Goal: Task Accomplishment & Management: Complete application form

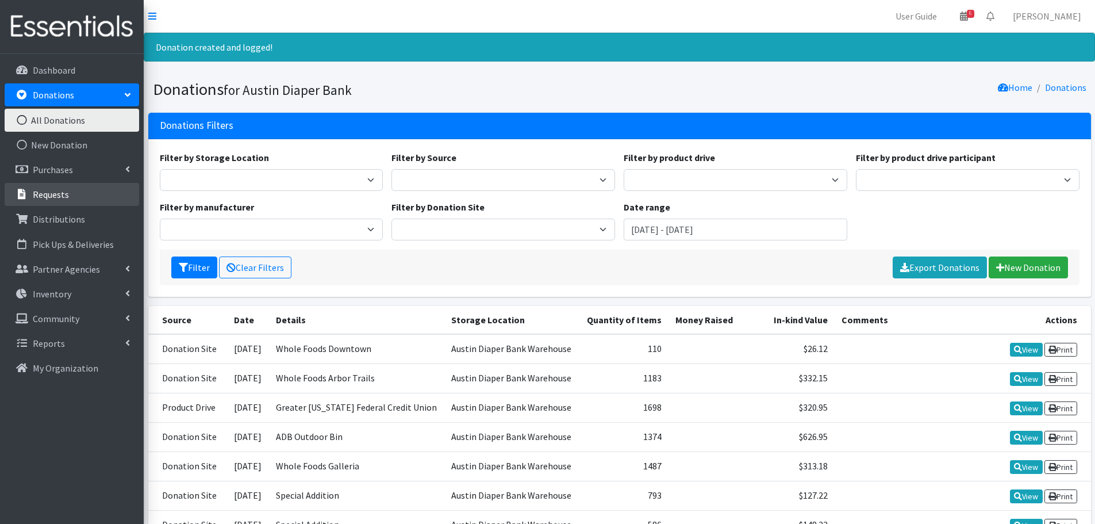
click at [47, 202] on link "Requests" at bounding box center [72, 194] width 135 height 23
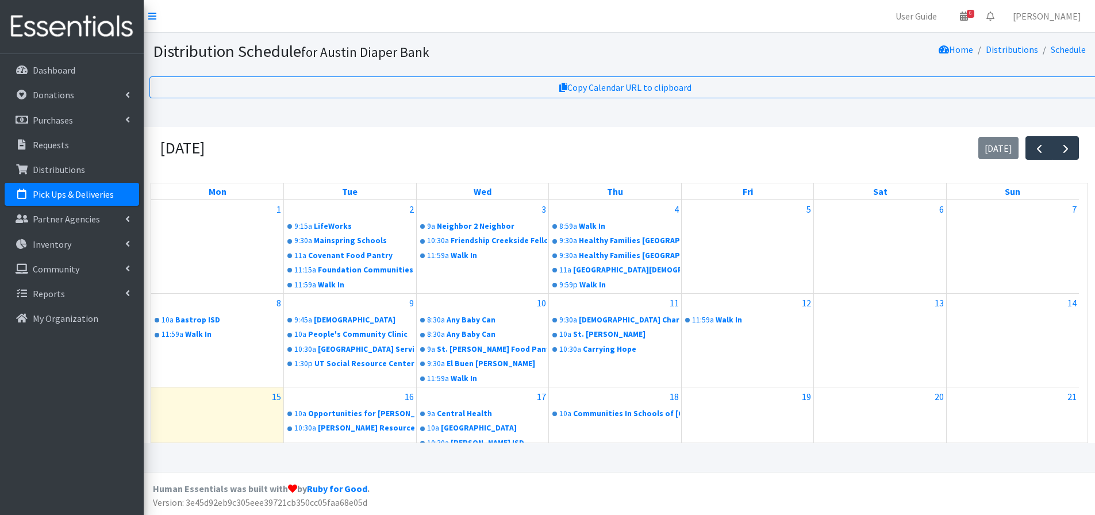
scroll to position [115, 0]
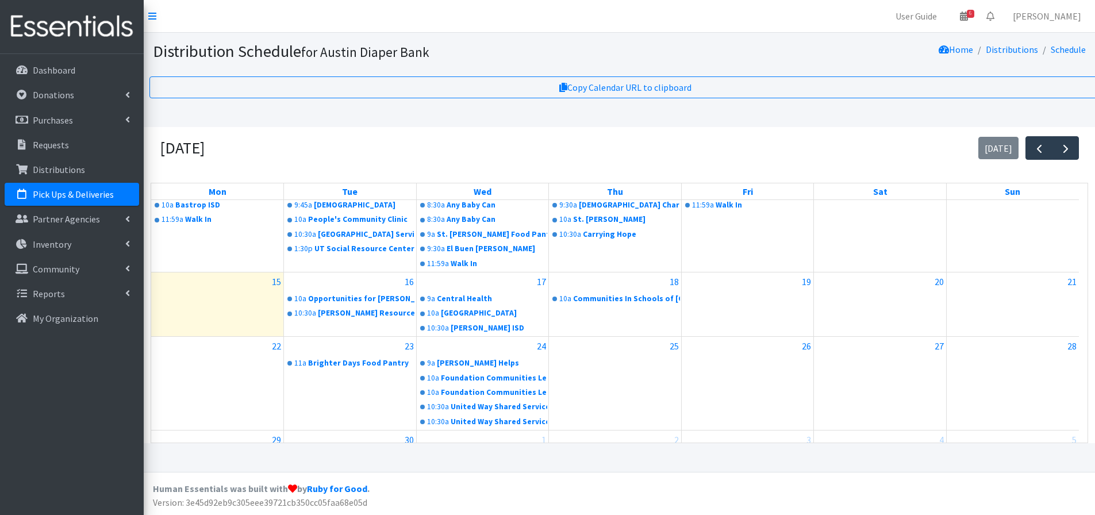
click at [70, 189] on p "Pick Ups & Deliveries" at bounding box center [73, 194] width 81 height 11
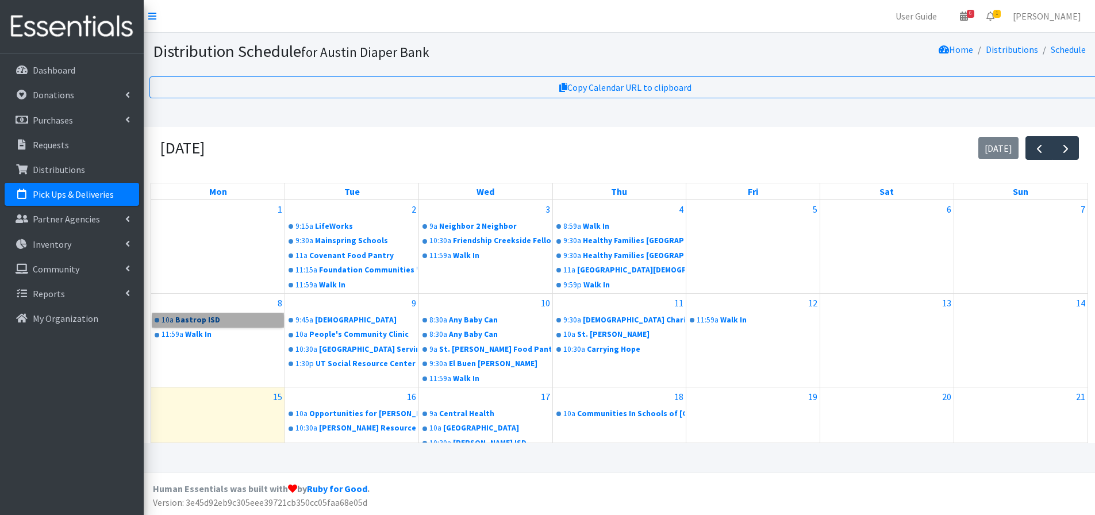
click at [187, 323] on link "10a Bastrop ISD" at bounding box center [217, 320] width 131 height 14
click at [374, 327] on link "9:45a Manchaca United Methodist Church" at bounding box center [351, 320] width 131 height 14
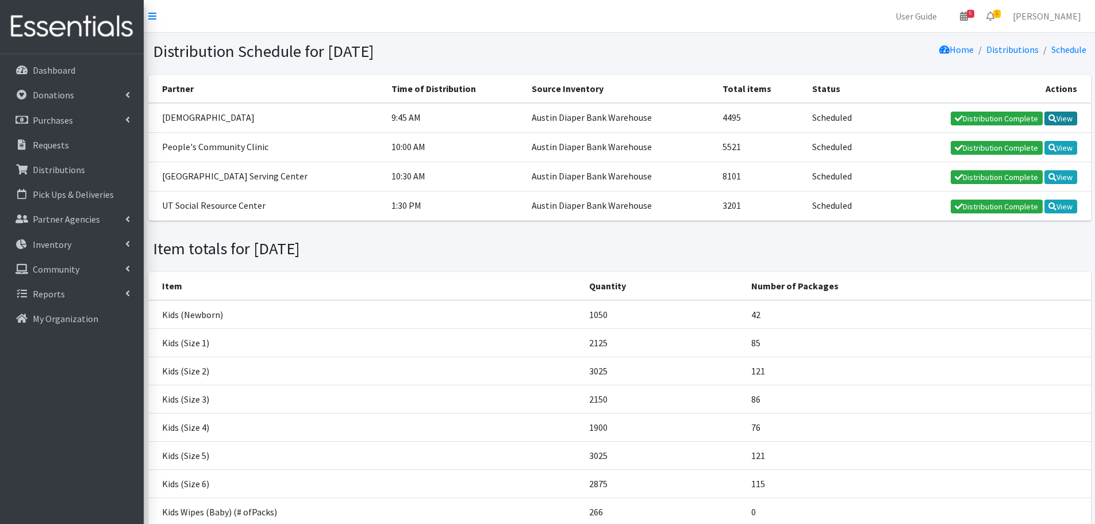
click at [1059, 119] on link "View" at bounding box center [1061, 119] width 33 height 14
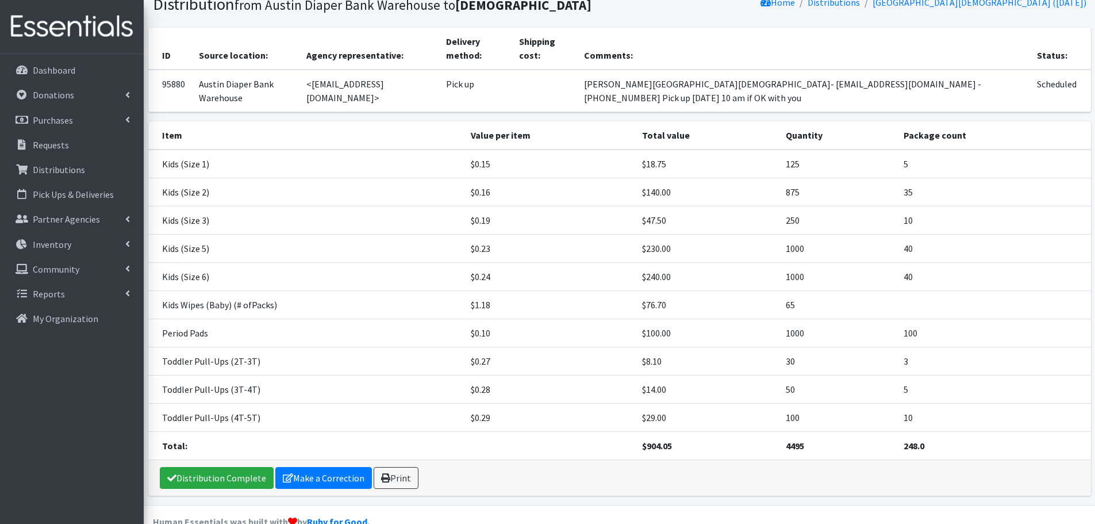
scroll to position [91, 0]
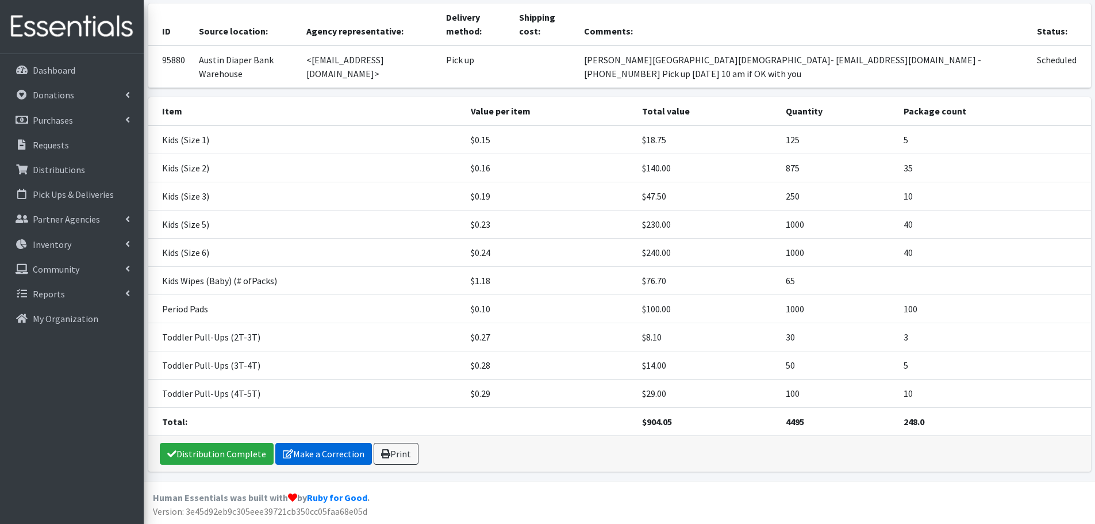
click at [329, 449] on link "Make a Correction" at bounding box center [323, 454] width 97 height 22
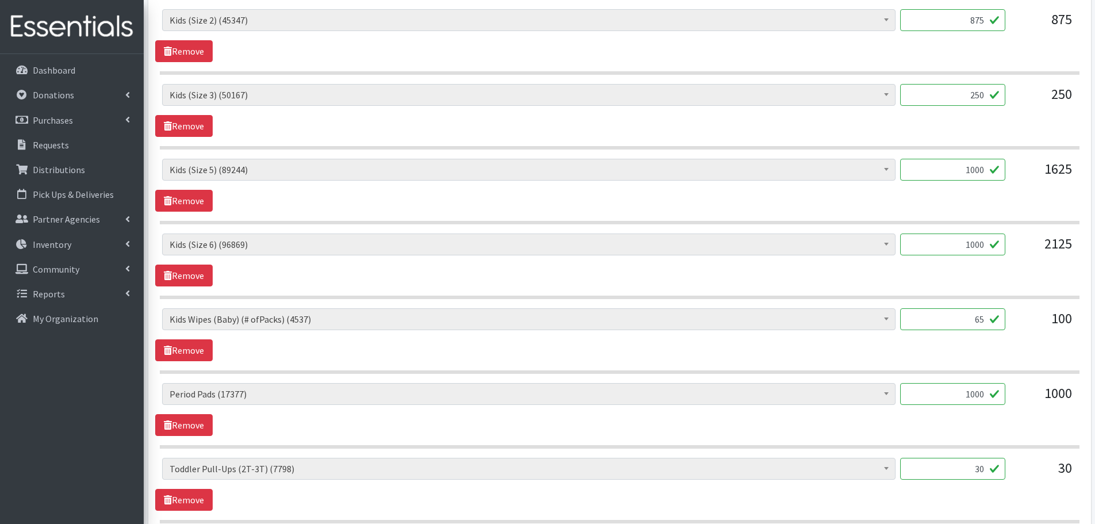
scroll to position [632, 0]
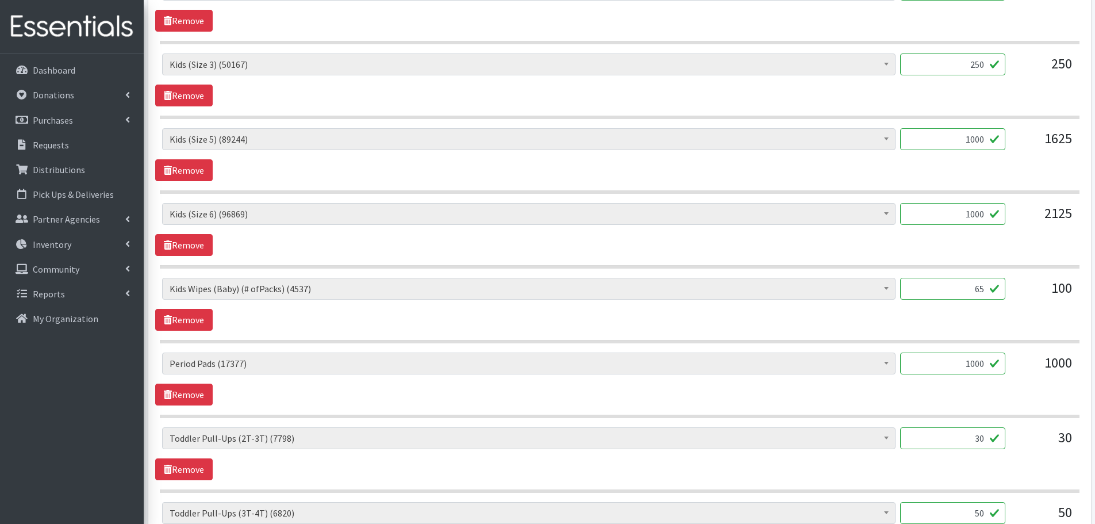
drag, startPoint x: 963, startPoint y: 366, endPoint x: 1069, endPoint y: 359, distance: 106.6
click at [1069, 359] on div "Baby Formula (442) Kids (Newborn) (13521) Kids (Preemie) (261) Kids (Size 1) (6…" at bounding box center [619, 367] width 915 height 31
type input "960"
click at [999, 395] on div "Baby Formula (442) Kids (Newborn) (13521) Kids (Preemie) (261) Kids (Size 1) (6…" at bounding box center [619, 378] width 929 height 53
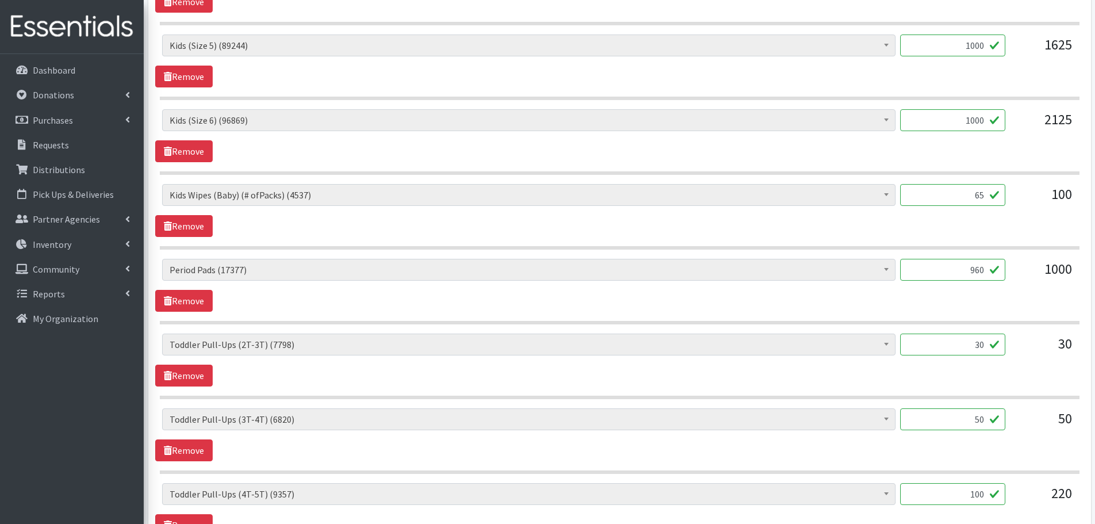
scroll to position [862, 0]
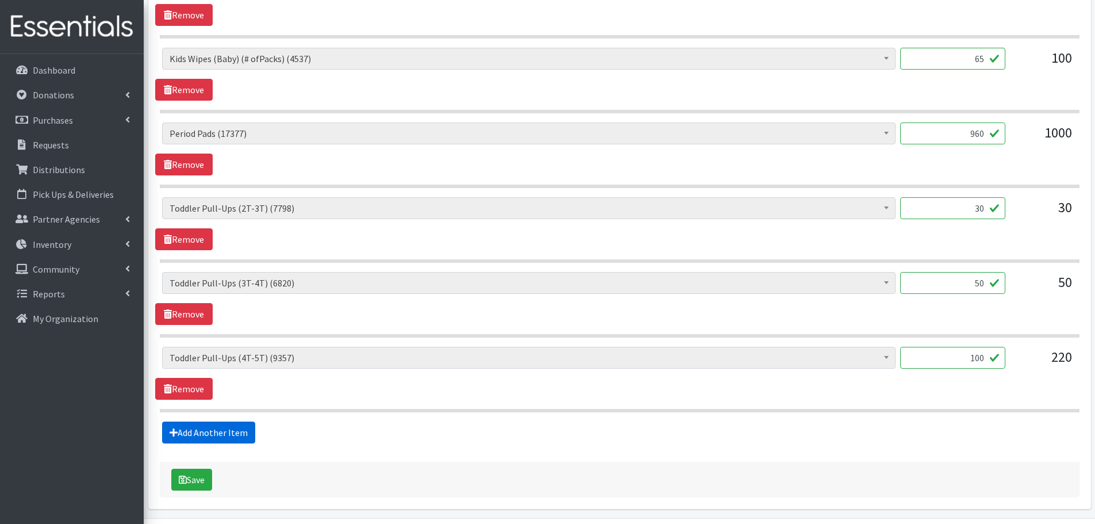
click at [194, 429] on link "Add Another Item" at bounding box center [208, 432] width 93 height 22
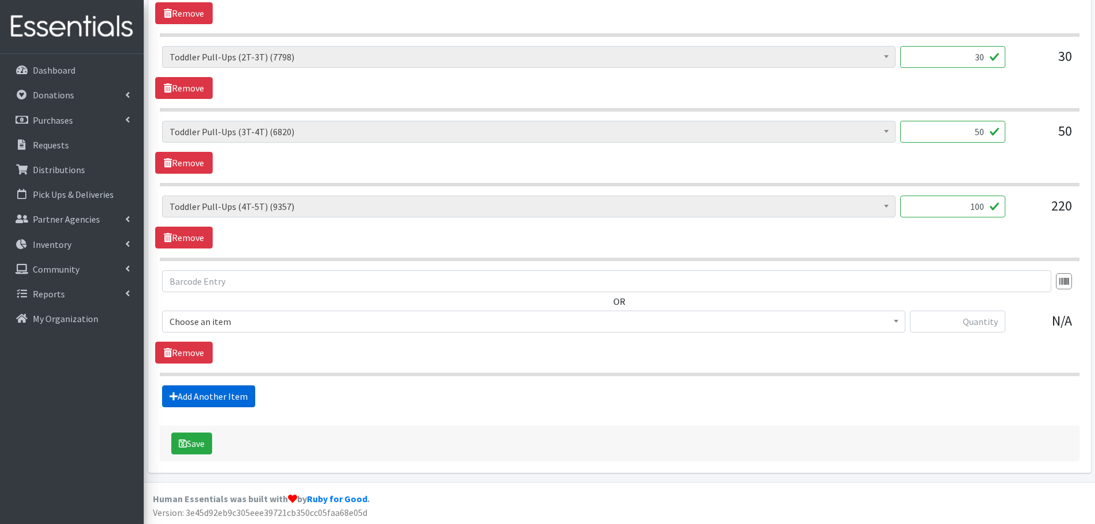
scroll to position [1015, 0]
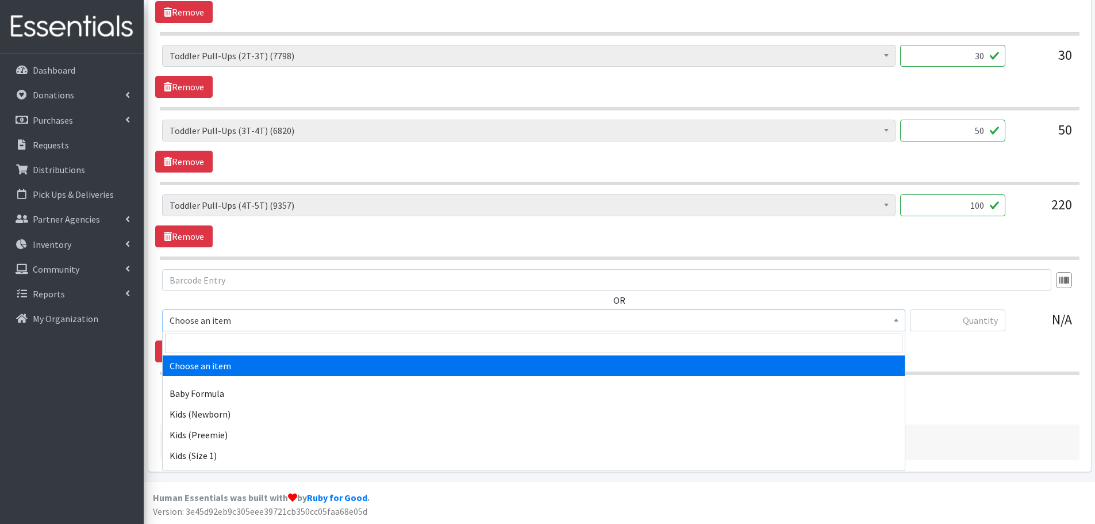
click at [191, 317] on span "Choose an item" at bounding box center [534, 320] width 728 height 16
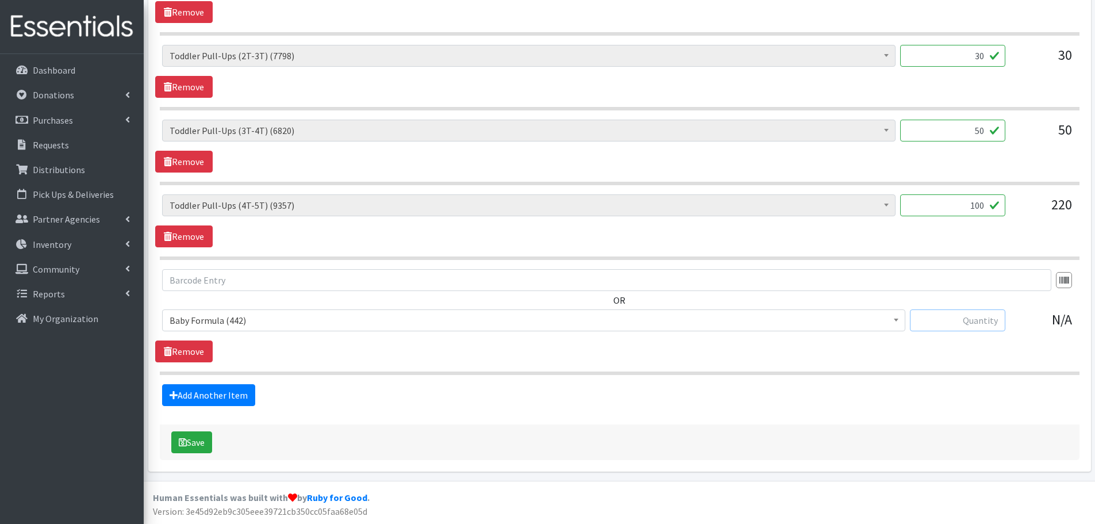
click at [951, 321] on input "text" at bounding box center [957, 320] width 95 height 22
type input "18"
click at [202, 446] on button "Save" at bounding box center [191, 442] width 41 height 22
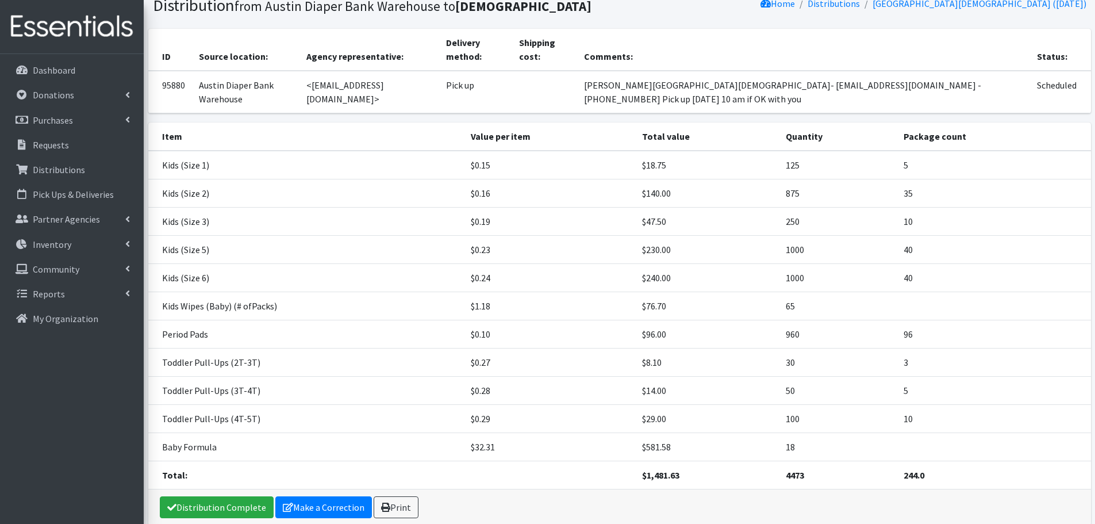
scroll to position [157, 0]
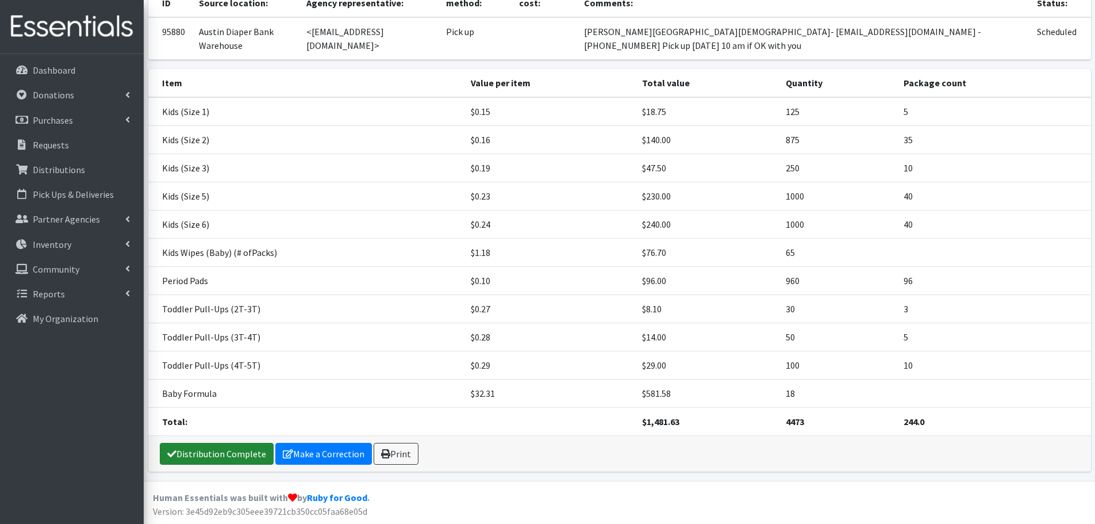
click at [235, 459] on link "Distribution Complete" at bounding box center [217, 454] width 114 height 22
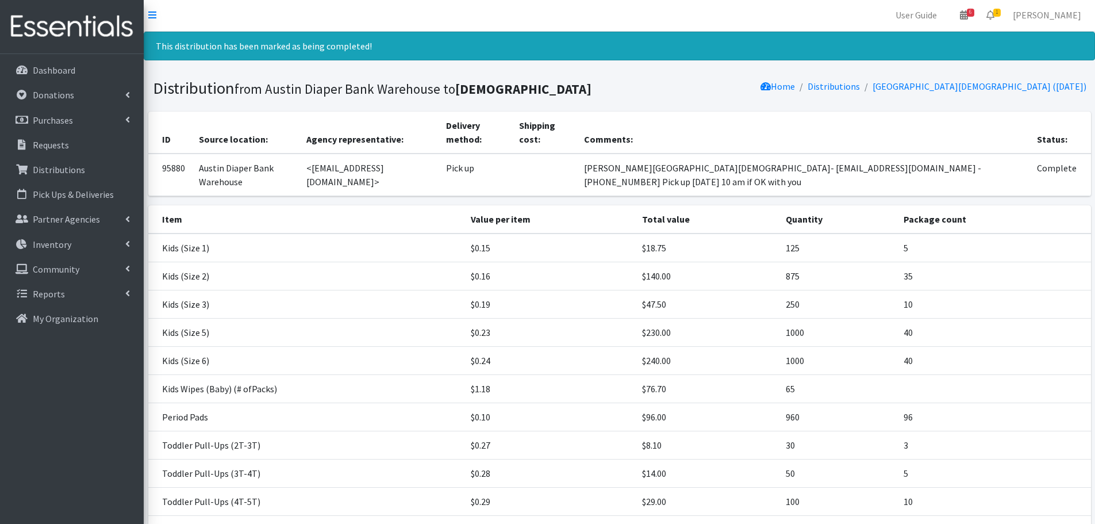
scroll to position [0, 0]
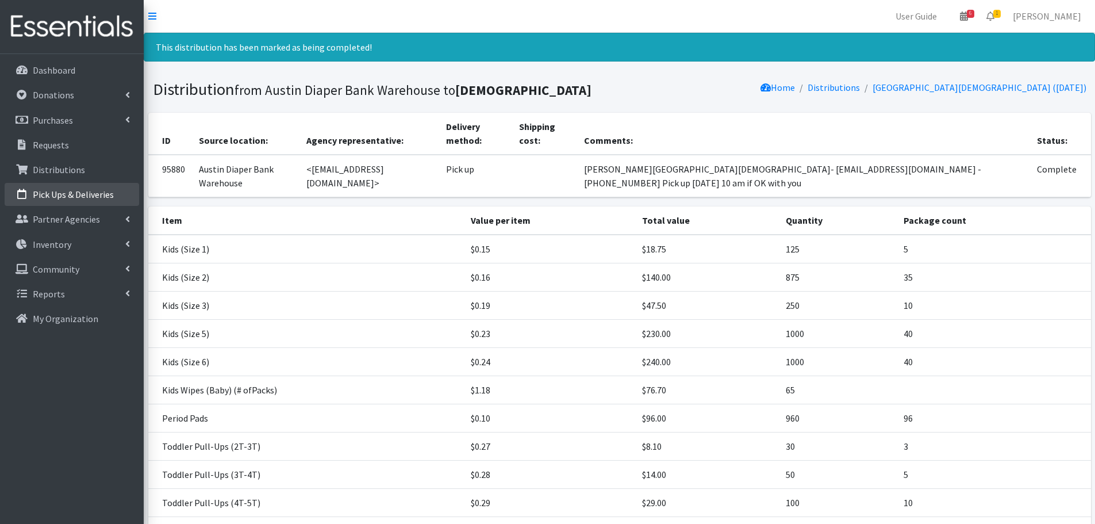
click at [85, 197] on p "Pick Ups & Deliveries" at bounding box center [73, 194] width 81 height 11
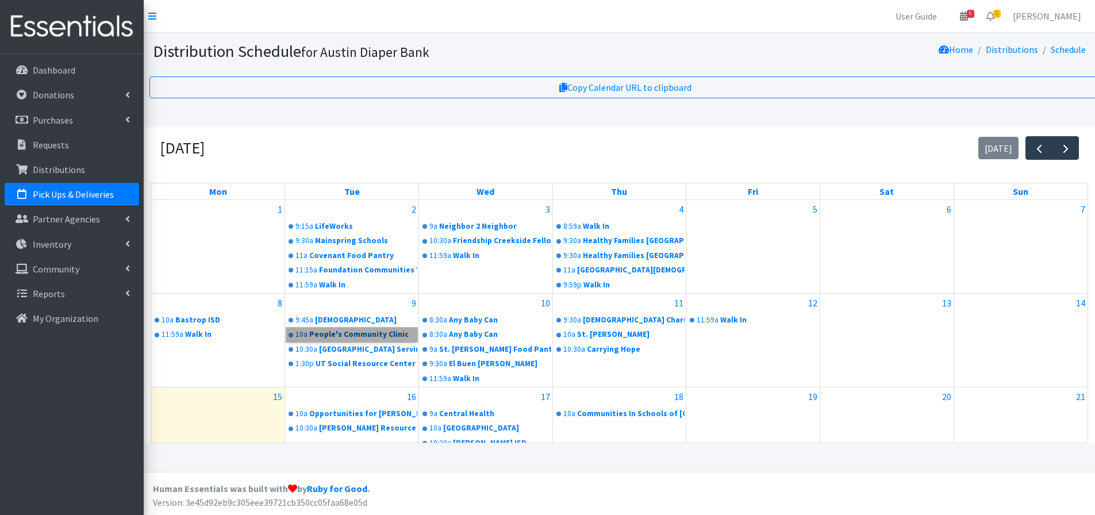
click at [323, 334] on link "10a People's Community Clinic" at bounding box center [351, 335] width 131 height 14
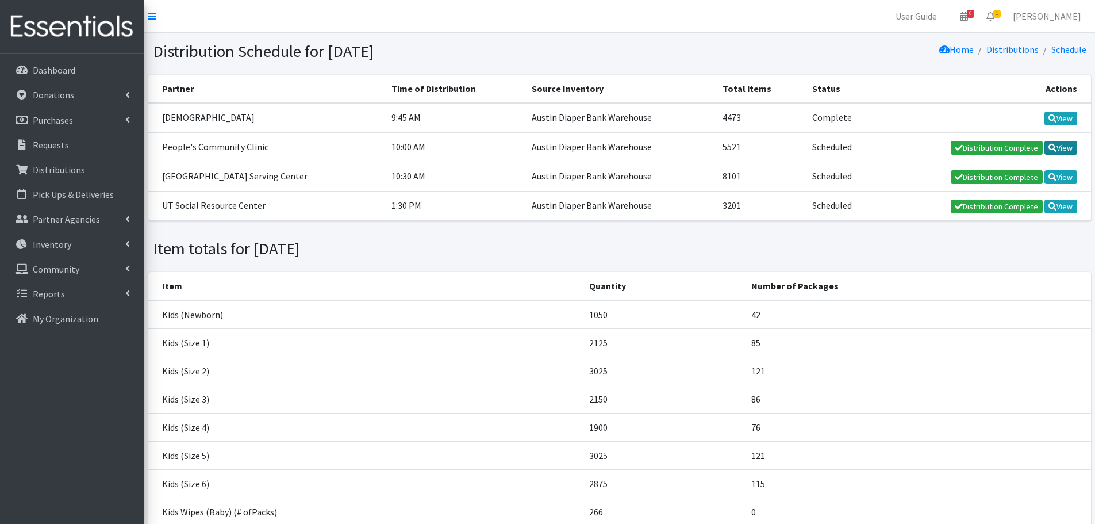
click at [1068, 148] on link "View" at bounding box center [1061, 148] width 33 height 14
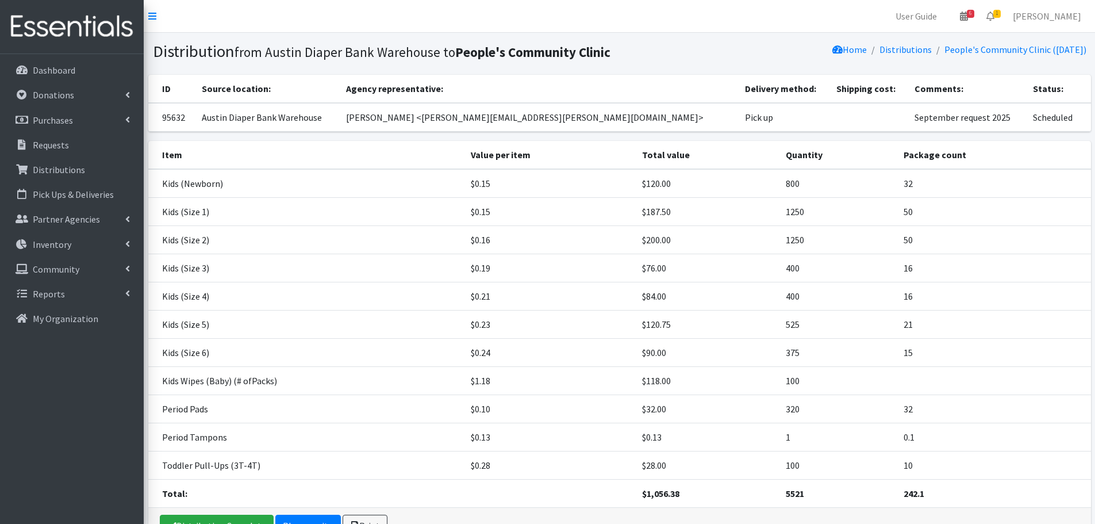
scroll to position [72, 0]
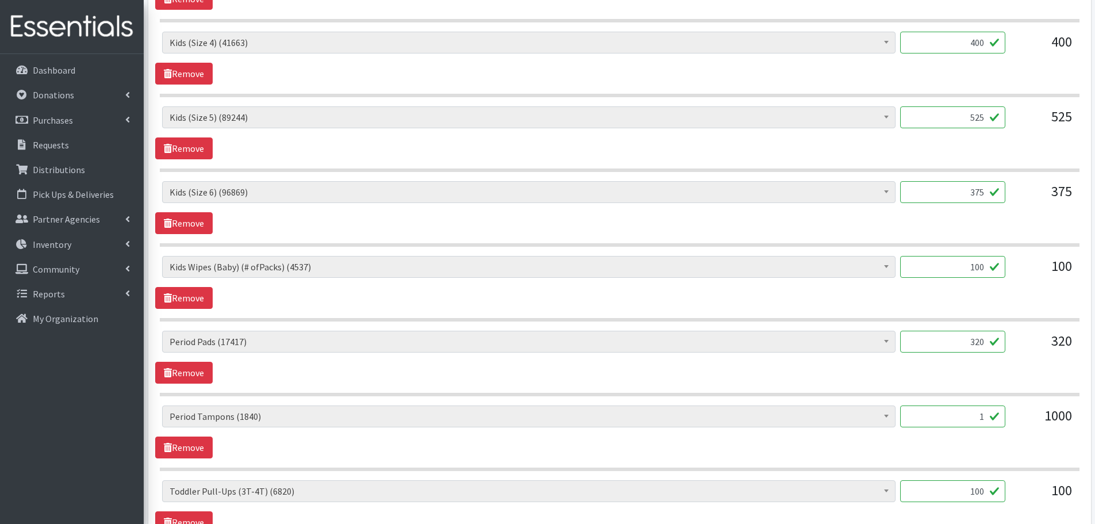
scroll to position [805, 0]
click at [191, 443] on link "Remove" at bounding box center [183, 446] width 57 height 22
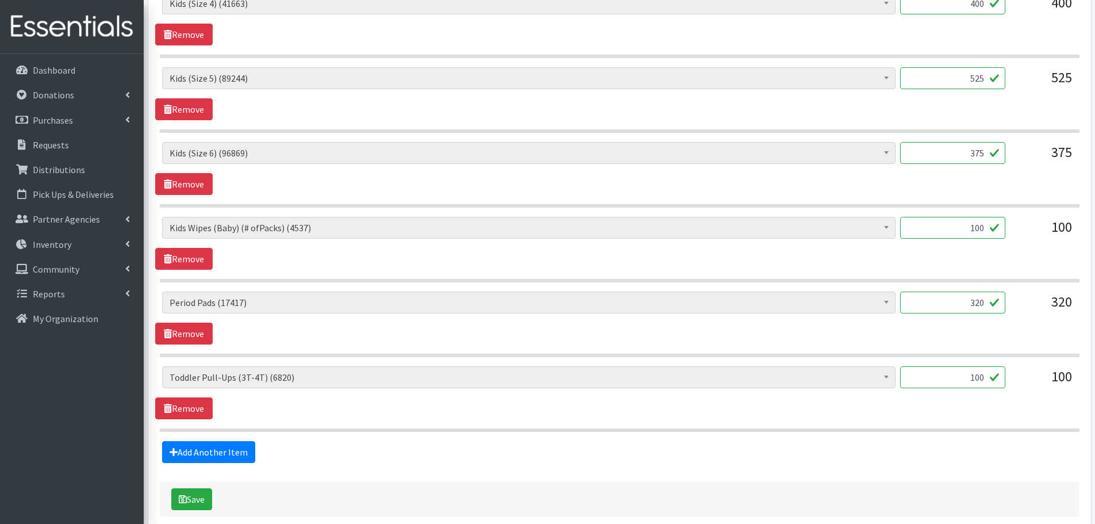
scroll to position [862, 0]
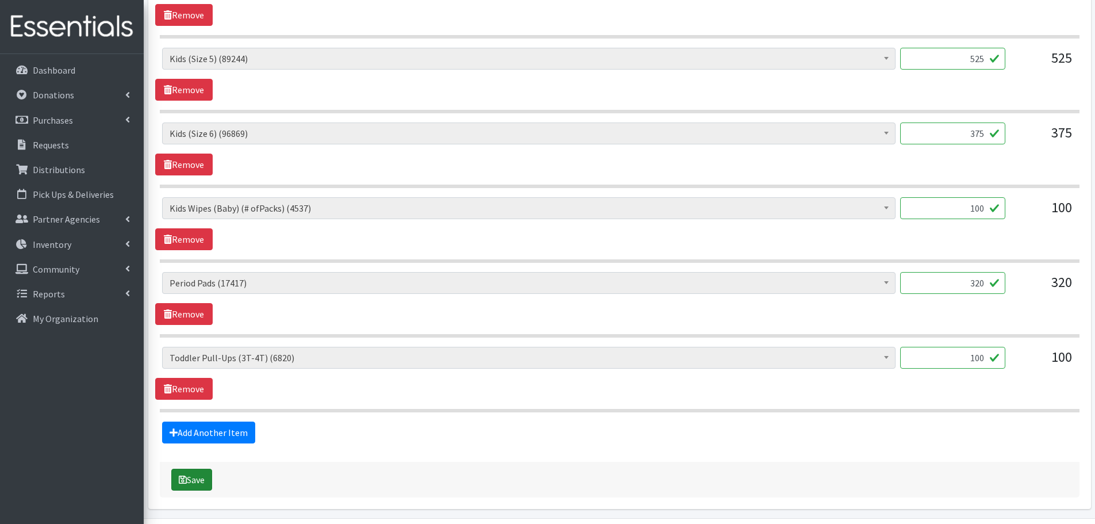
click at [186, 476] on icon "submit" at bounding box center [183, 479] width 8 height 9
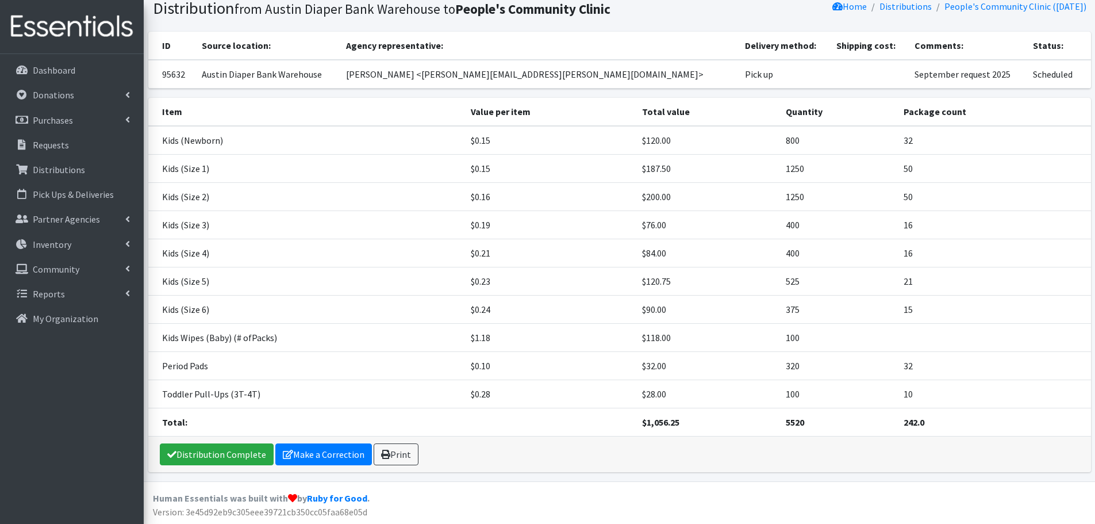
scroll to position [82, 0]
click at [216, 454] on link "Distribution Complete" at bounding box center [217, 454] width 114 height 22
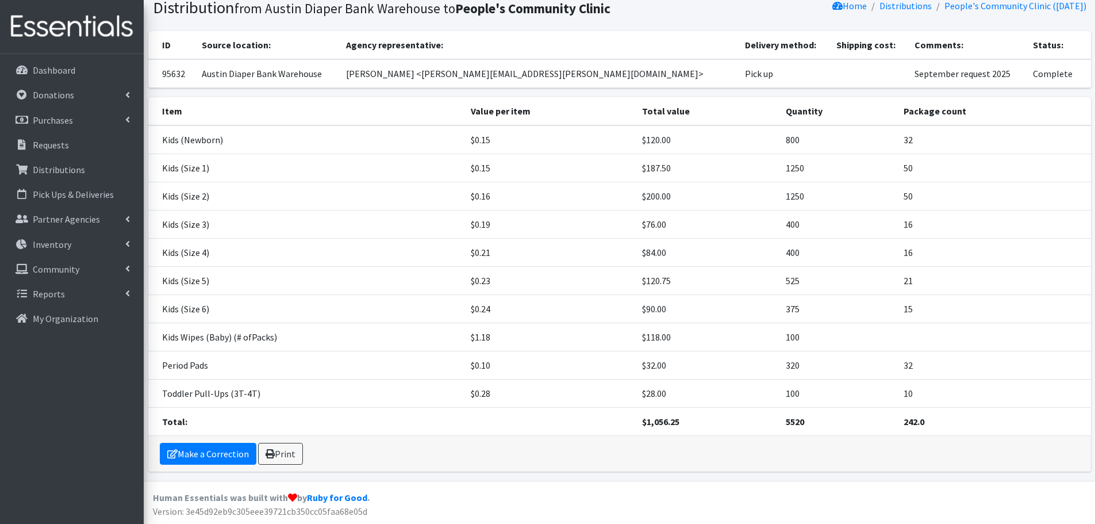
scroll to position [0, 0]
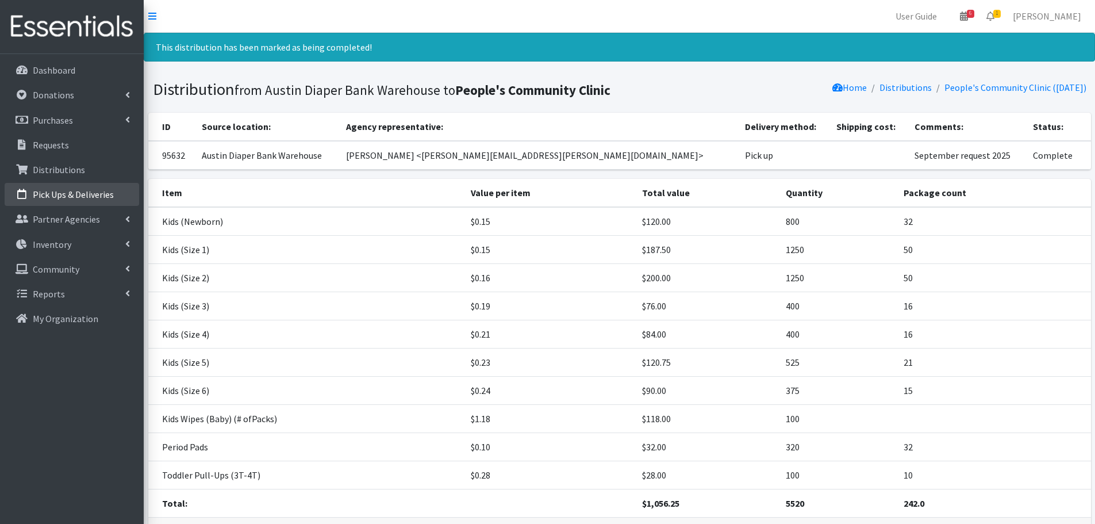
click at [70, 197] on p "Pick Ups & Deliveries" at bounding box center [73, 194] width 81 height 11
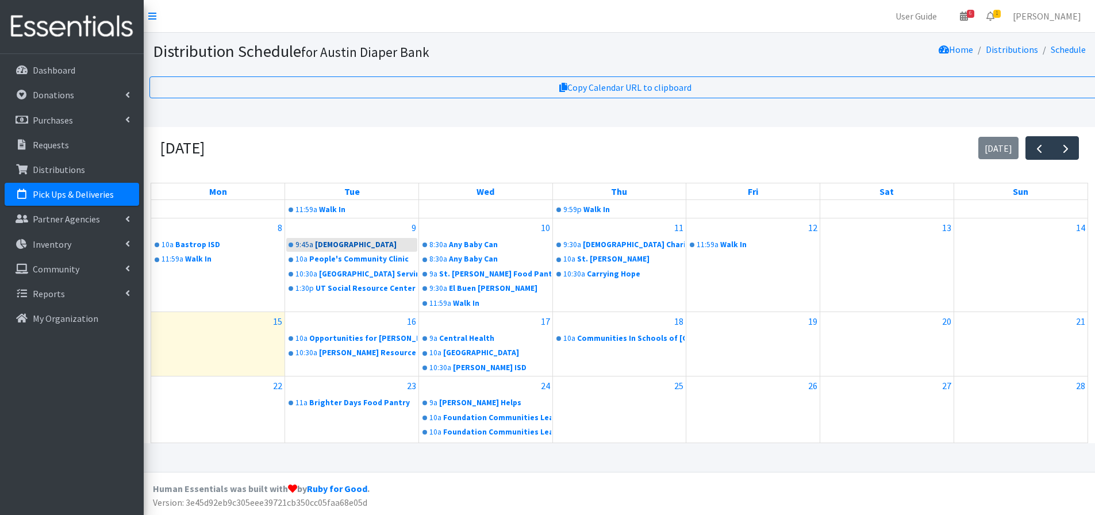
scroll to position [57, 0]
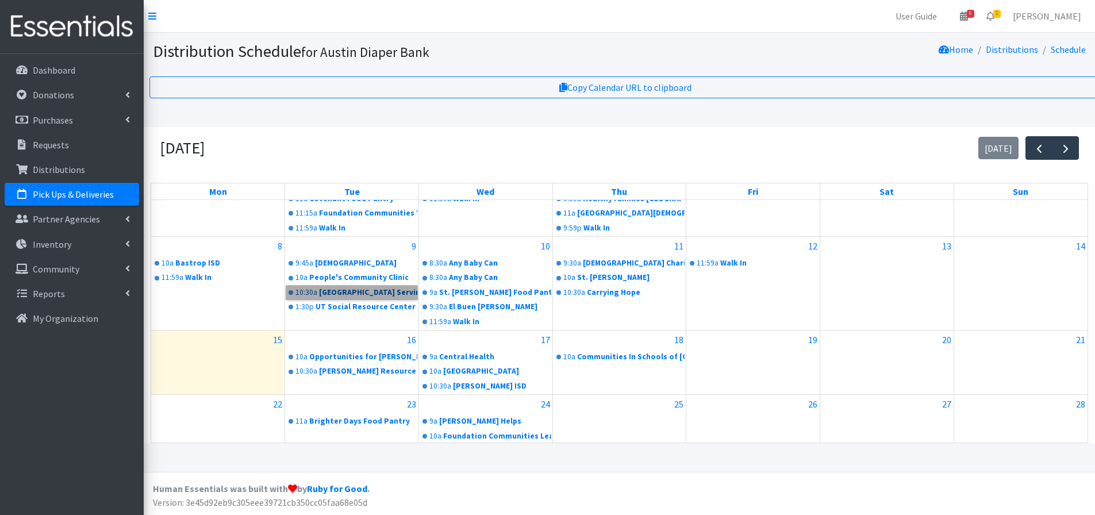
click at [363, 291] on link "10:30a Round Rock Area Serving Center" at bounding box center [351, 293] width 131 height 14
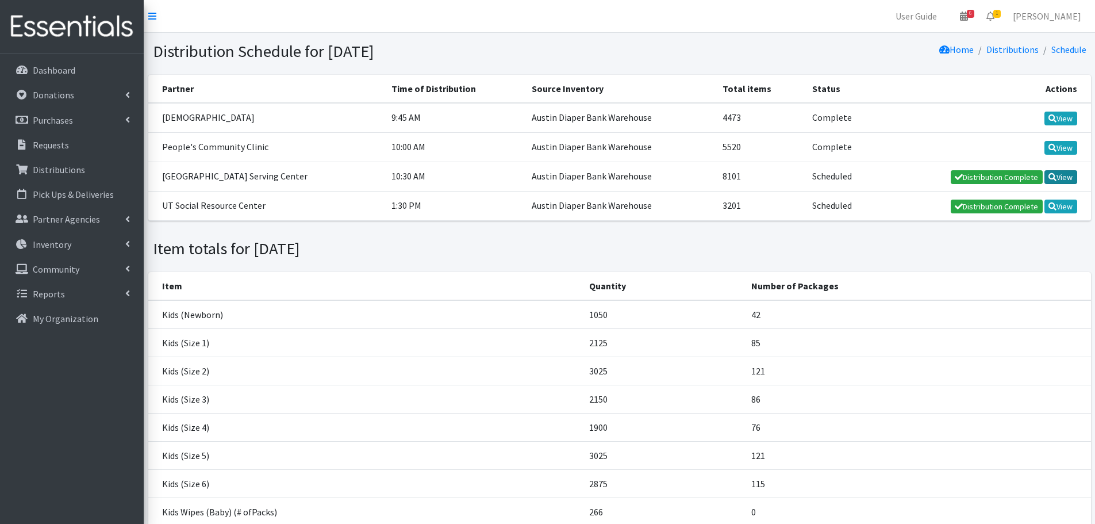
click at [1054, 175] on icon at bounding box center [1053, 177] width 8 height 8
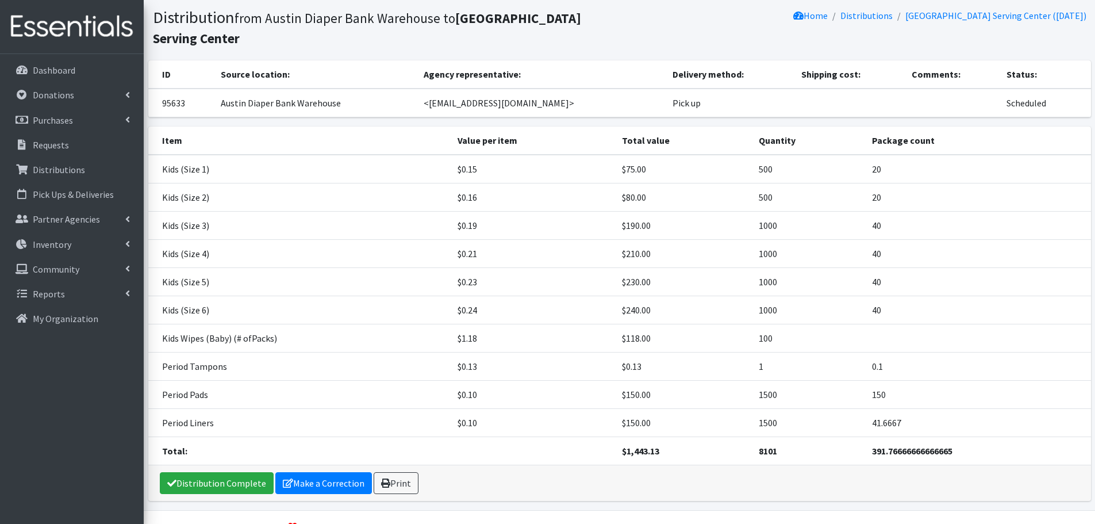
scroll to position [63, 0]
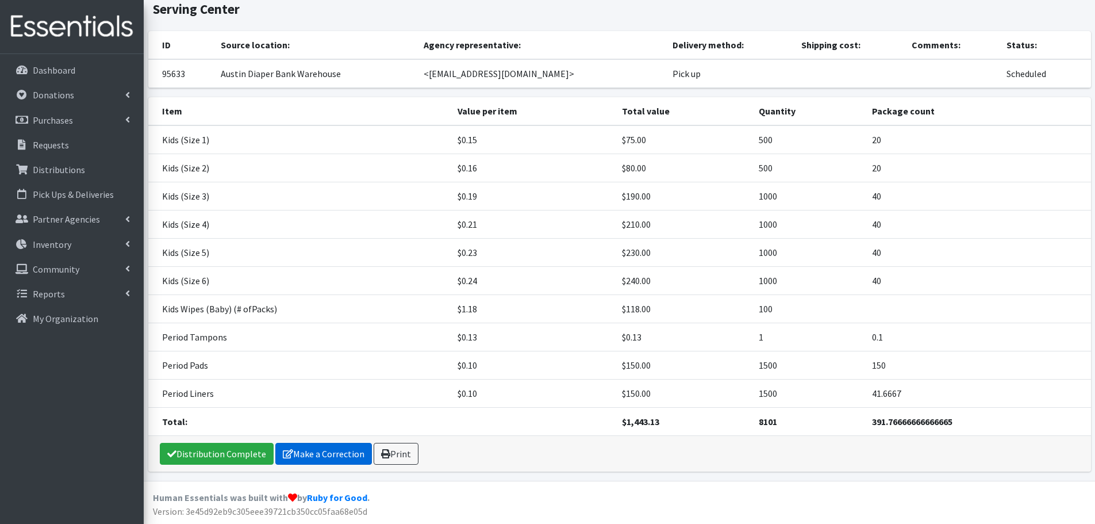
click at [325, 446] on link "Make a Correction" at bounding box center [323, 454] width 97 height 22
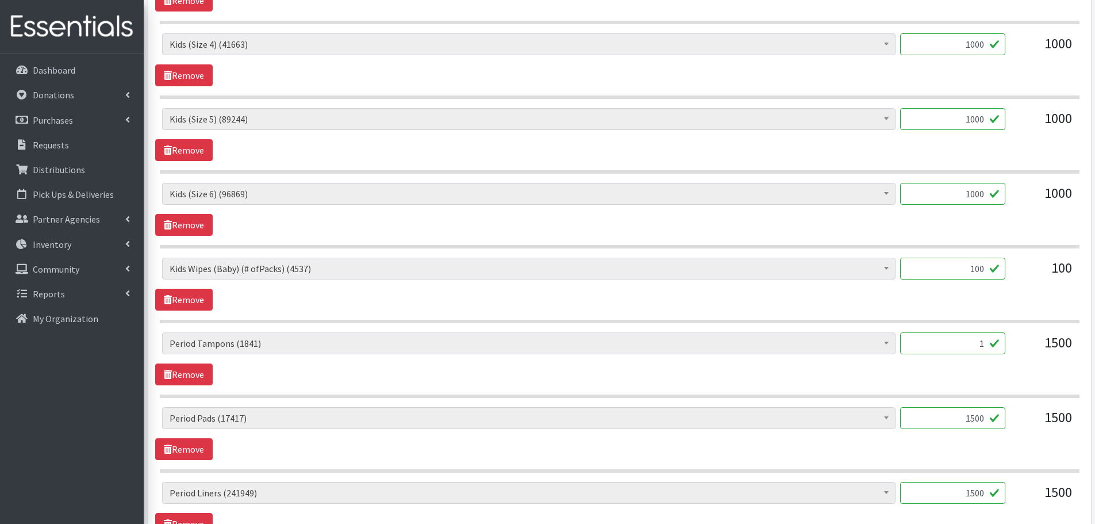
scroll to position [747, 0]
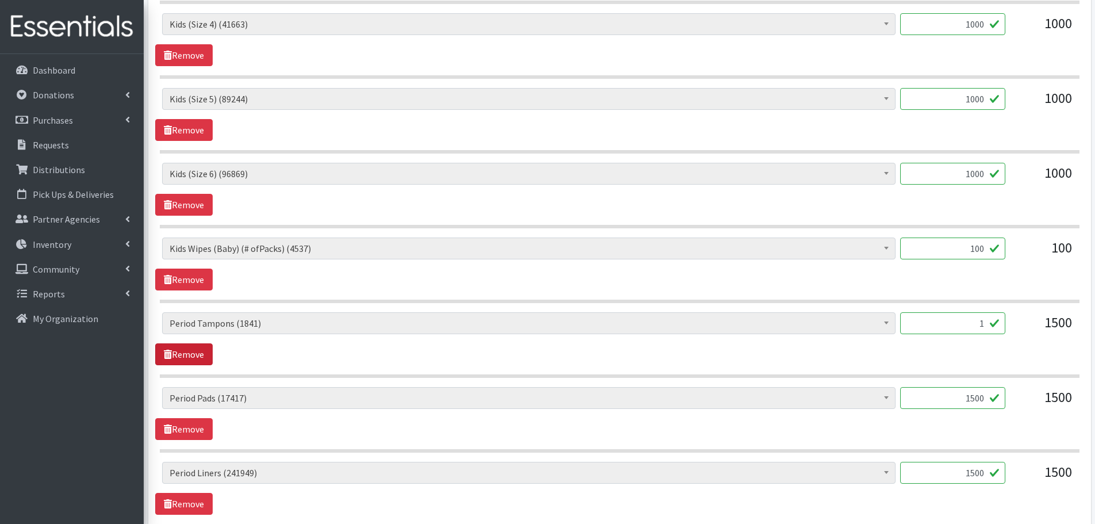
click at [202, 350] on link "Remove" at bounding box center [183, 354] width 57 height 22
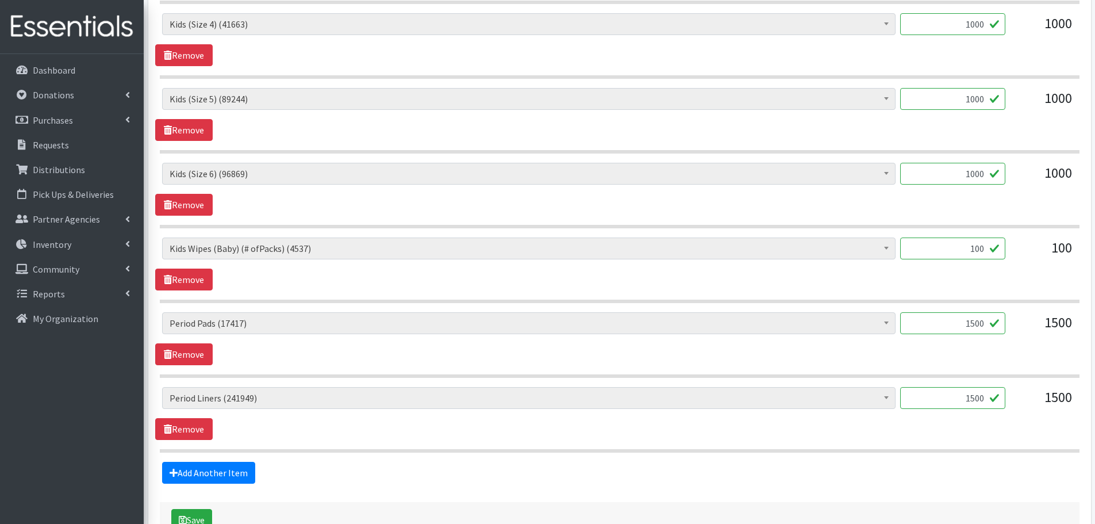
drag, startPoint x: 952, startPoint y: 318, endPoint x: 1027, endPoint y: 332, distance: 76.6
click at [1027, 332] on div "Baby Formula (424) Kids (Newborn) (13521) Kids (Preemie) (261) Kids (Size 1) (6…" at bounding box center [619, 327] width 915 height 31
type input "1600"
drag, startPoint x: 965, startPoint y: 402, endPoint x: 1053, endPoint y: 413, distance: 89.2
click at [1053, 413] on div "Baby Formula (424) Kids (Newborn) (13521) Kids (Preemie) (261) Kids (Size 1) (6…" at bounding box center [619, 402] width 915 height 31
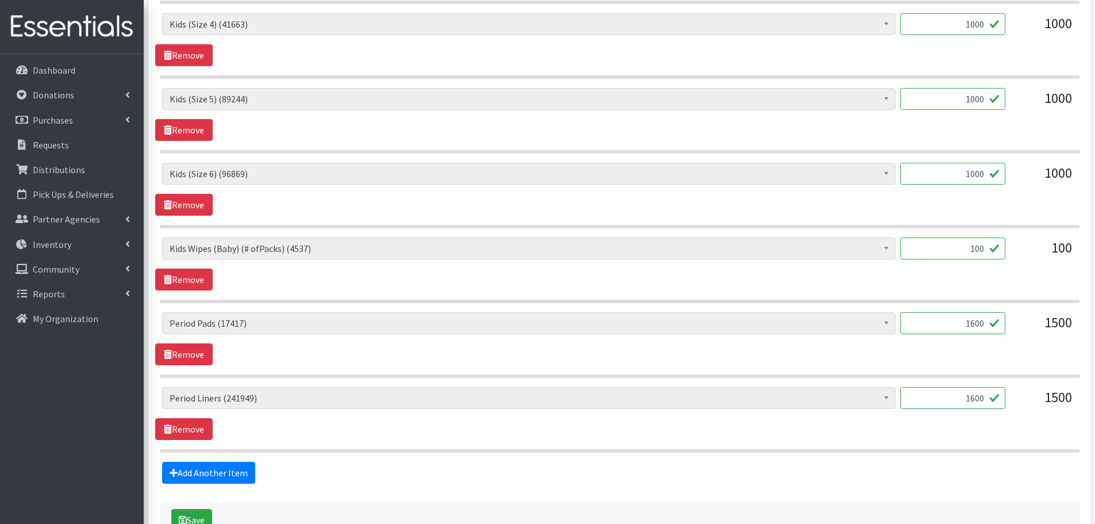
type input "1600"
click at [981, 438] on div "Baby Formula (424) Kids (Newborn) (13521) Kids (Preemie) (261) Kids (Size 1) (6…" at bounding box center [619, 413] width 929 height 53
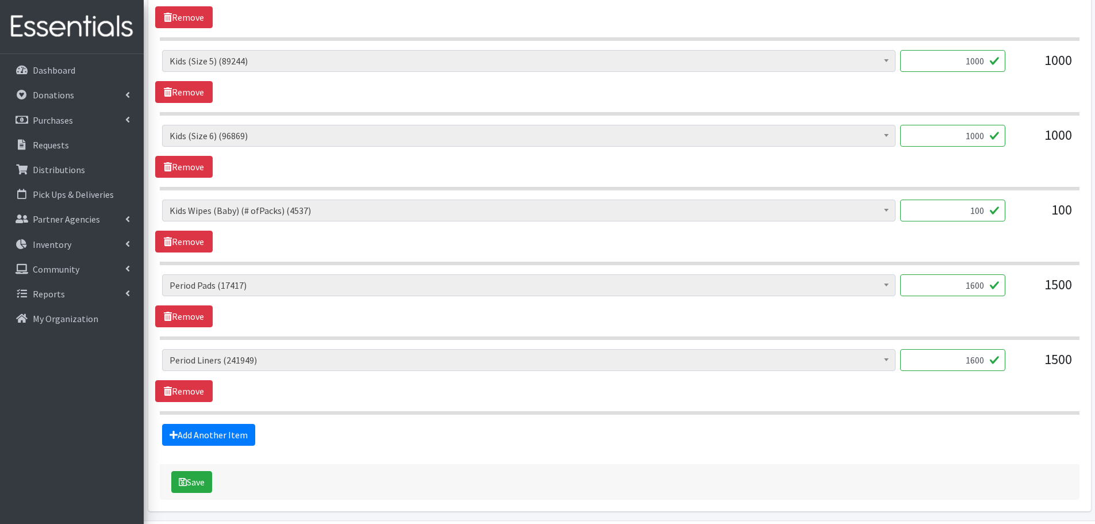
scroll to position [825, 0]
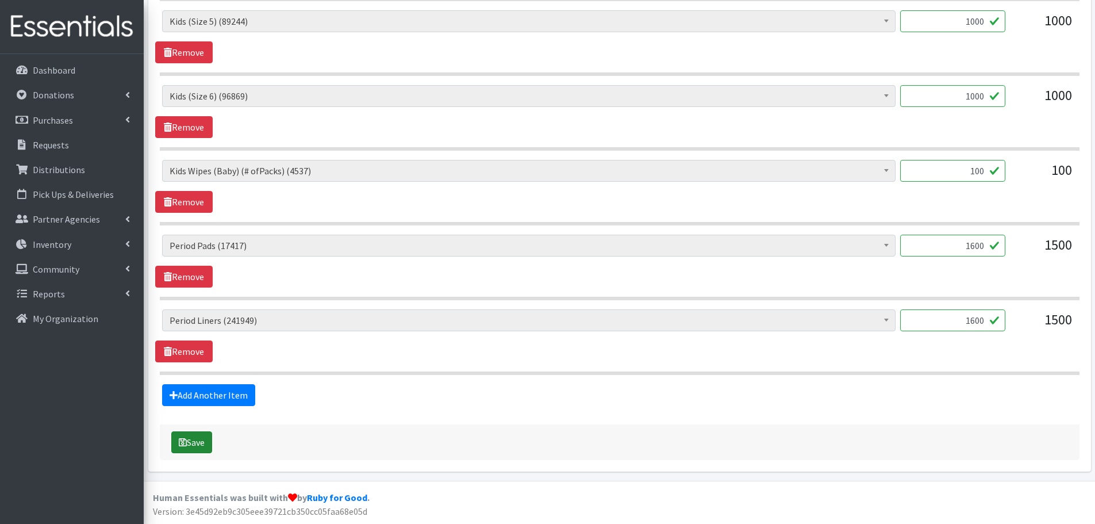
click at [194, 446] on button "Save" at bounding box center [191, 442] width 41 height 22
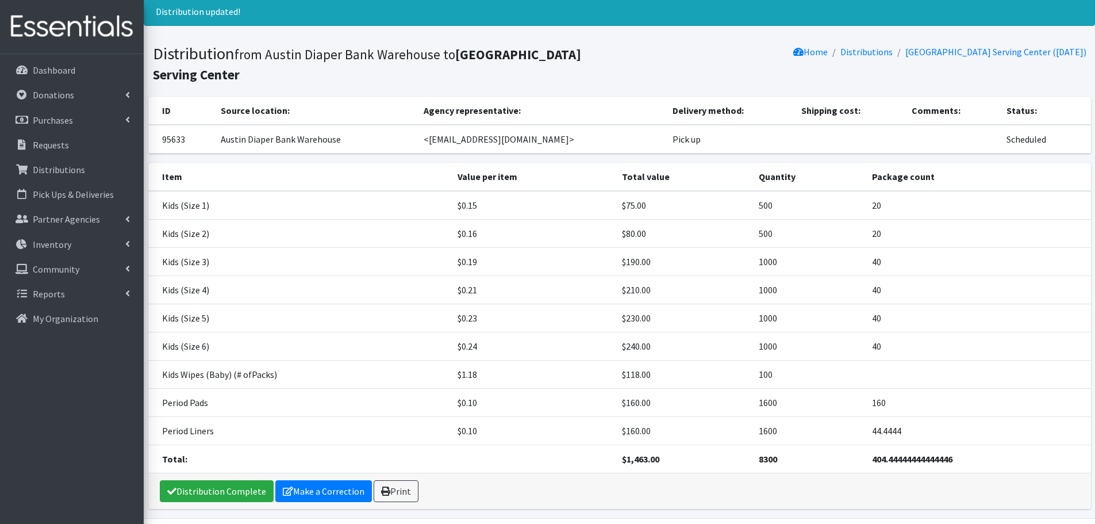
scroll to position [73, 0]
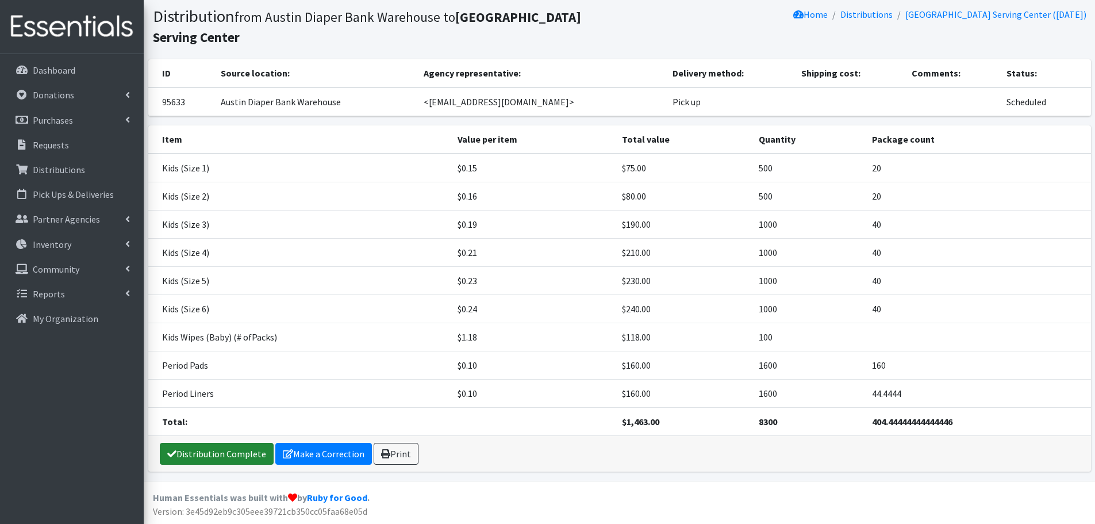
click at [196, 449] on link "Distribution Complete" at bounding box center [217, 454] width 114 height 22
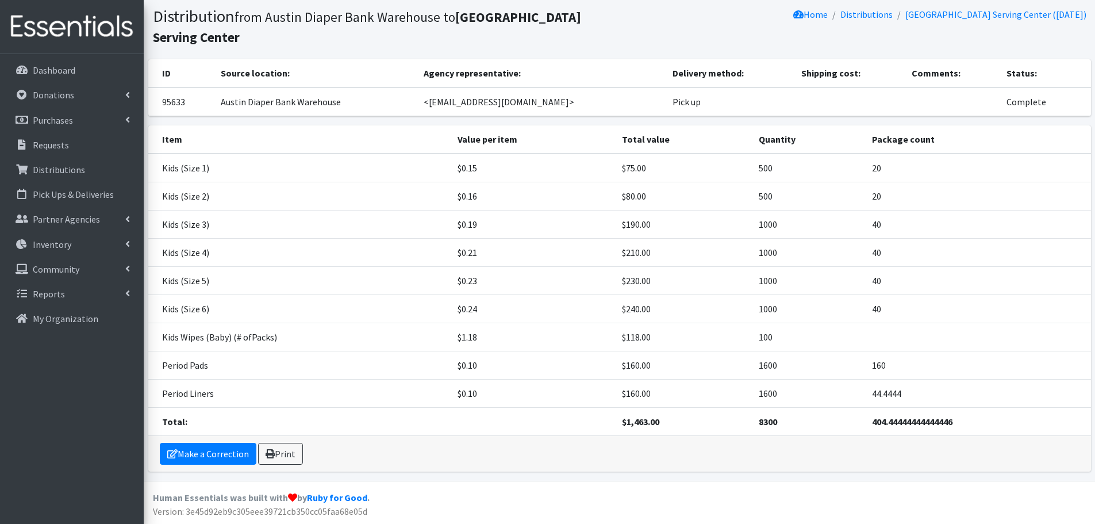
scroll to position [0, 0]
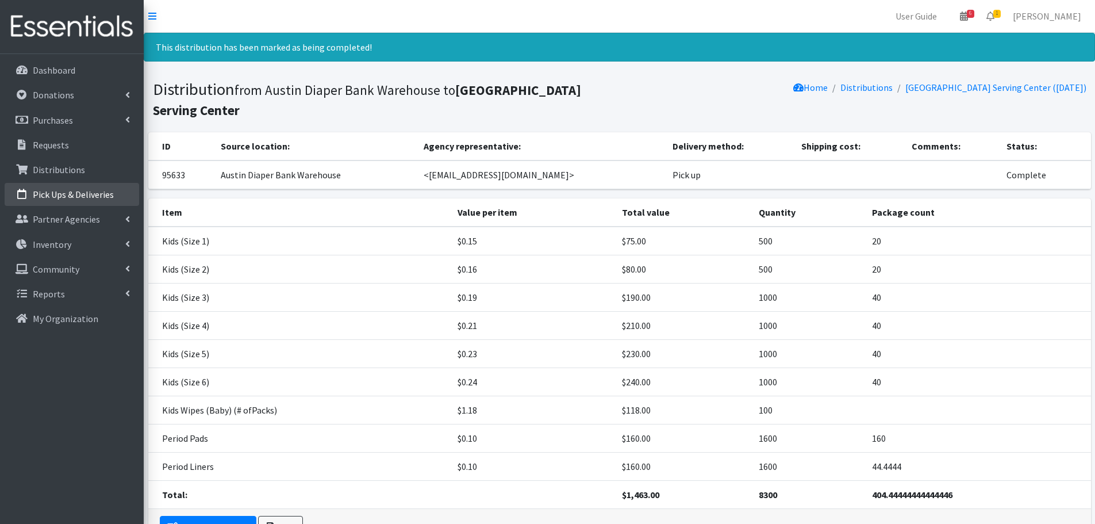
click at [92, 201] on link "Pick Ups & Deliveries" at bounding box center [72, 194] width 135 height 23
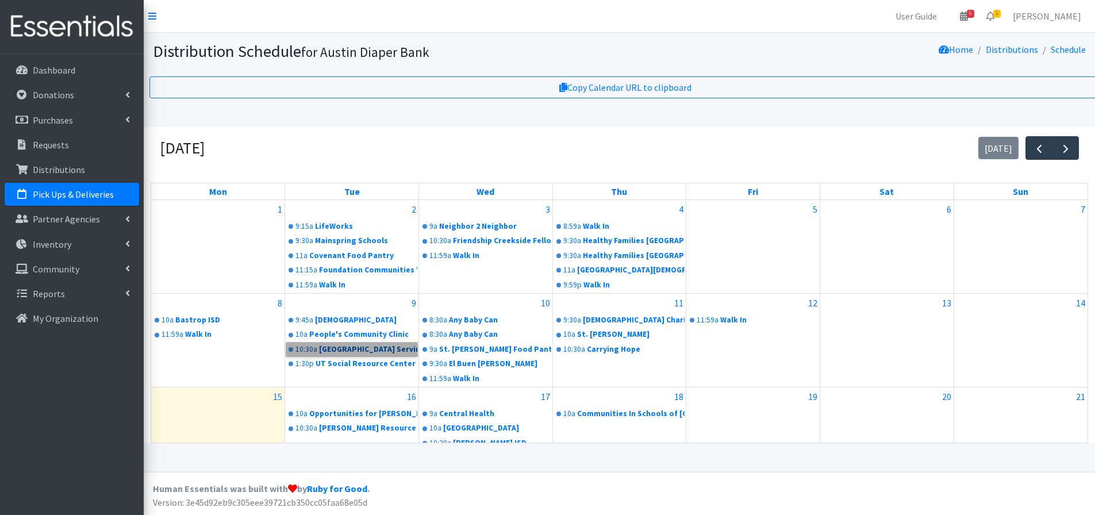
click at [346, 349] on link "10:30a Round Rock Area Serving Center" at bounding box center [351, 350] width 131 height 14
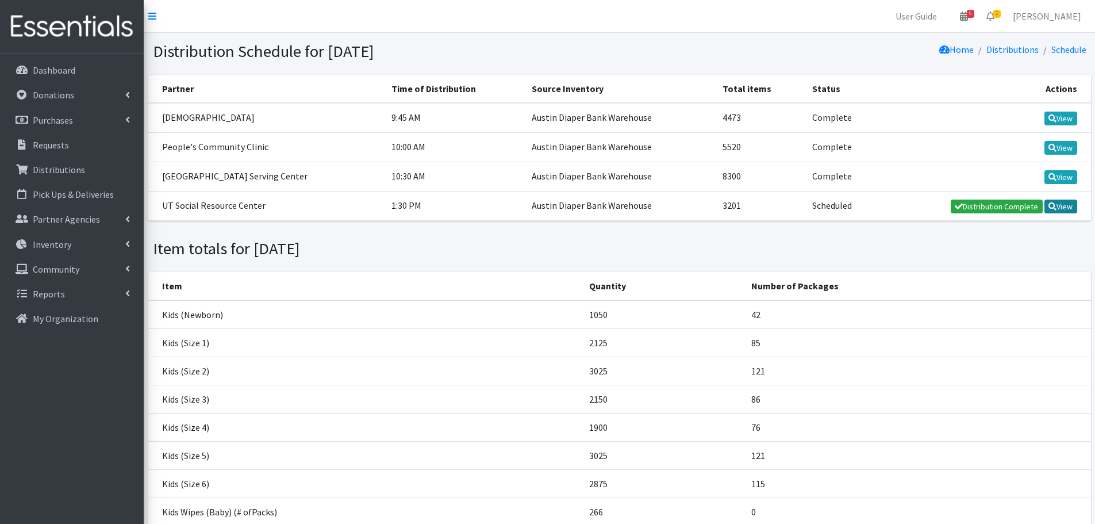
click at [1072, 209] on link "View" at bounding box center [1061, 207] width 33 height 14
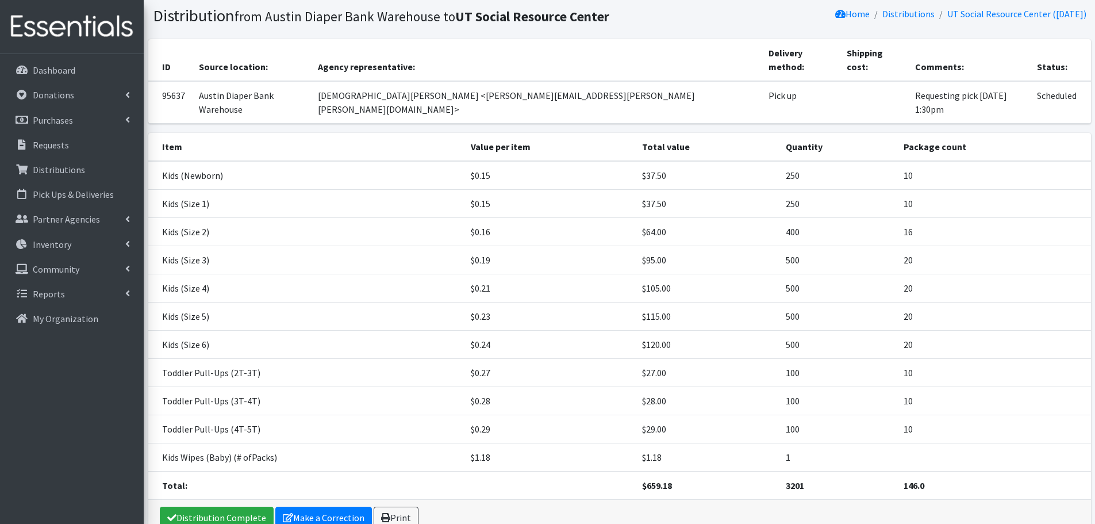
scroll to position [72, 0]
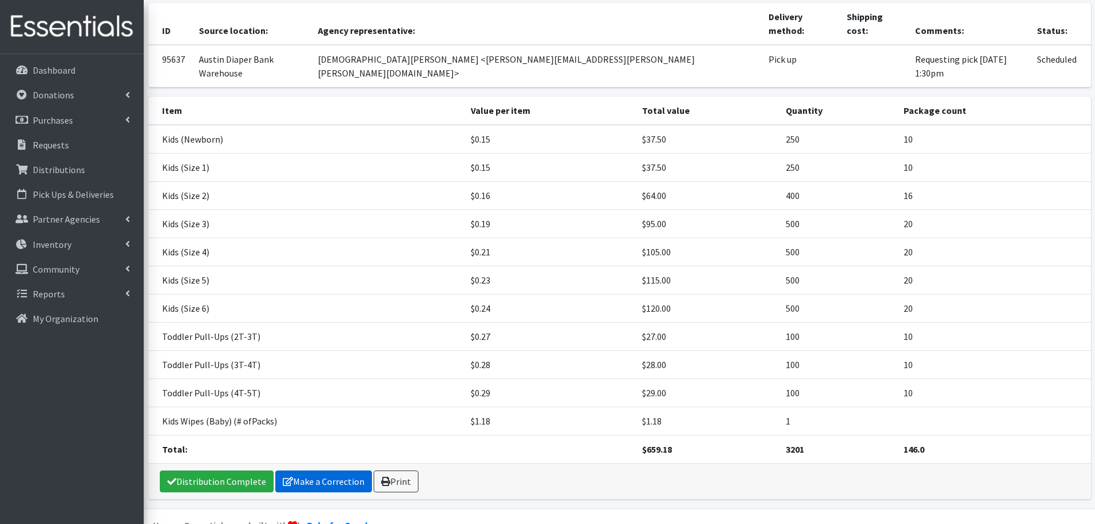
click at [344, 470] on link "Make a Correction" at bounding box center [323, 481] width 97 height 22
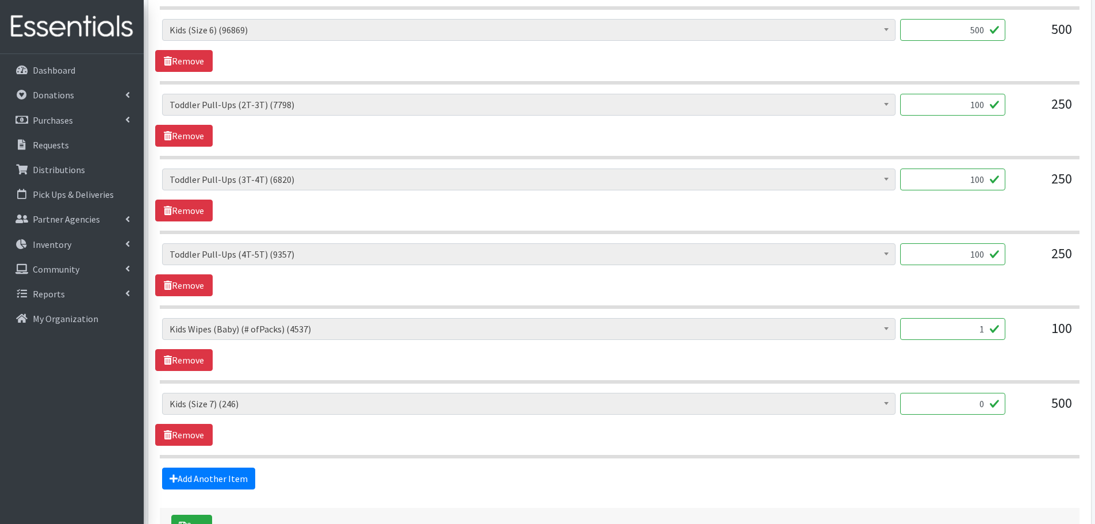
scroll to position [977, 0]
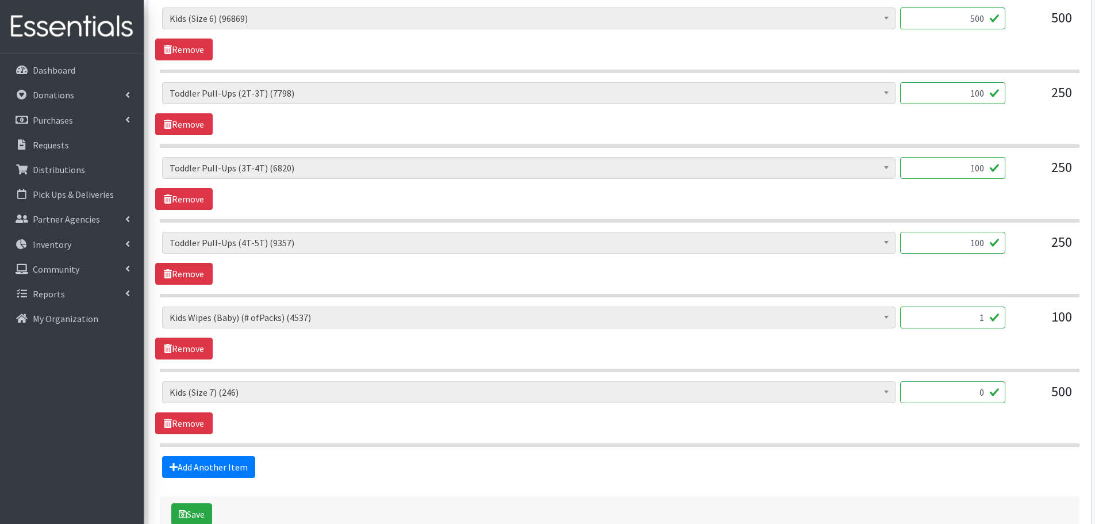
drag, startPoint x: 966, startPoint y: 319, endPoint x: 1058, endPoint y: 327, distance: 91.7
click at [1058, 327] on div "Baby Formula (424) Kids (Newborn) (13521) Kids (Preemie) (261) Kids (Size 1) (6…" at bounding box center [619, 321] width 915 height 31
type input "58"
click at [1010, 347] on div "Baby Formula (424) Kids (Newborn) (13521) Kids (Preemie) (261) Kids (Size 1) (6…" at bounding box center [619, 332] width 929 height 53
click at [186, 419] on link "Remove" at bounding box center [183, 423] width 57 height 22
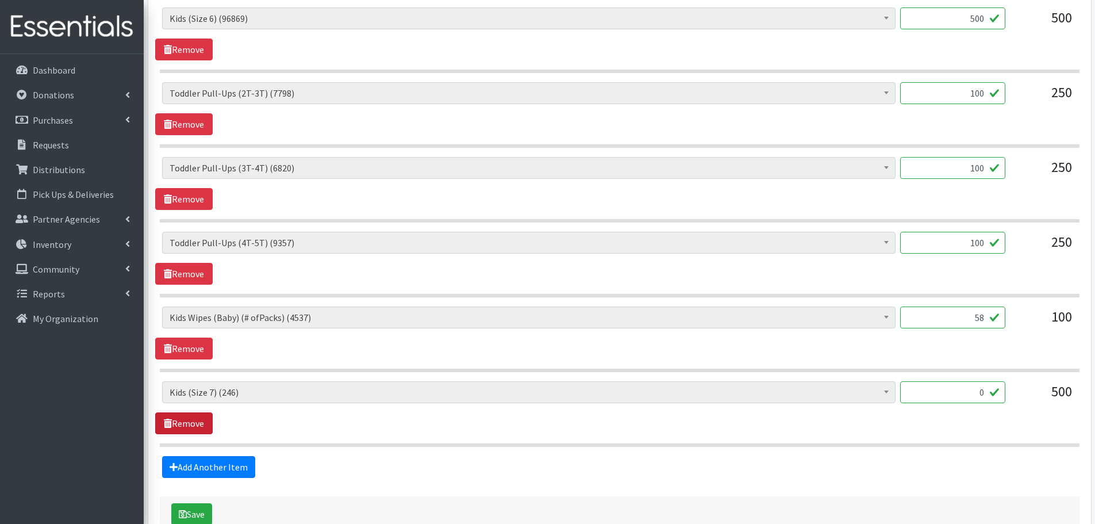
scroll to position [975, 0]
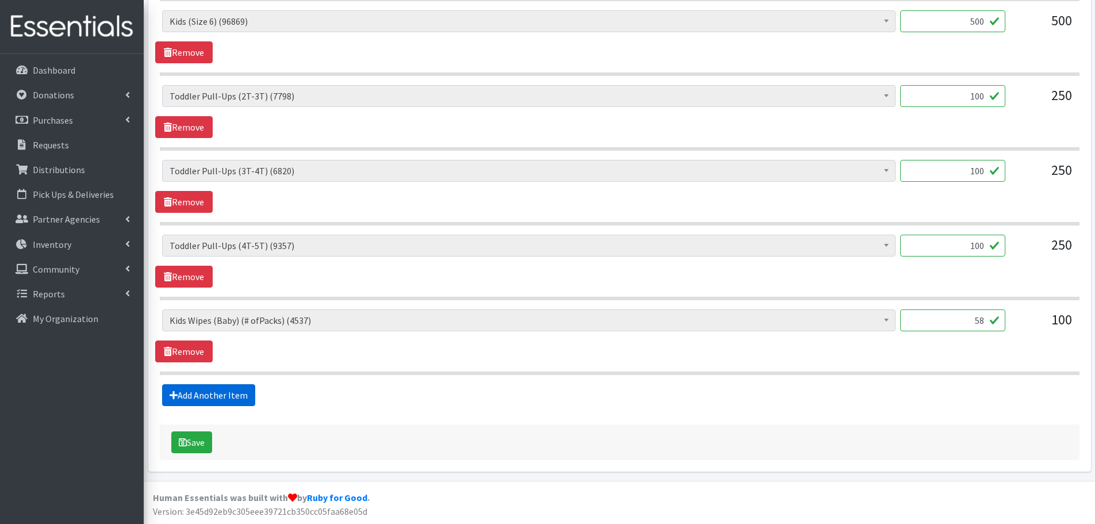
click at [218, 397] on link "Add Another Item" at bounding box center [208, 395] width 93 height 22
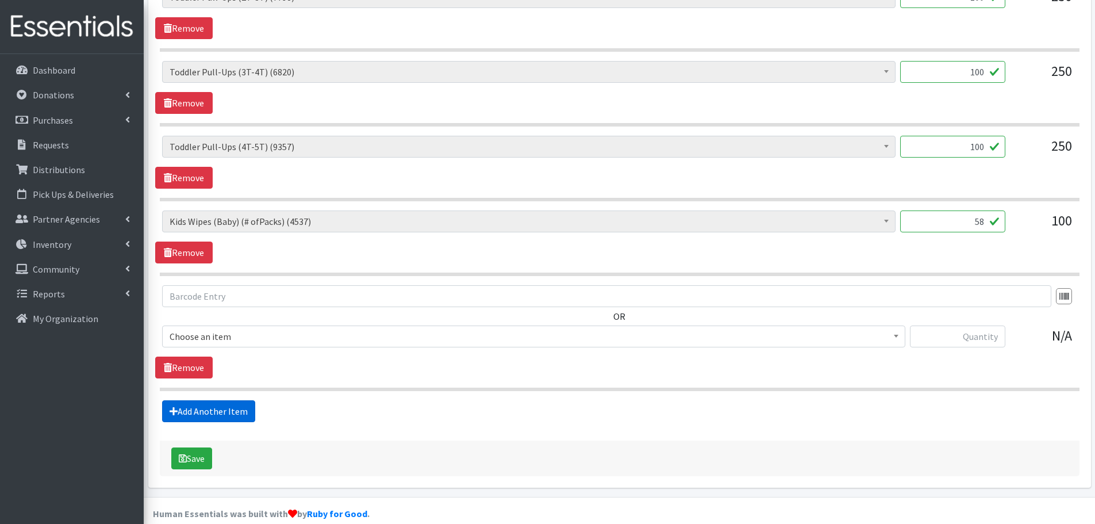
scroll to position [1090, 0]
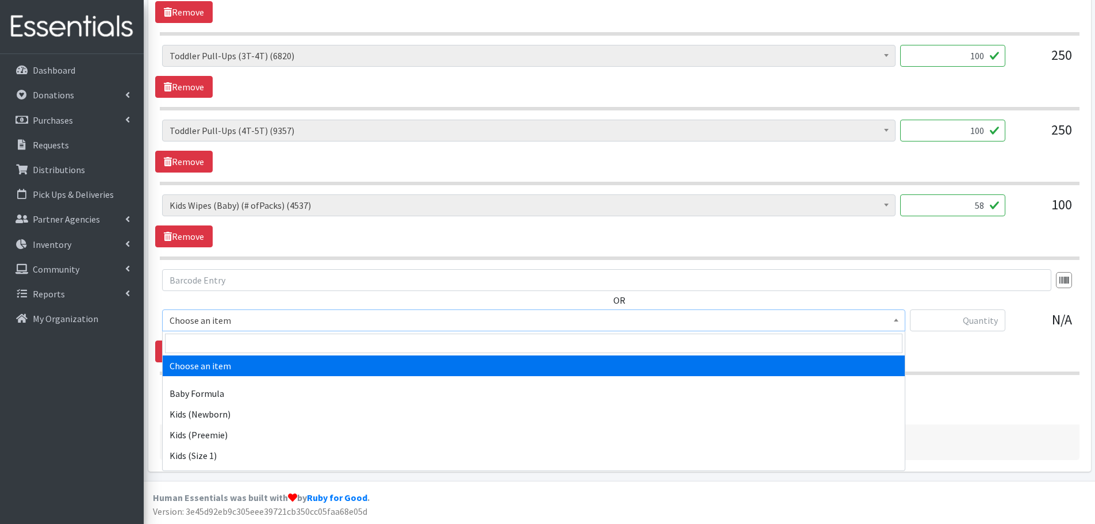
click at [193, 315] on span "Choose an item" at bounding box center [534, 320] width 728 height 16
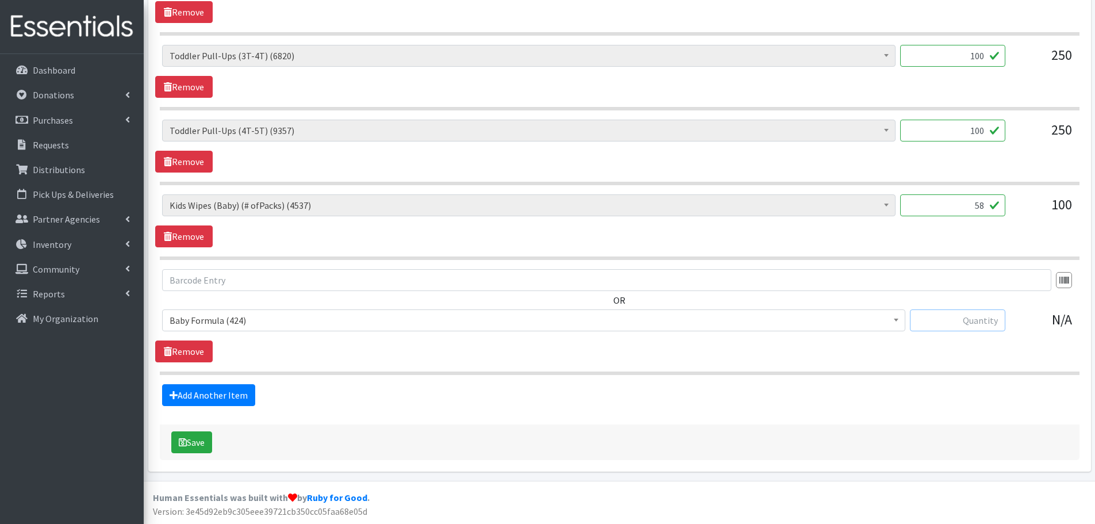
click at [986, 327] on input "text" at bounding box center [957, 320] width 95 height 22
type input "10"
click at [966, 355] on div "OR Baby Formula (424) Kids (Newborn) (13521) Kids (Preemie) (261) Kids (Size 1)…" at bounding box center [619, 315] width 929 height 93
click at [200, 446] on button "Save" at bounding box center [191, 442] width 41 height 22
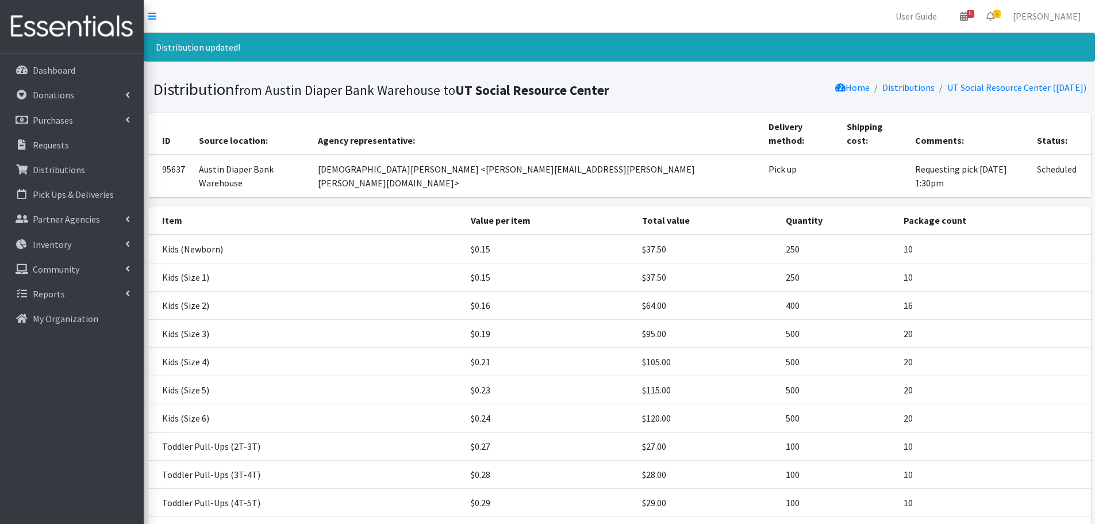
scroll to position [138, 0]
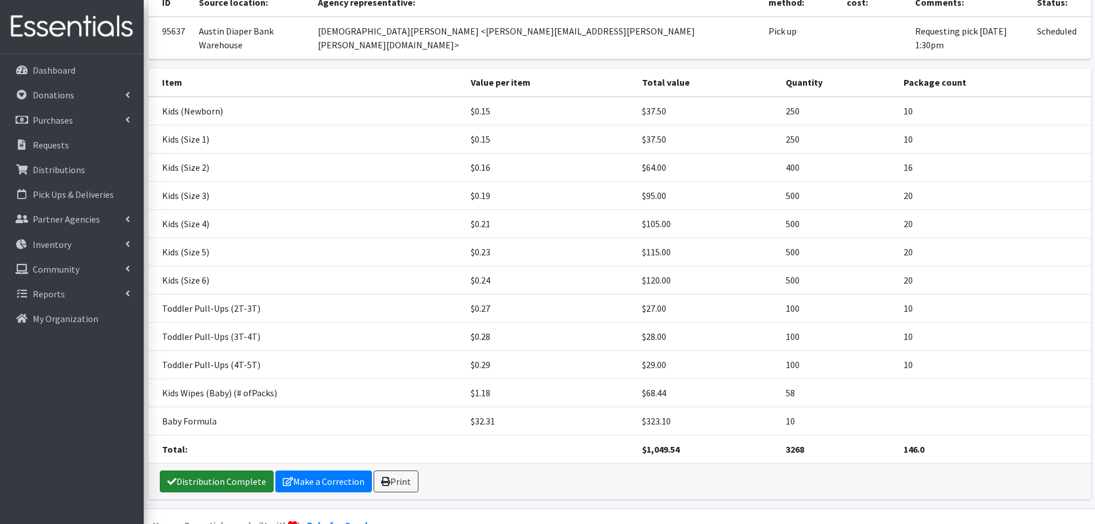
click at [217, 470] on link "Distribution Complete" at bounding box center [217, 481] width 114 height 22
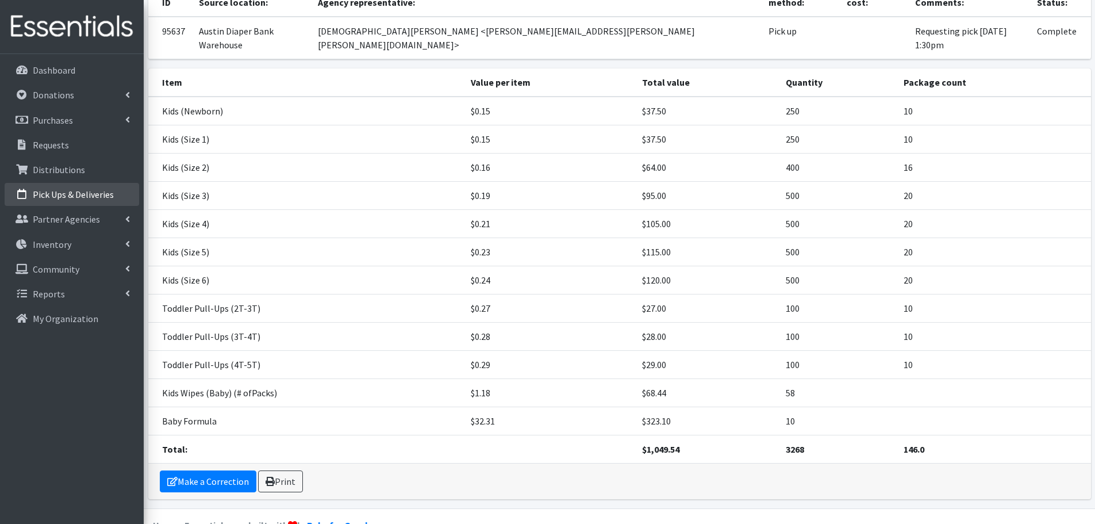
click at [60, 191] on p "Pick Ups & Deliveries" at bounding box center [73, 194] width 81 height 11
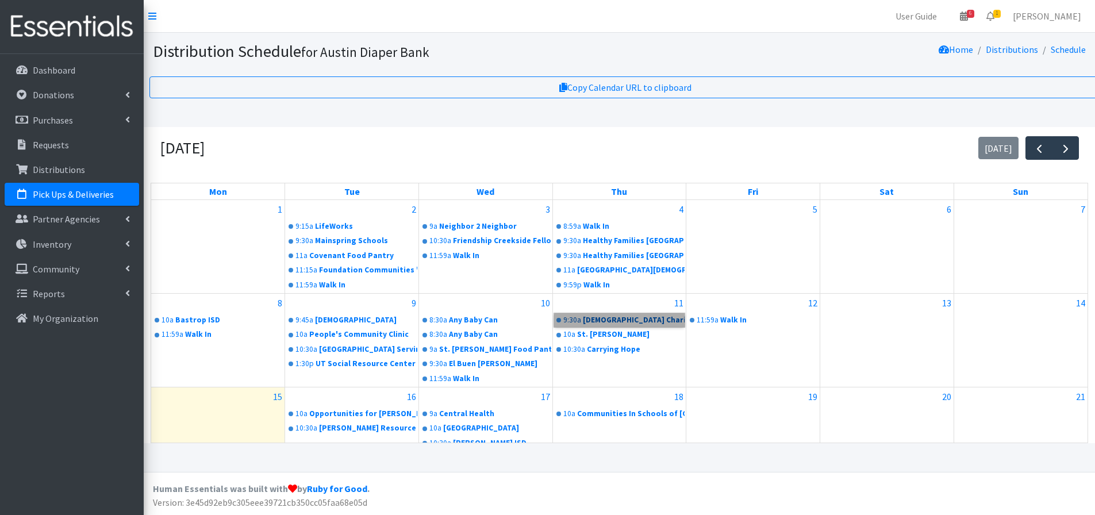
click at [602, 324] on link "9:30a Catholic Charities of Central Texas" at bounding box center [619, 320] width 131 height 14
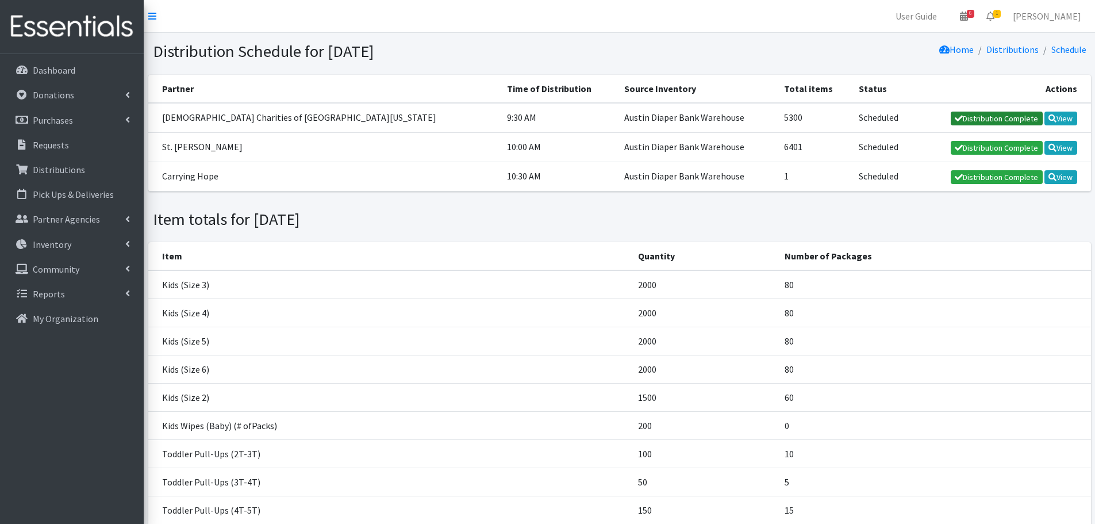
click at [974, 117] on link "Distribution Complete" at bounding box center [997, 119] width 92 height 14
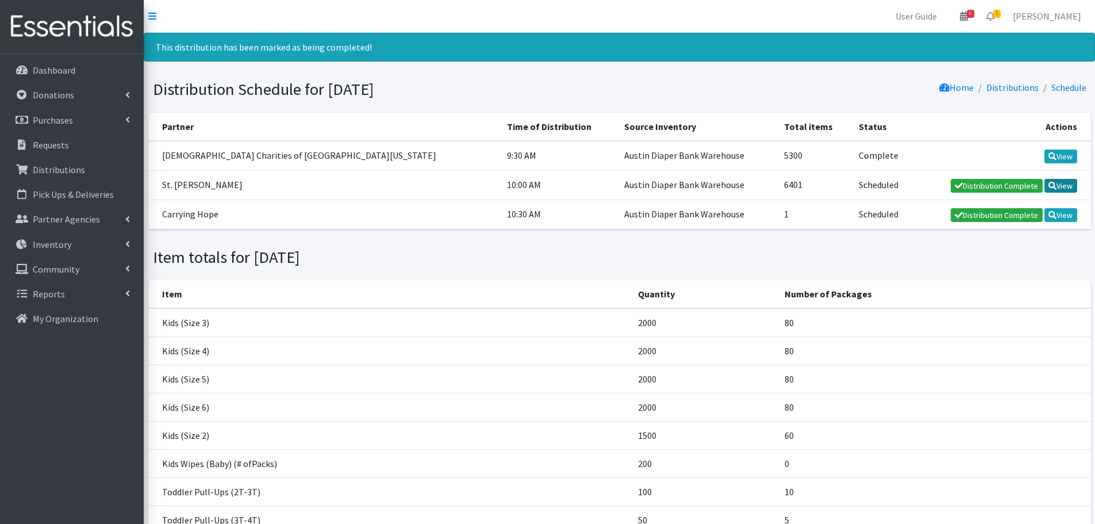
click at [1069, 182] on link "View" at bounding box center [1061, 186] width 33 height 14
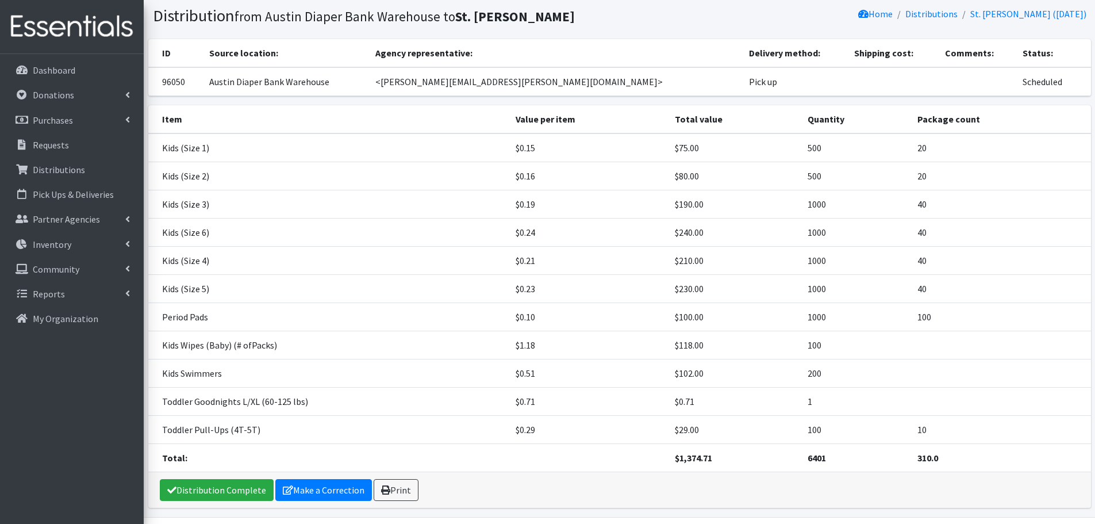
scroll to position [72, 0]
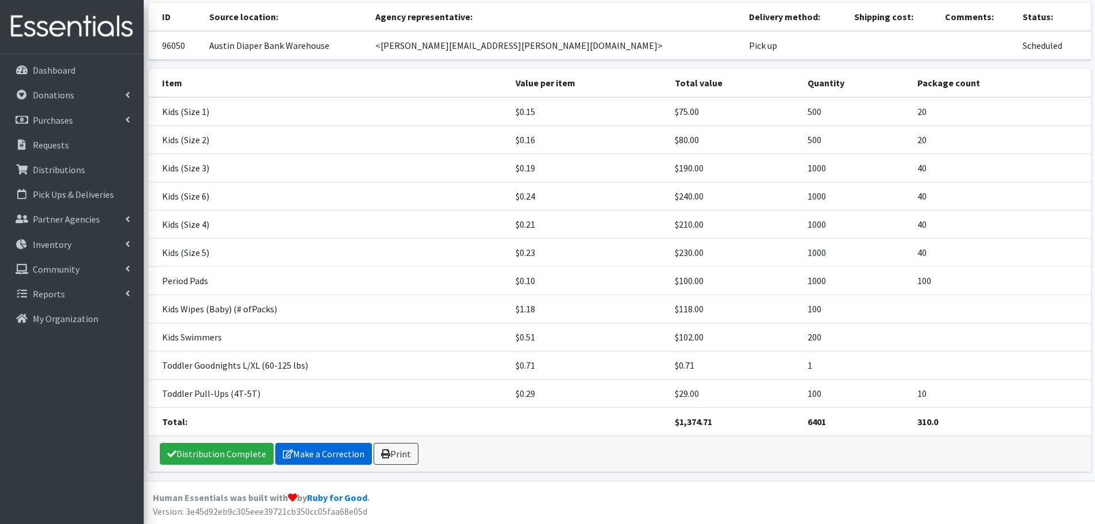
click at [317, 449] on link "Make a Correction" at bounding box center [323, 454] width 97 height 22
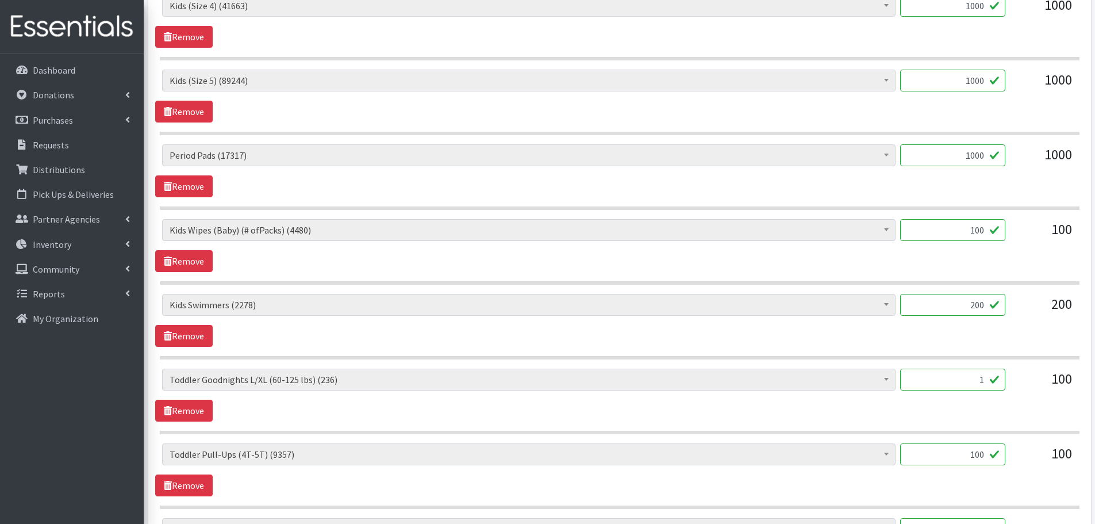
scroll to position [862, 0]
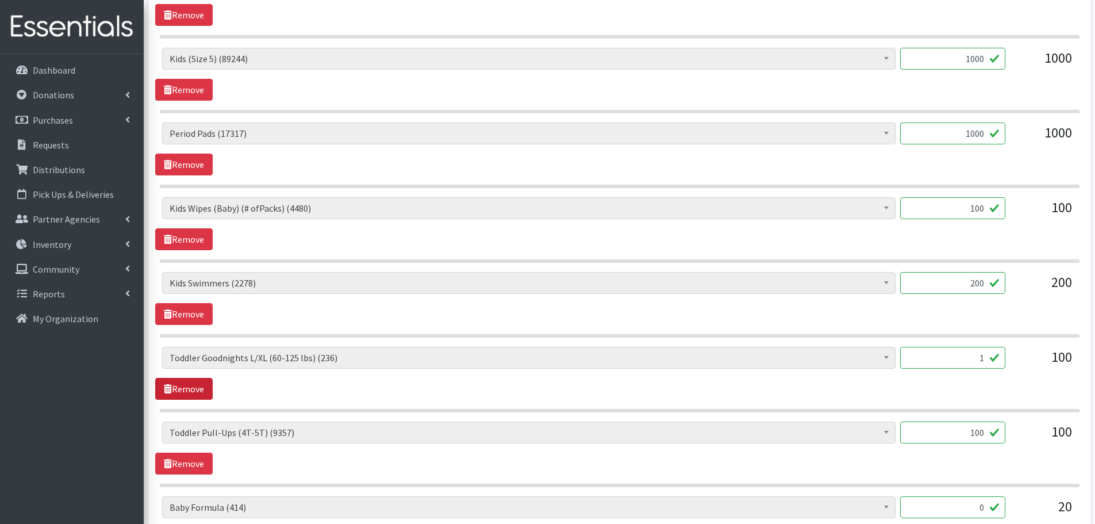
click at [196, 391] on link "Remove" at bounding box center [183, 389] width 57 height 22
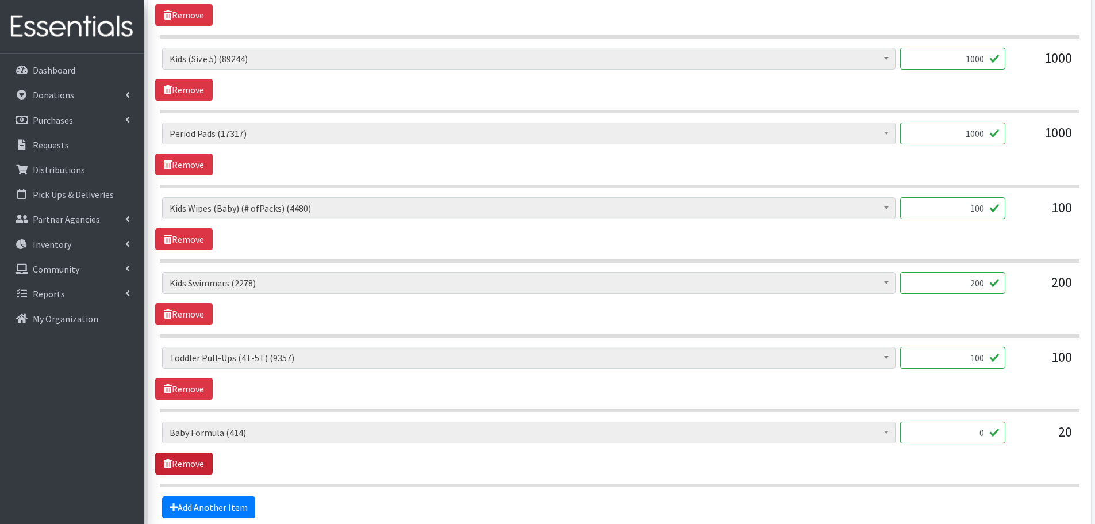
click at [188, 459] on link "Remove" at bounding box center [183, 463] width 57 height 22
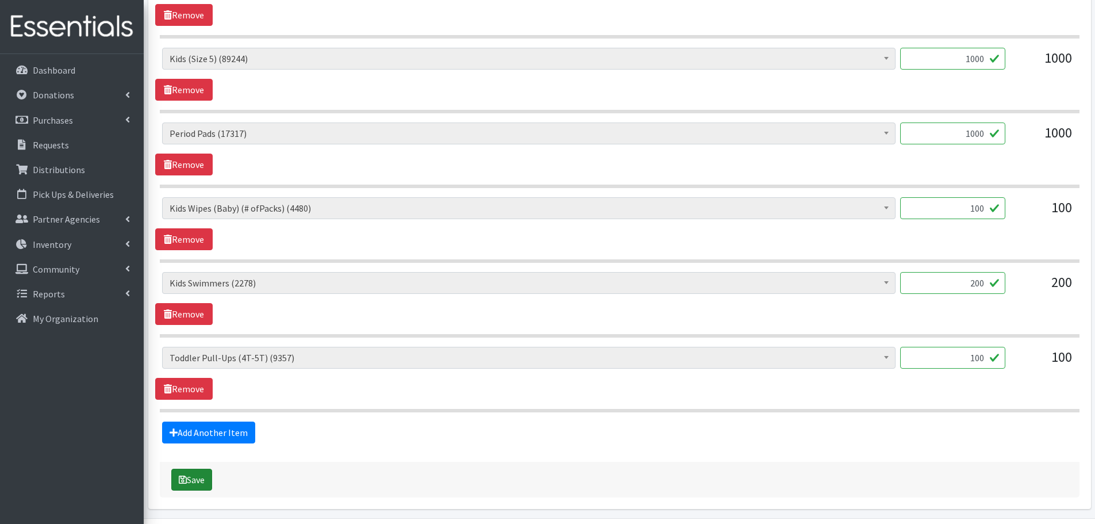
click at [202, 477] on button "Save" at bounding box center [191, 480] width 41 height 22
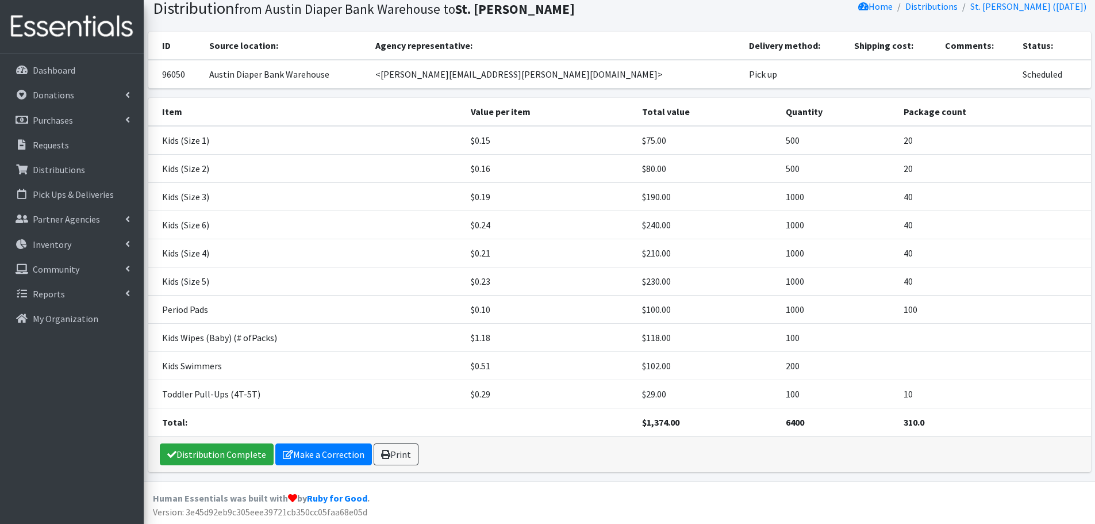
scroll to position [82, 0]
click at [222, 450] on link "Distribution Complete" at bounding box center [217, 454] width 114 height 22
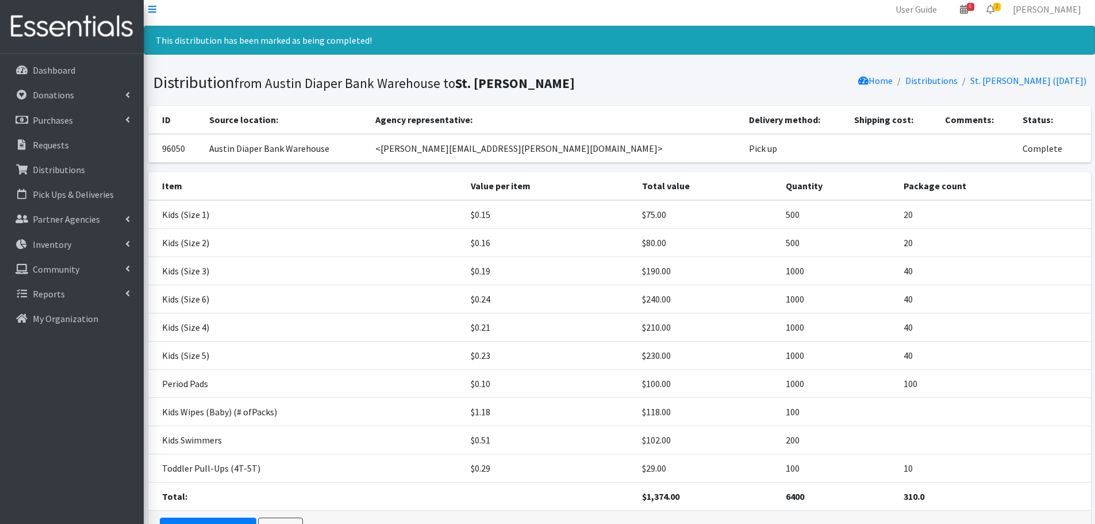
scroll to position [0, 0]
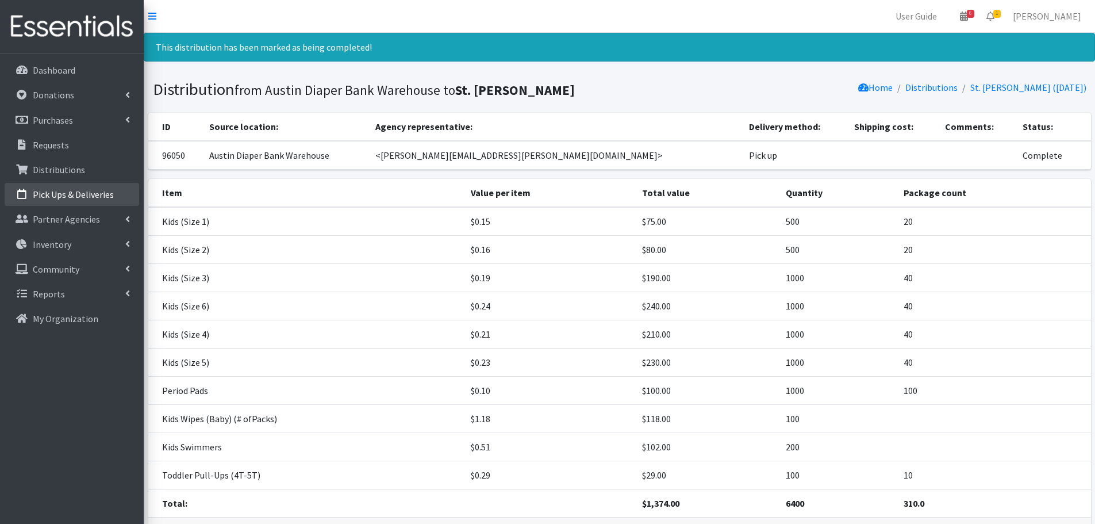
click at [68, 195] on p "Pick Ups & Deliveries" at bounding box center [73, 194] width 81 height 11
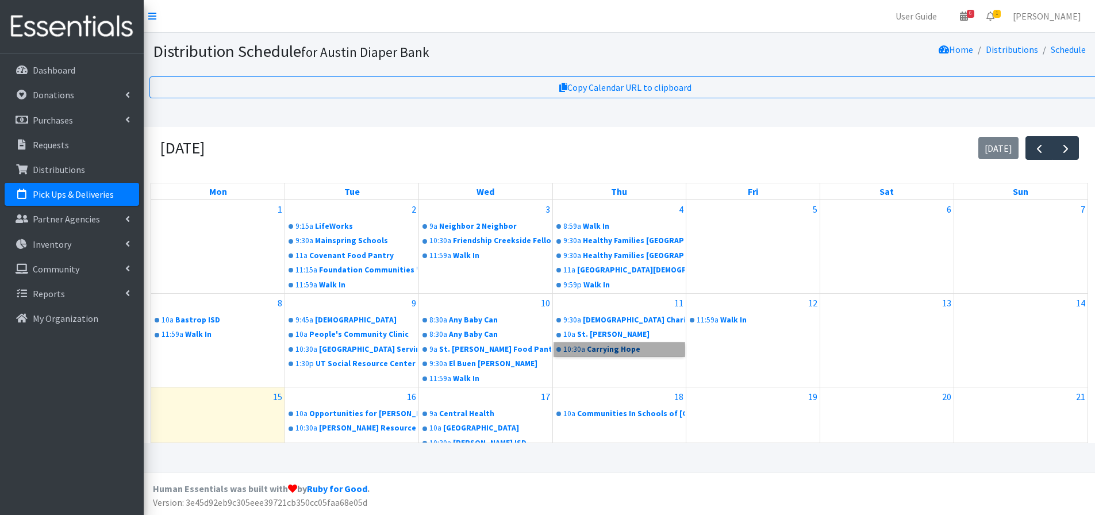
click at [594, 351] on link "10:30a Carrying Hope" at bounding box center [619, 350] width 131 height 14
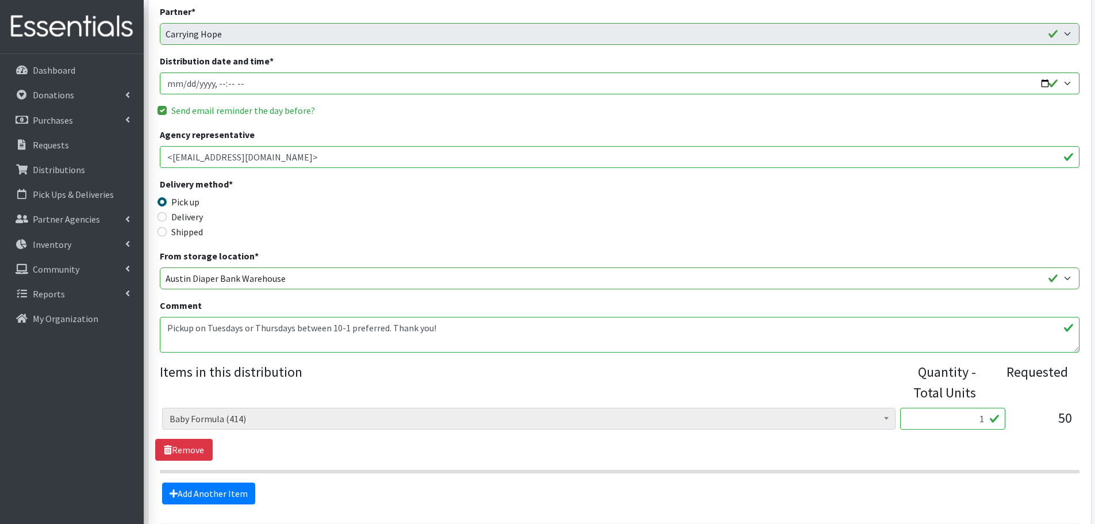
scroll to position [227, 0]
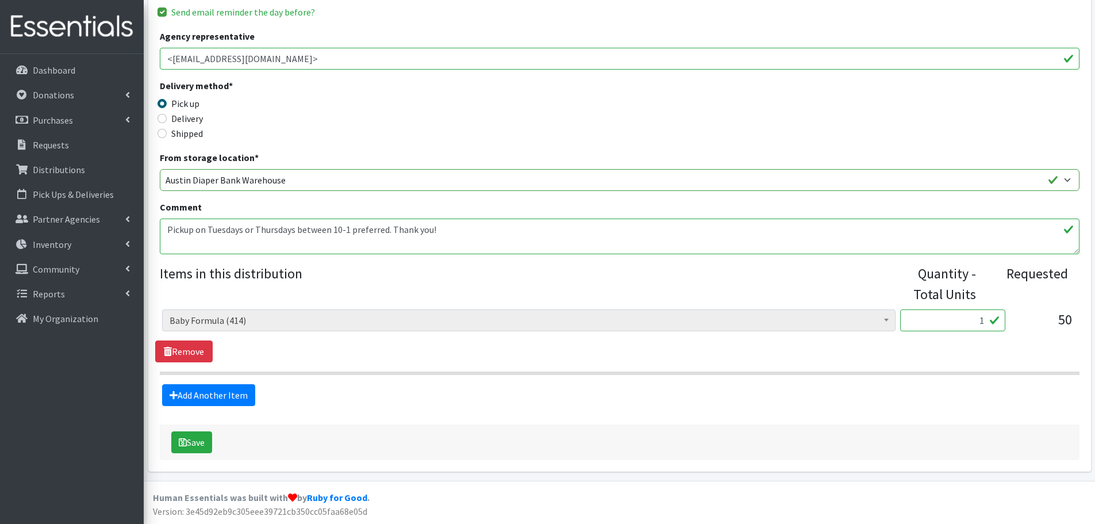
drag, startPoint x: 978, startPoint y: 321, endPoint x: 1016, endPoint y: 319, distance: 38.6
click at [1016, 319] on div "Baby Formula (414) Kids (Newborn) (13521) Kids (Preemie) (261) Kids (Size 1) (6…" at bounding box center [619, 324] width 915 height 31
type input "36"
click at [796, 413] on form "Partner * ADB House Account Adult Protective Services Agape Food Pantry AGE of …" at bounding box center [620, 183] width 920 height 554
click at [188, 440] on button "Save" at bounding box center [191, 442] width 41 height 22
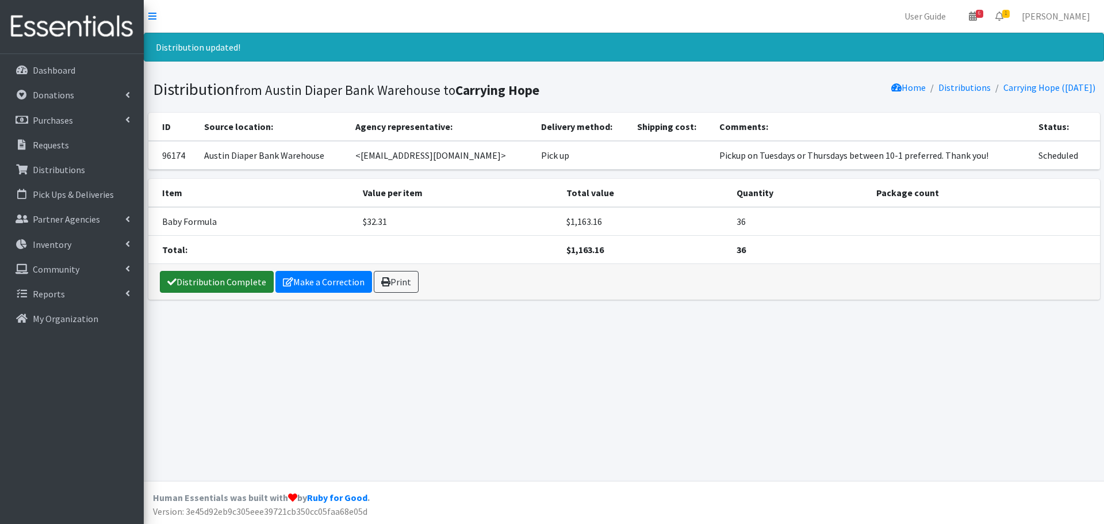
click at [201, 286] on link "Distribution Complete" at bounding box center [217, 282] width 114 height 22
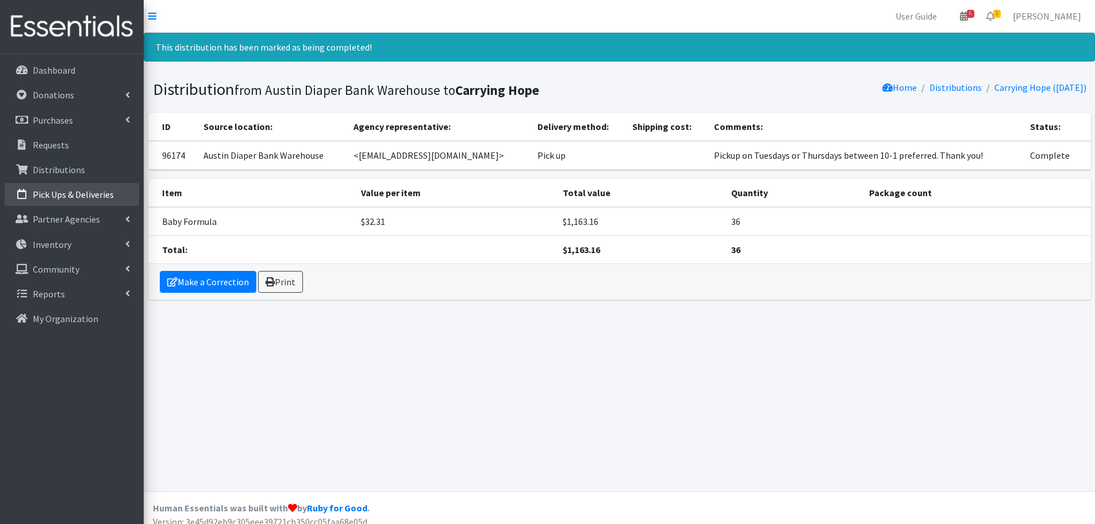
click at [60, 186] on link "Pick Ups & Deliveries" at bounding box center [72, 194] width 135 height 23
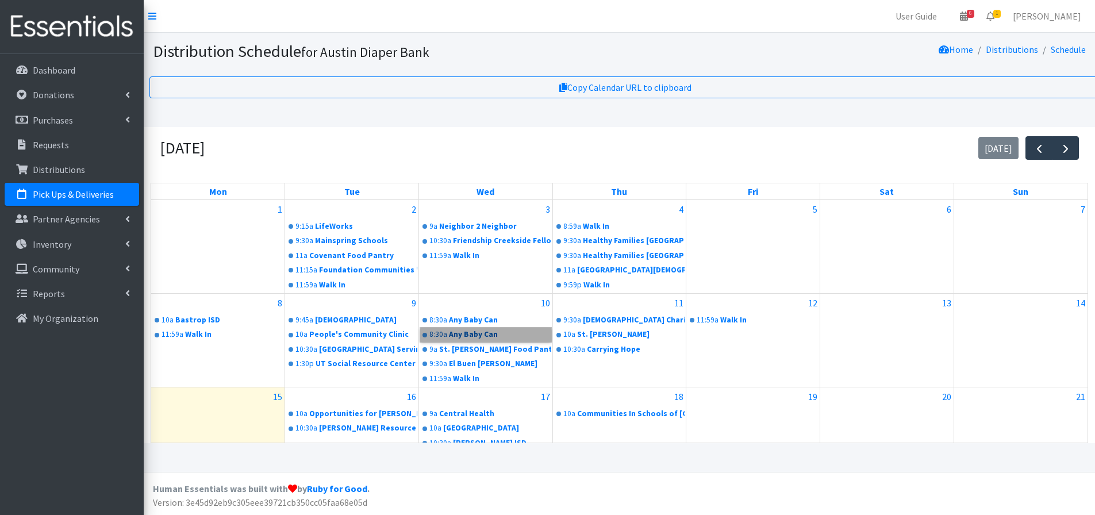
click at [480, 331] on link "8:30a Any Baby Can" at bounding box center [485, 335] width 131 height 14
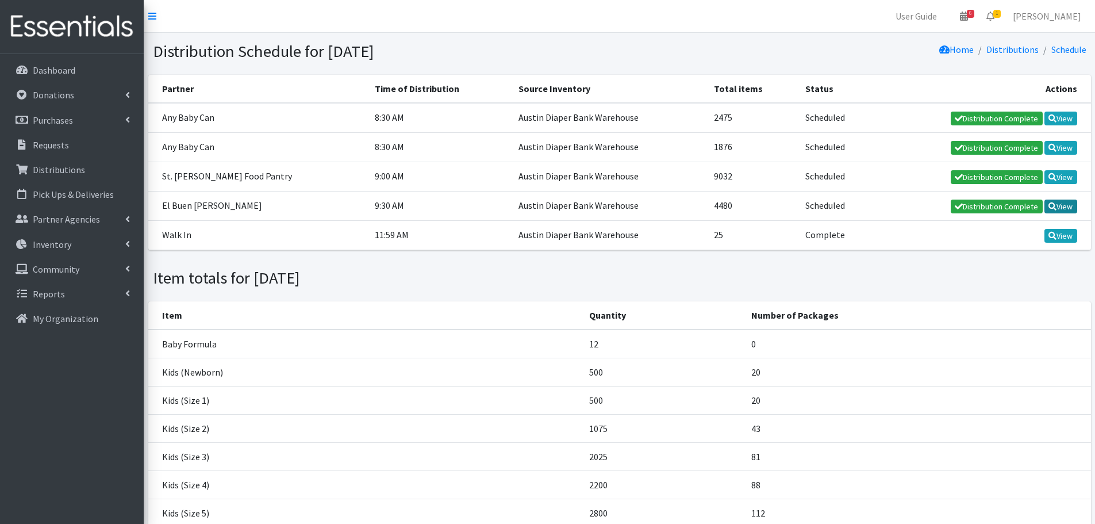
click at [1061, 207] on link "View" at bounding box center [1061, 207] width 33 height 14
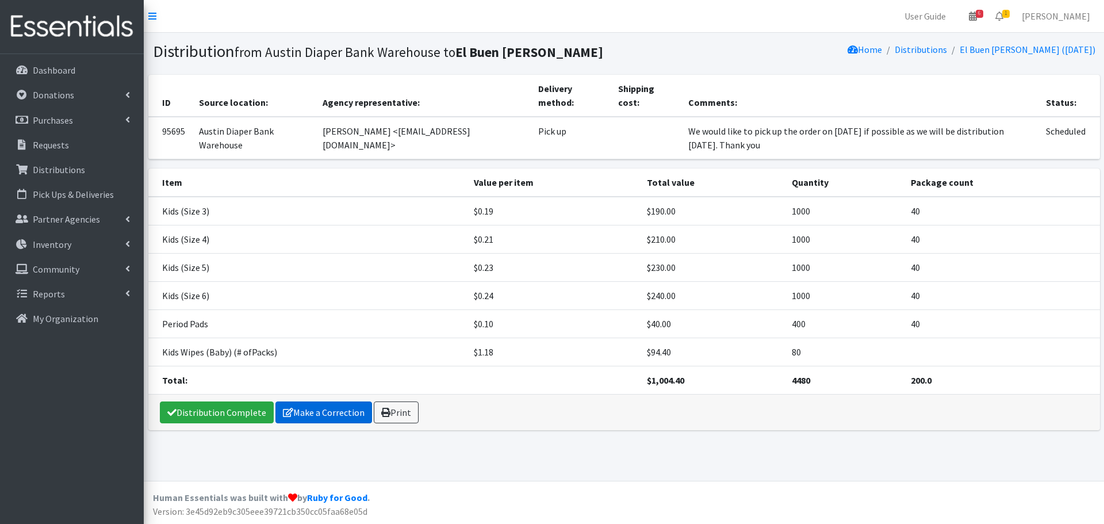
click at [326, 414] on link "Make a Correction" at bounding box center [323, 412] width 97 height 22
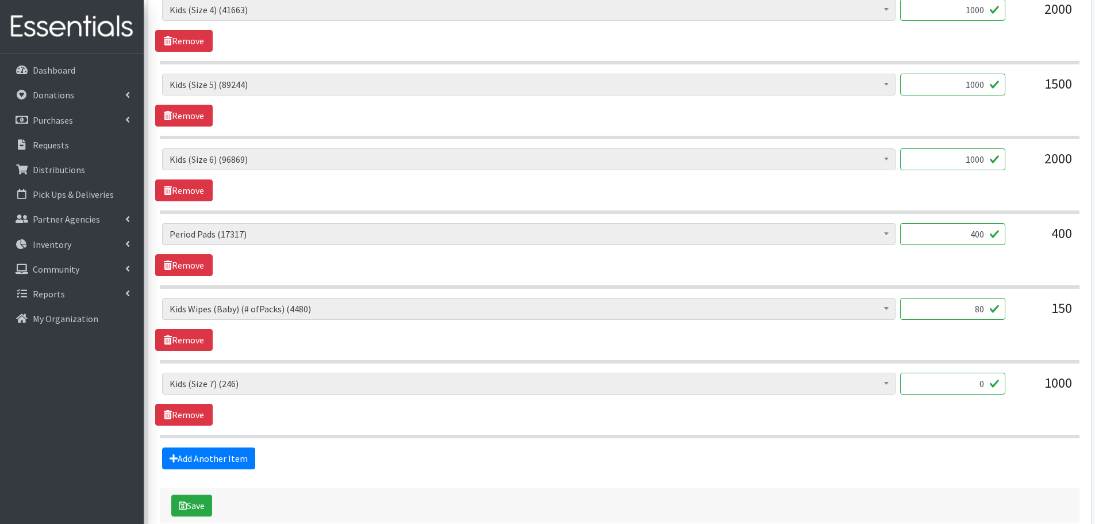
scroll to position [632, 0]
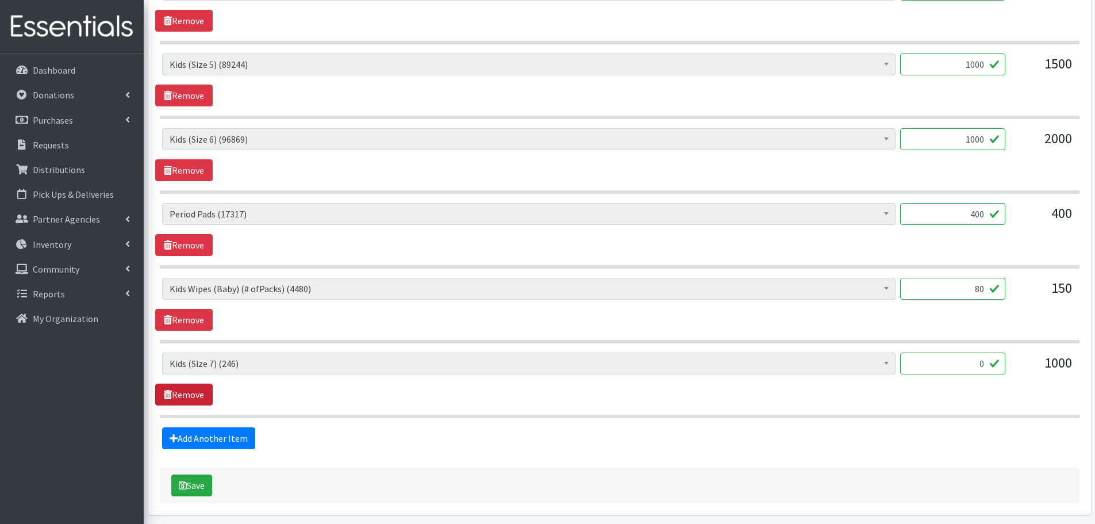
click at [203, 392] on link "Remove" at bounding box center [183, 394] width 57 height 22
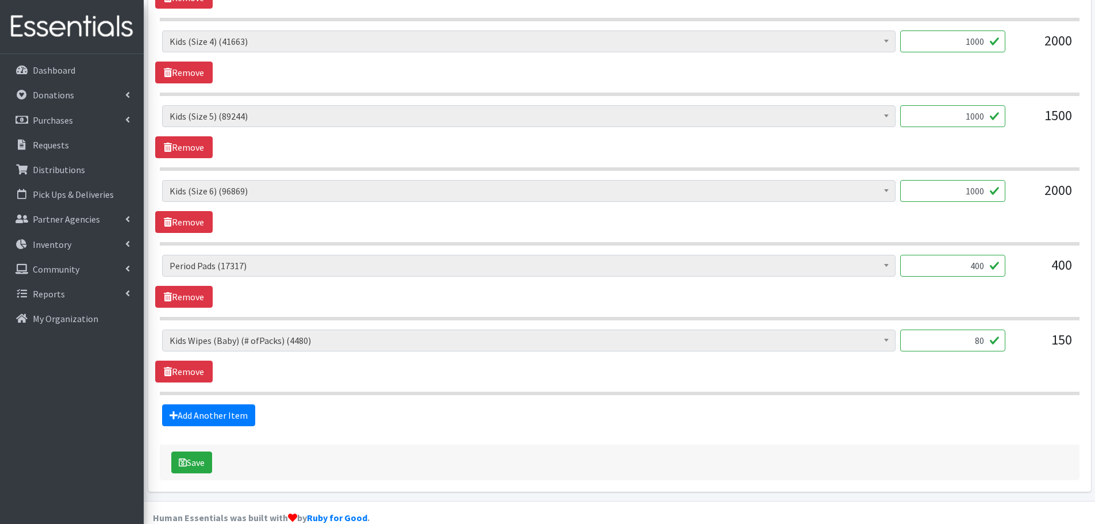
scroll to position [601, 0]
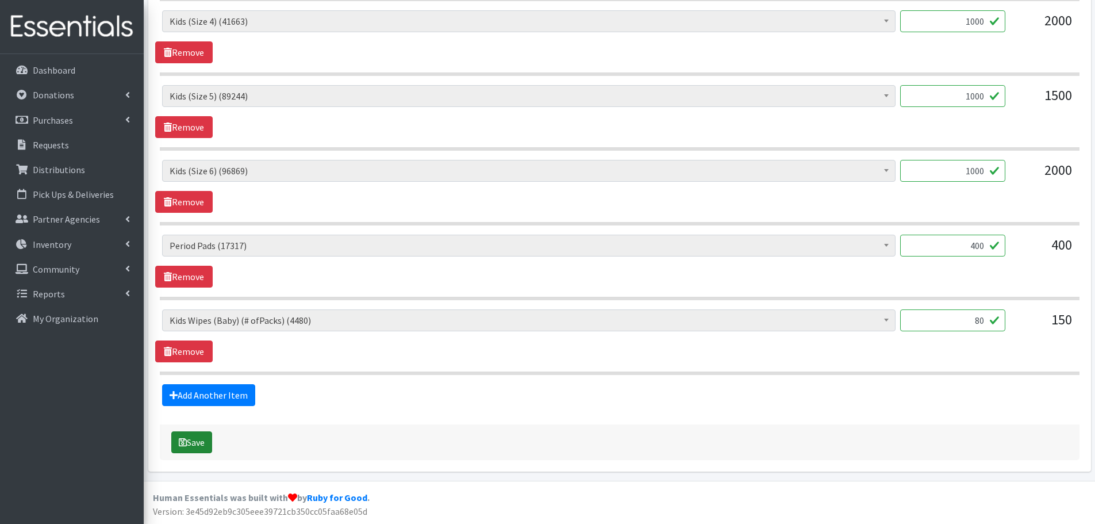
click at [191, 443] on button "Save" at bounding box center [191, 442] width 41 height 22
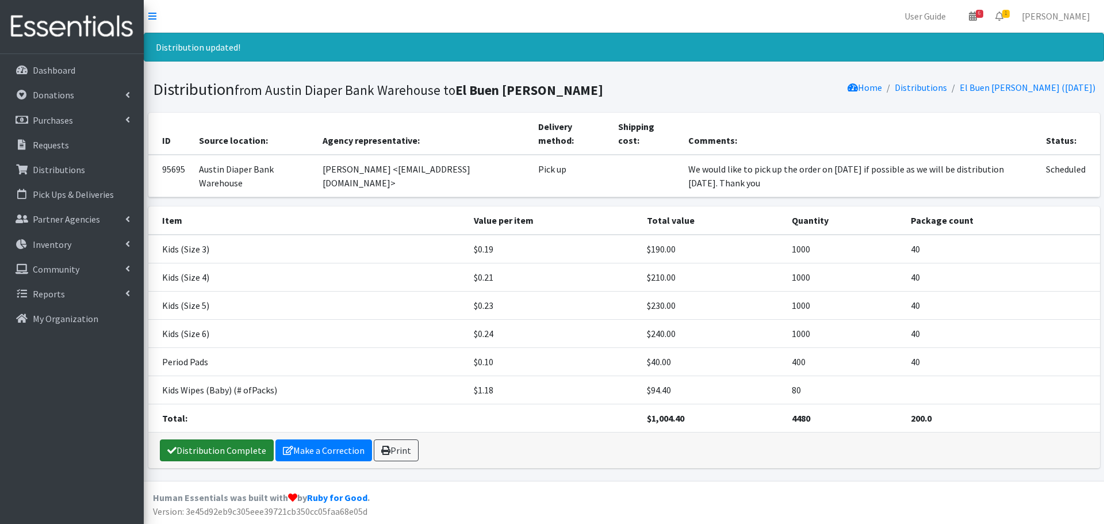
click at [213, 451] on link "Distribution Complete" at bounding box center [217, 450] width 114 height 22
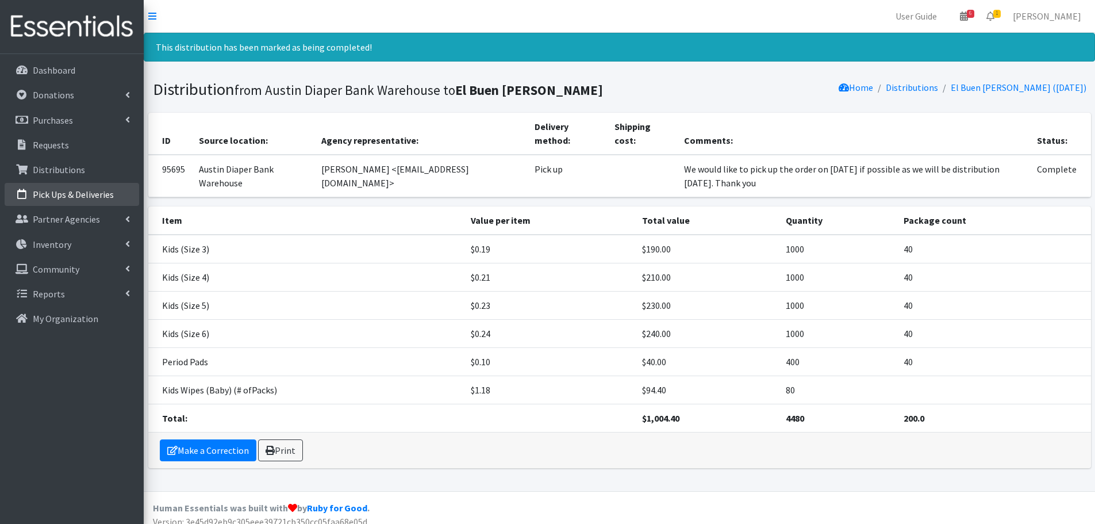
click at [101, 191] on p "Pick Ups & Deliveries" at bounding box center [73, 194] width 81 height 11
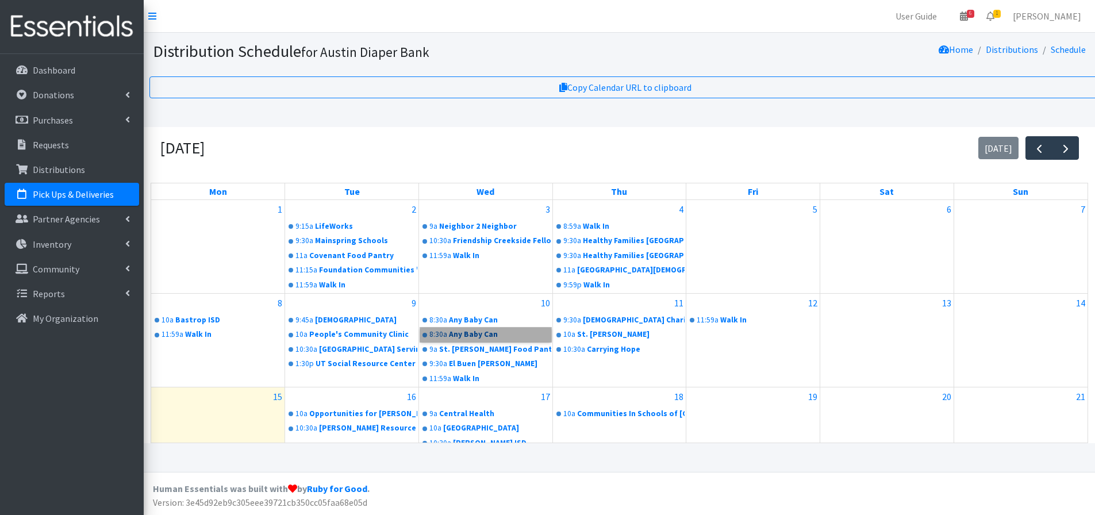
click at [469, 332] on link "8:30a Any Baby Can" at bounding box center [485, 335] width 131 height 14
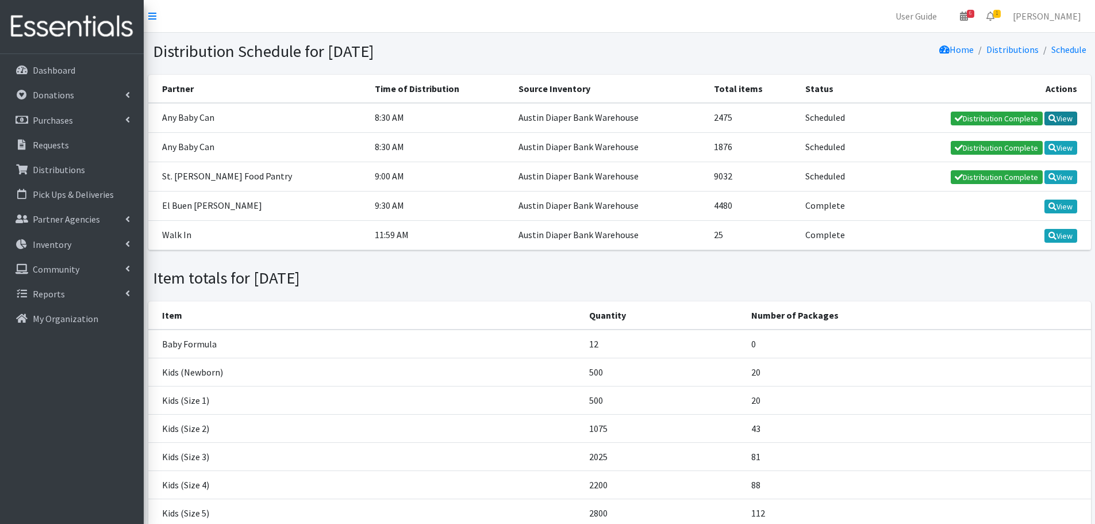
click at [1066, 116] on link "View" at bounding box center [1061, 119] width 33 height 14
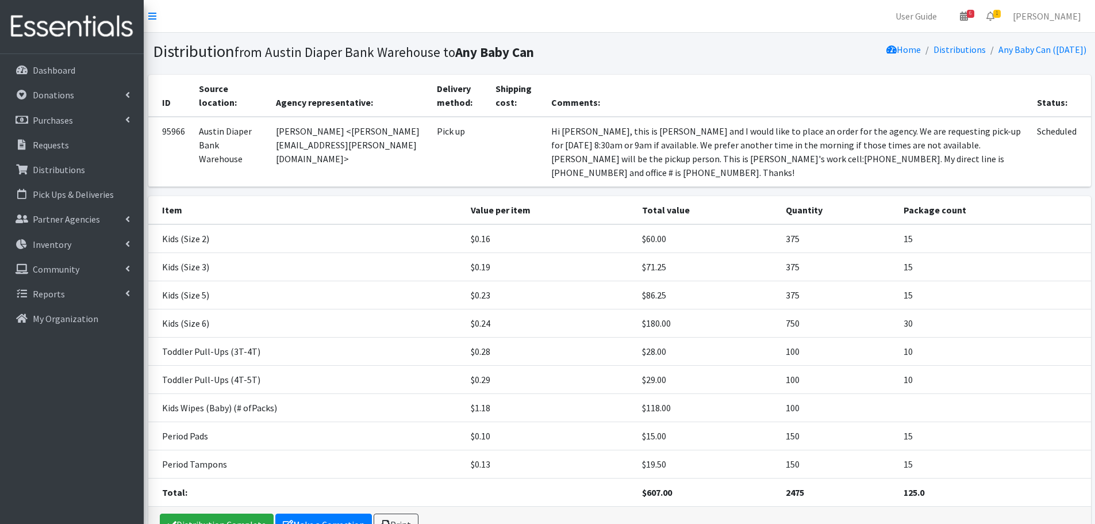
scroll to position [57, 0]
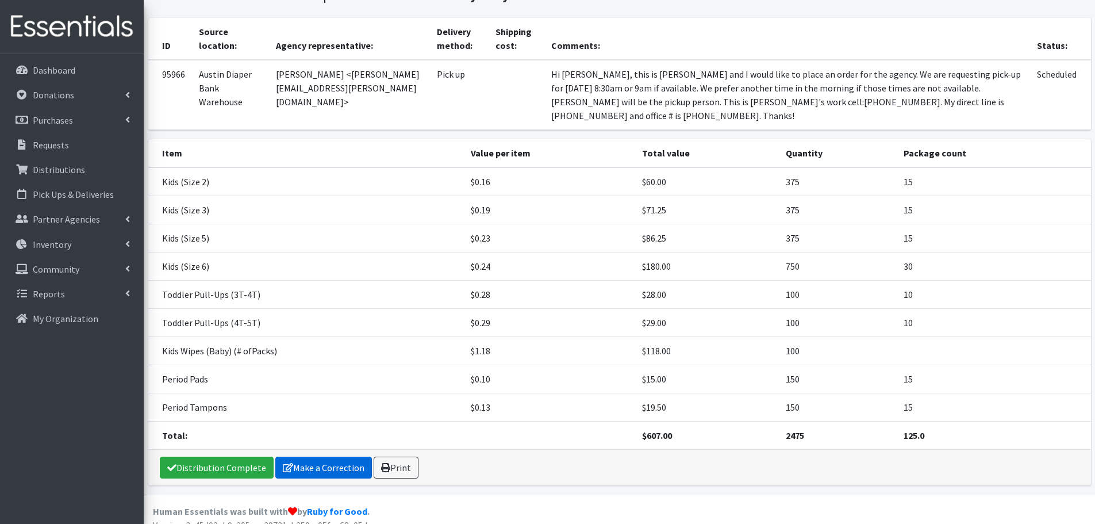
click at [311, 456] on link "Make a Correction" at bounding box center [323, 467] width 97 height 22
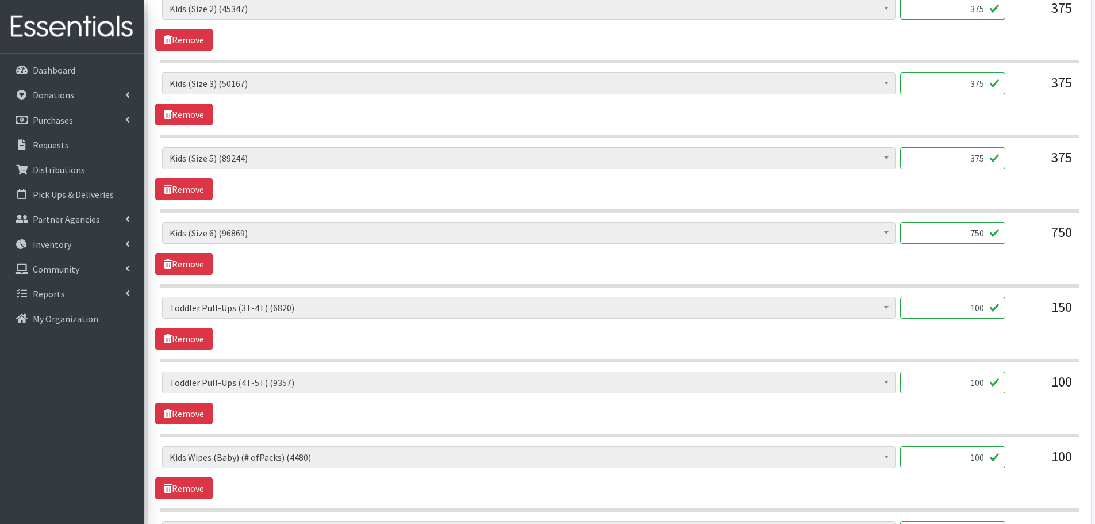
scroll to position [575, 0]
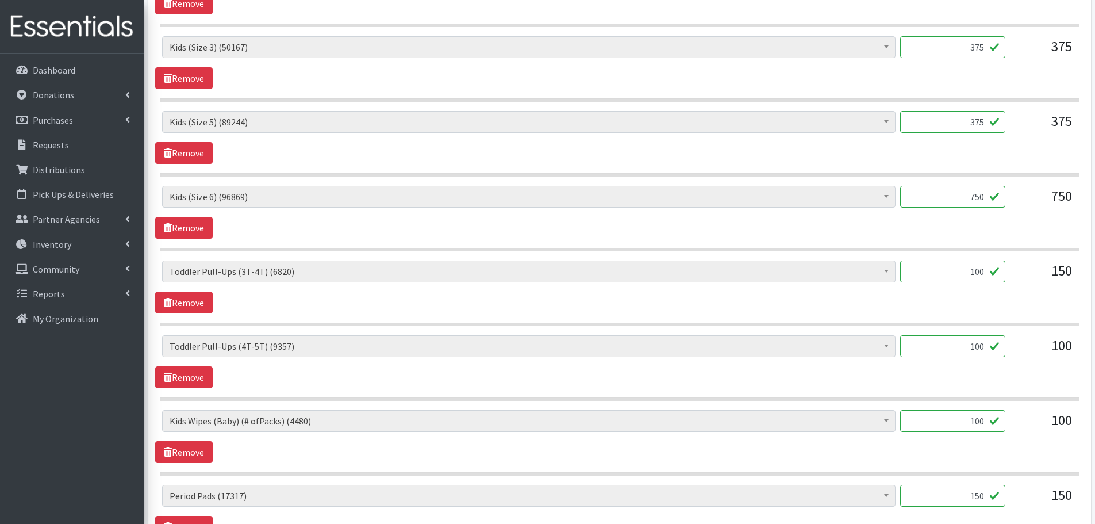
drag, startPoint x: 954, startPoint y: 420, endPoint x: 1033, endPoint y: 428, distance: 79.2
click at [1033, 428] on div "Baby Formula (379) Kids (Newborn) (13521) Kids ([MEDICAL_DATA]) (261) Kids (Siz…" at bounding box center [619, 425] width 915 height 31
type input "38"
click at [995, 369] on div "Baby Formula (379) Kids (Newborn) (13521) Kids (Preemie) (261) Kids (Size 1) (6…" at bounding box center [619, 361] width 929 height 53
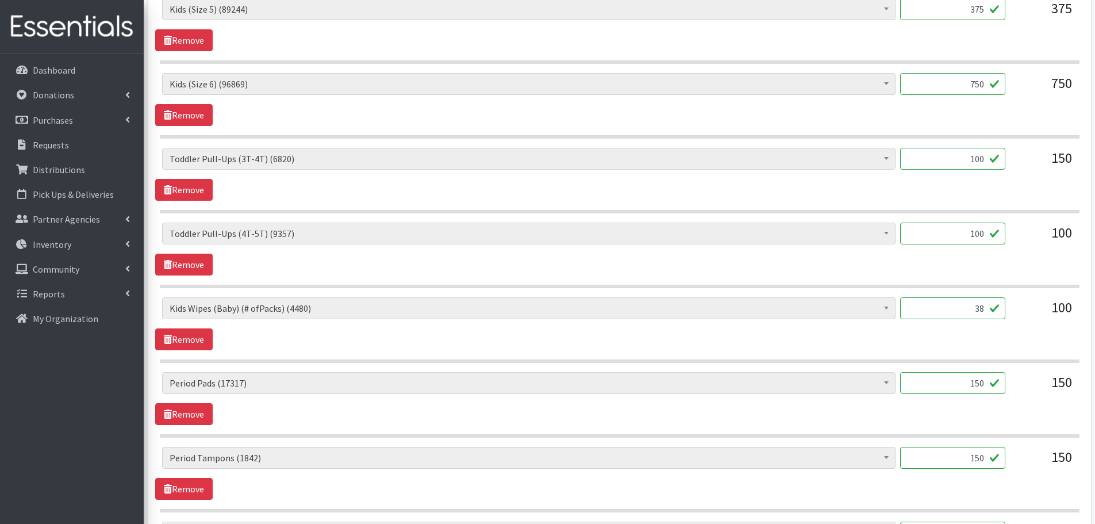
scroll to position [690, 0]
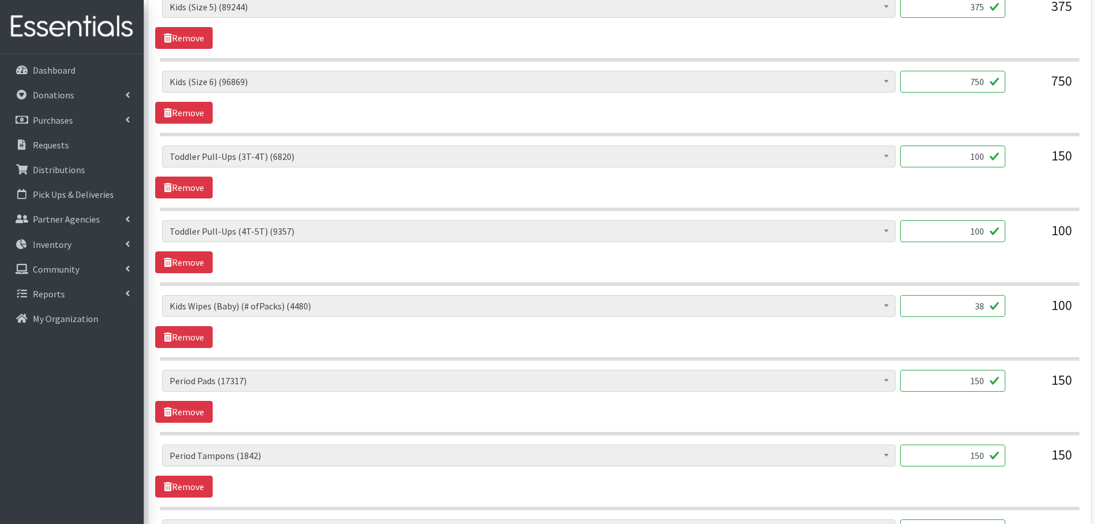
drag, startPoint x: 951, startPoint y: 381, endPoint x: 1011, endPoint y: 383, distance: 59.8
click at [1011, 383] on div "Baby Formula (379) Kids (Newborn) (13521) Kids (Preemie) (261) Kids (Size 1) (6…" at bounding box center [619, 385] width 915 height 31
type input "320"
click at [187, 483] on link "Remove" at bounding box center [183, 486] width 57 height 22
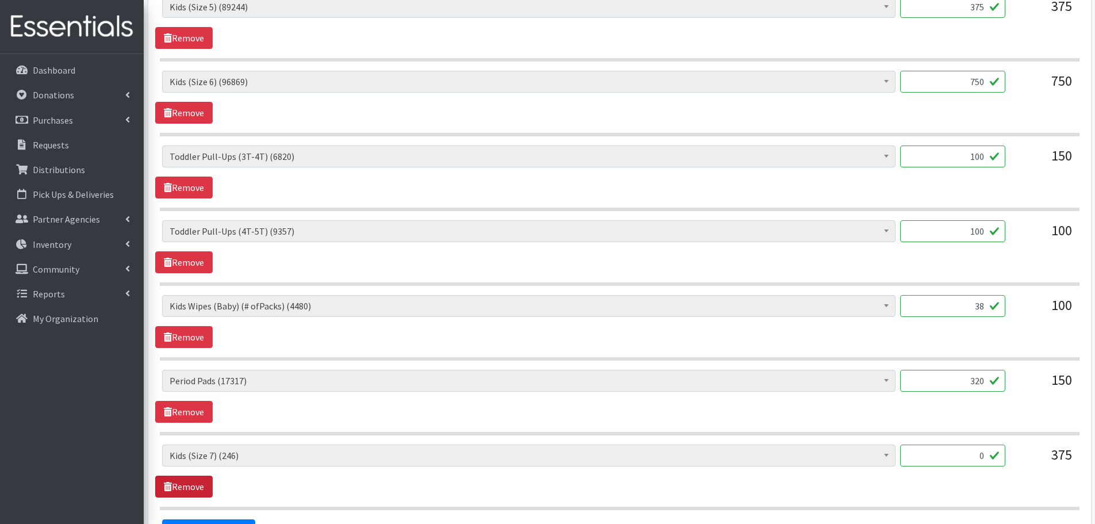
click at [191, 479] on link "Remove" at bounding box center [183, 486] width 57 height 22
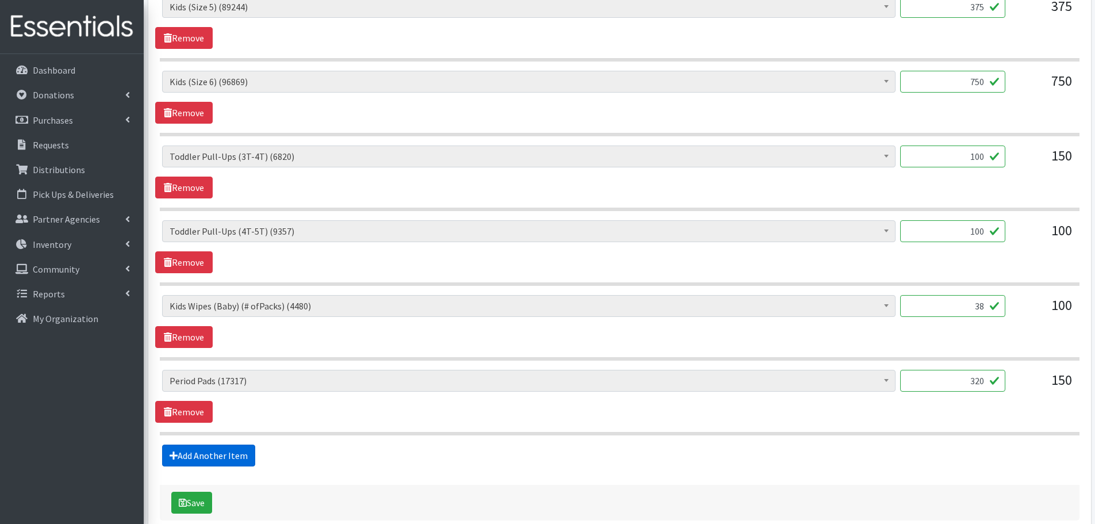
click at [232, 455] on link "Add Another Item" at bounding box center [208, 455] width 93 height 22
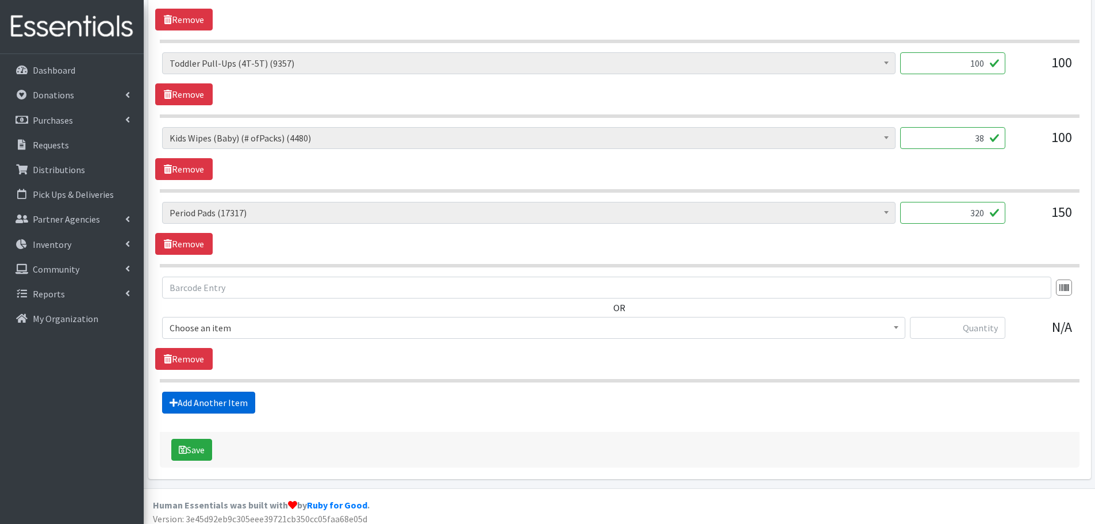
scroll to position [865, 0]
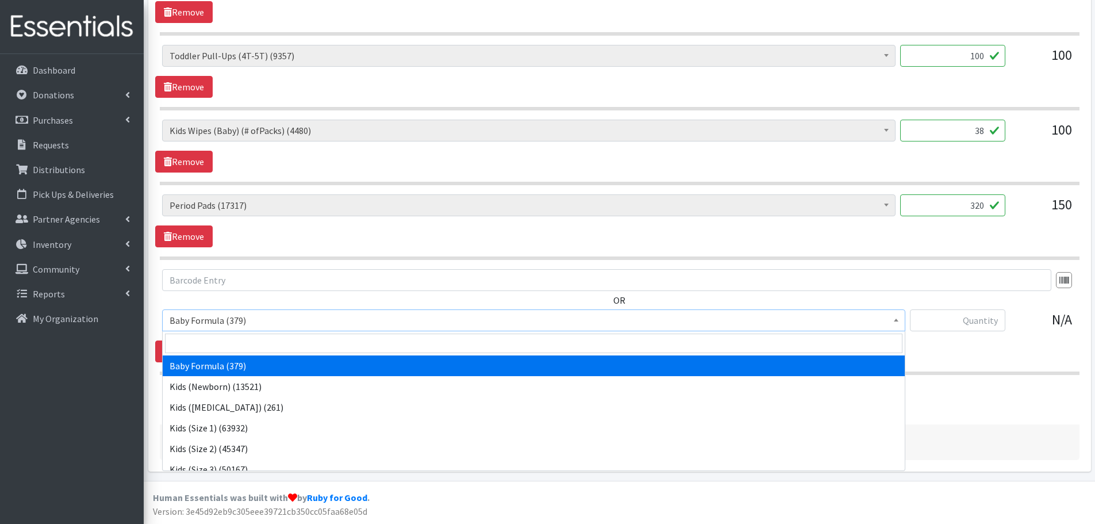
click at [343, 320] on span "Baby Formula (379)" at bounding box center [534, 320] width 728 height 16
click at [979, 324] on input "text" at bounding box center [957, 320] width 95 height 22
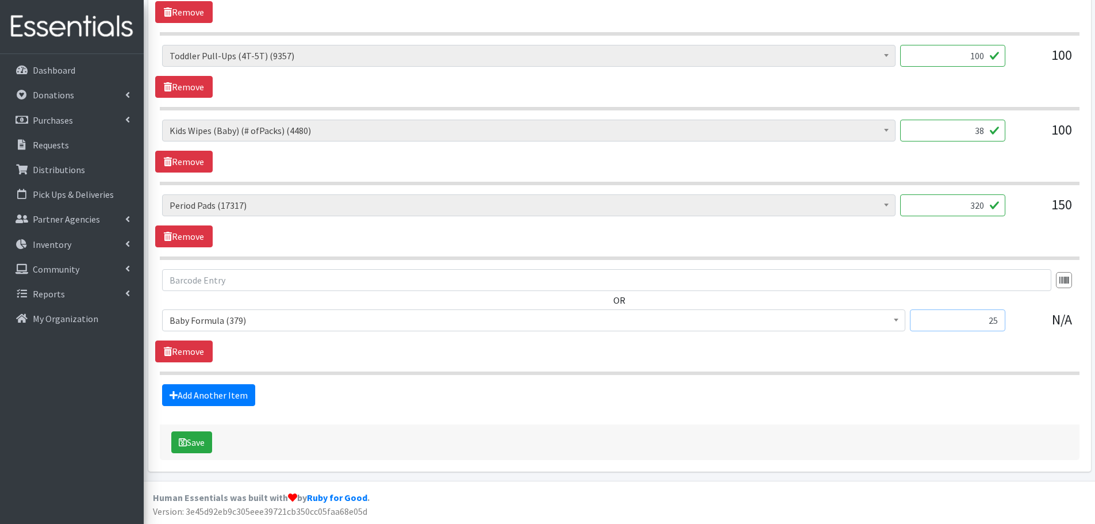
type input "25"
click at [961, 340] on div "25" at bounding box center [957, 324] width 95 height 31
click at [197, 438] on button "Save" at bounding box center [191, 442] width 41 height 22
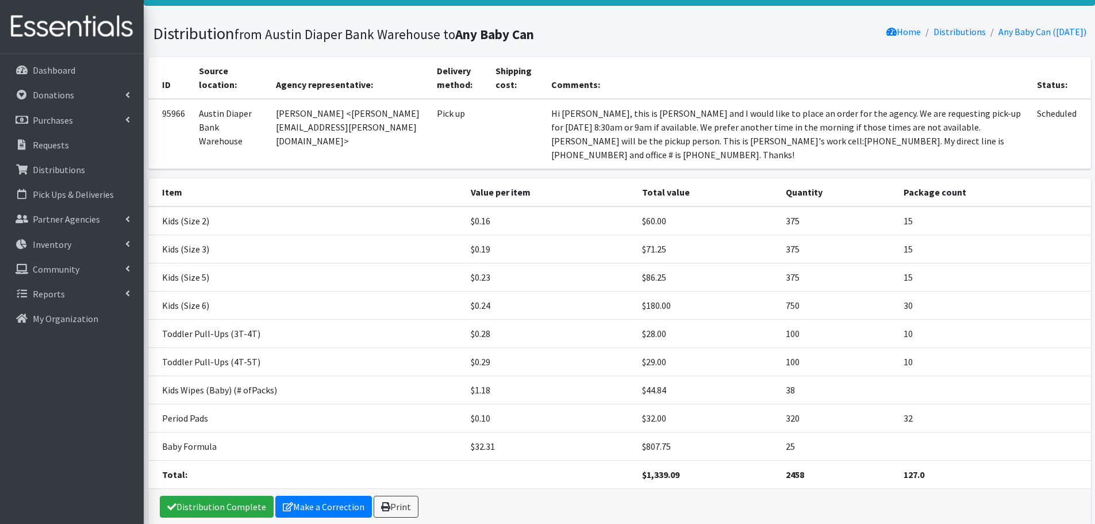
scroll to position [95, 0]
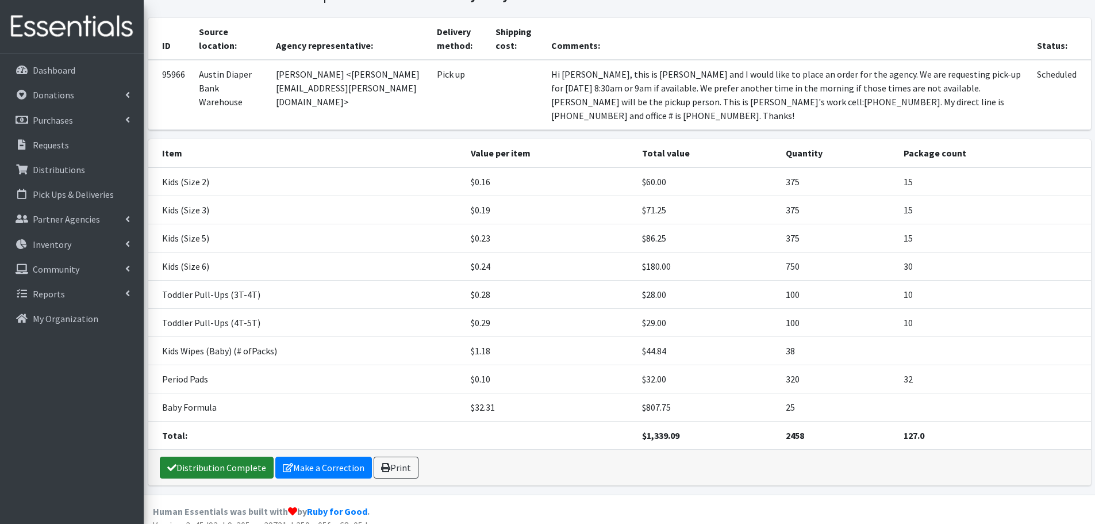
click at [192, 456] on link "Distribution Complete" at bounding box center [217, 467] width 114 height 22
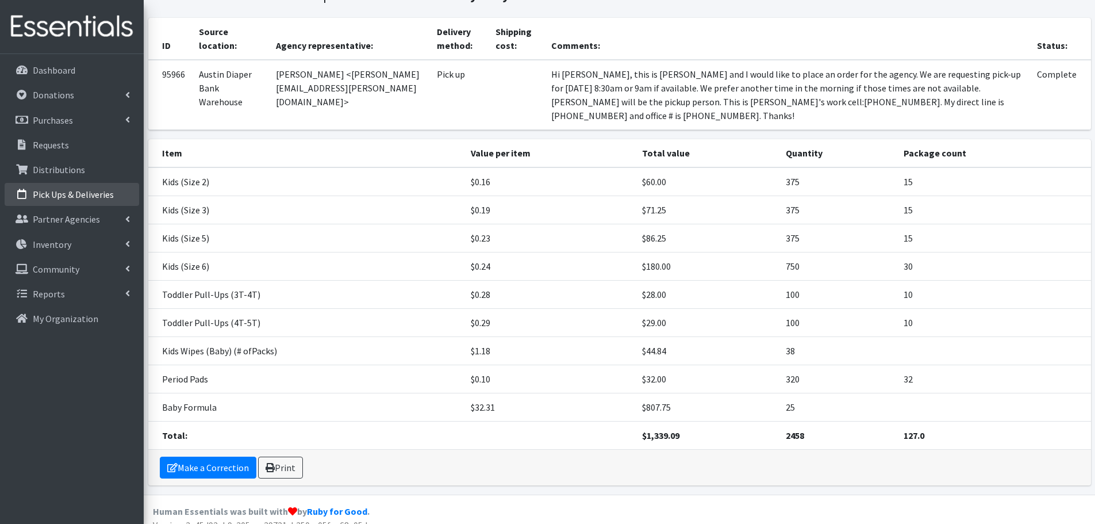
click at [122, 190] on link "Pick Ups & Deliveries" at bounding box center [72, 194] width 135 height 23
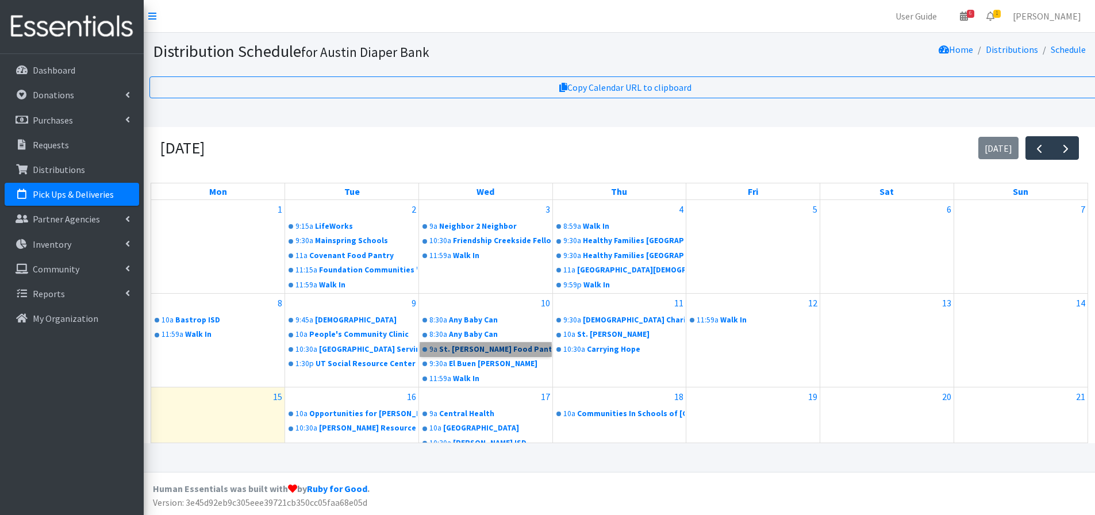
click at [443, 355] on link "9a St. [PERSON_NAME] Food Pantry" at bounding box center [485, 350] width 131 height 14
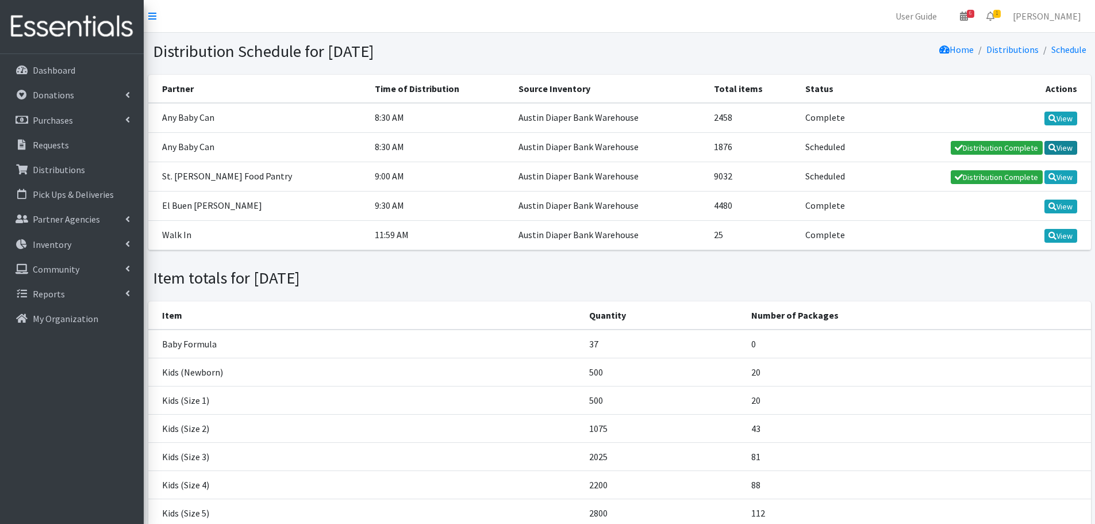
click at [1056, 148] on link "View" at bounding box center [1061, 148] width 33 height 14
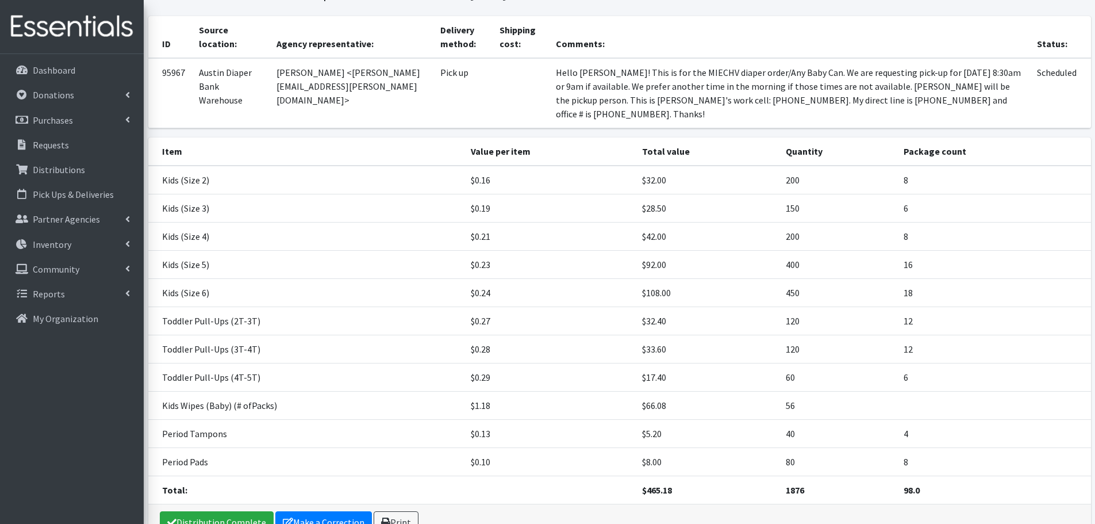
scroll to position [113, 0]
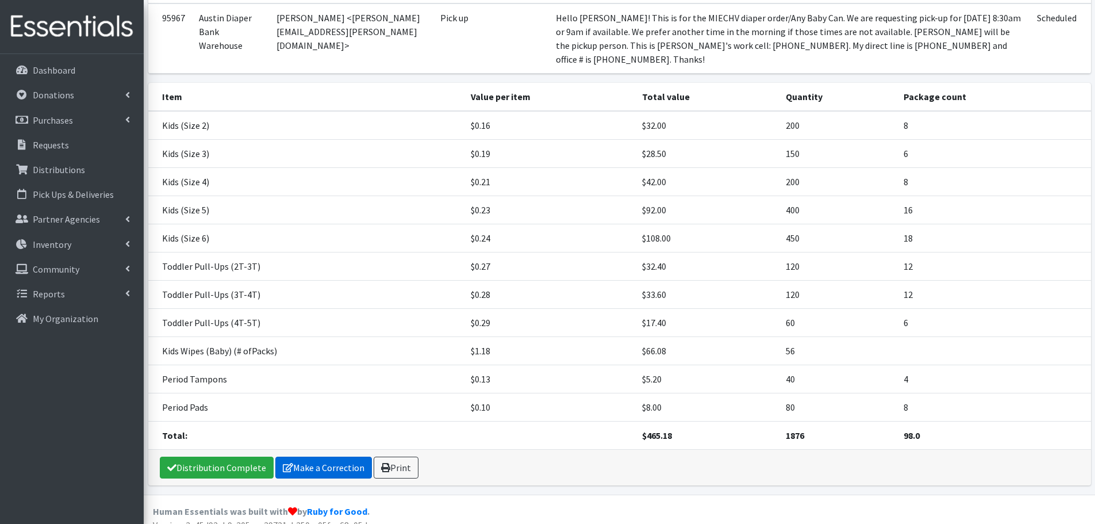
click at [316, 456] on link "Make a Correction" at bounding box center [323, 467] width 97 height 22
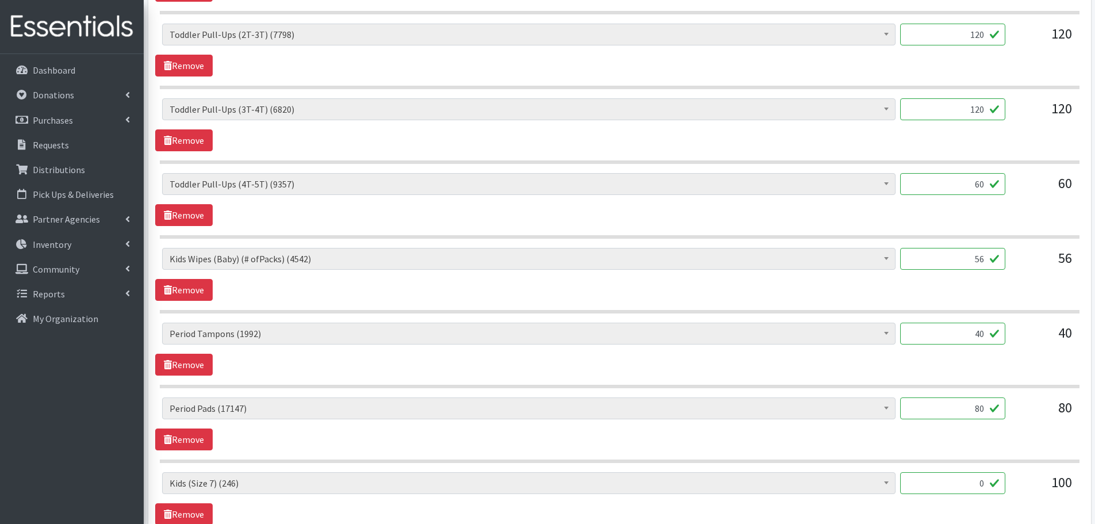
scroll to position [920, 0]
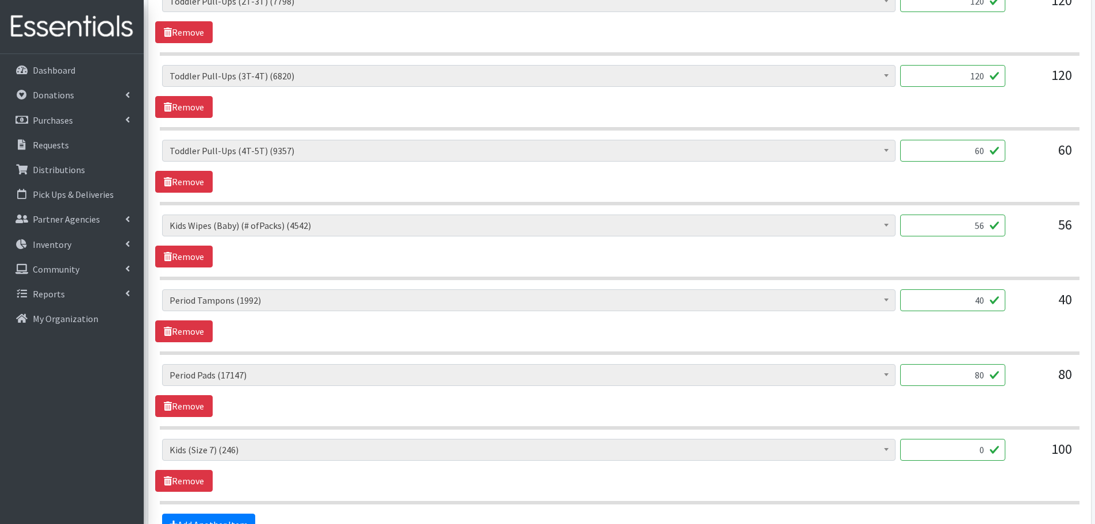
drag, startPoint x: 972, startPoint y: 376, endPoint x: 1004, endPoint y: 375, distance: 31.6
click at [1004, 375] on input "80" at bounding box center [952, 375] width 105 height 22
type input "120"
click at [1005, 393] on div "120" at bounding box center [952, 379] width 105 height 31
click at [191, 481] on link "Remove" at bounding box center [183, 481] width 57 height 22
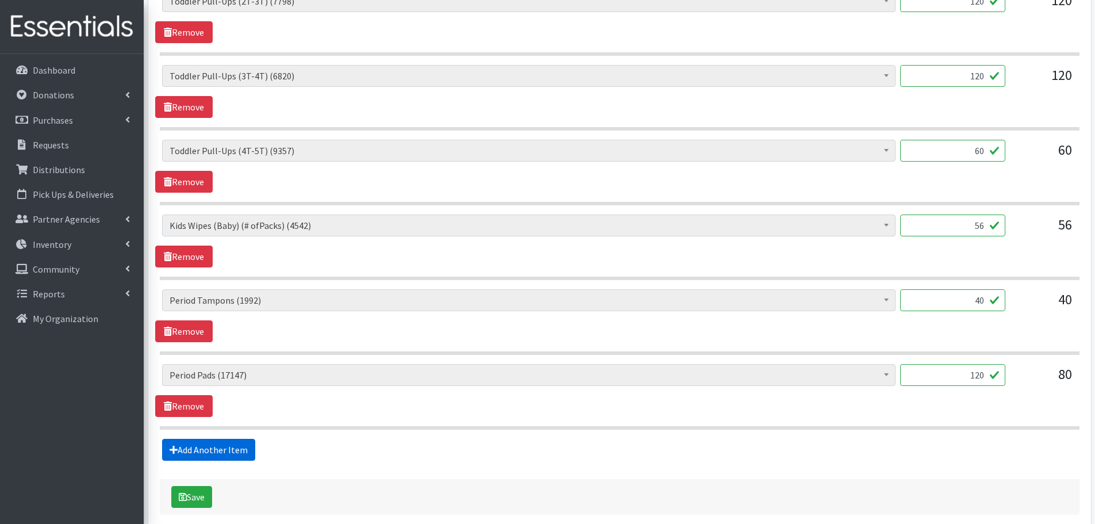
click at [211, 449] on link "Add Another Item" at bounding box center [208, 450] width 93 height 22
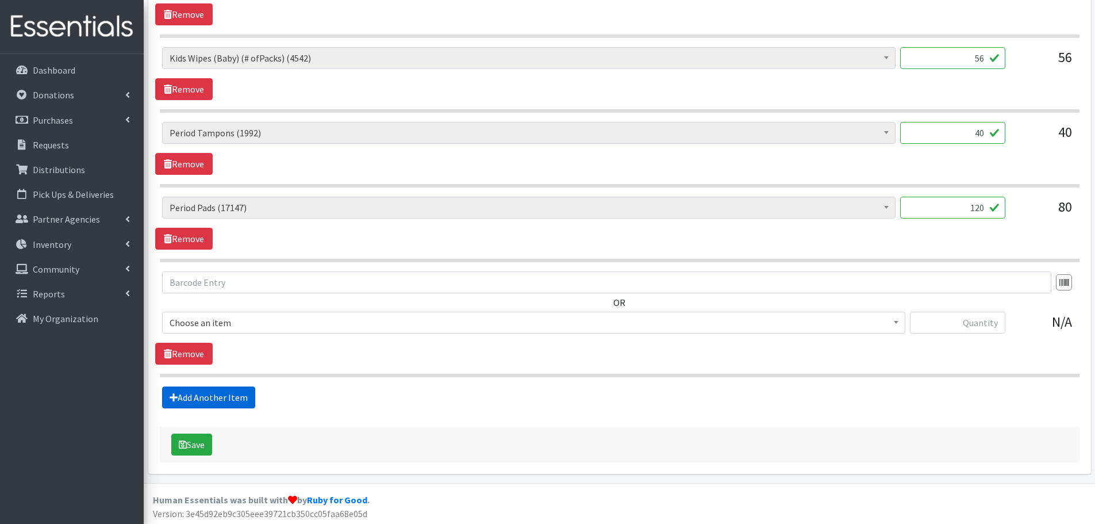
scroll to position [1090, 0]
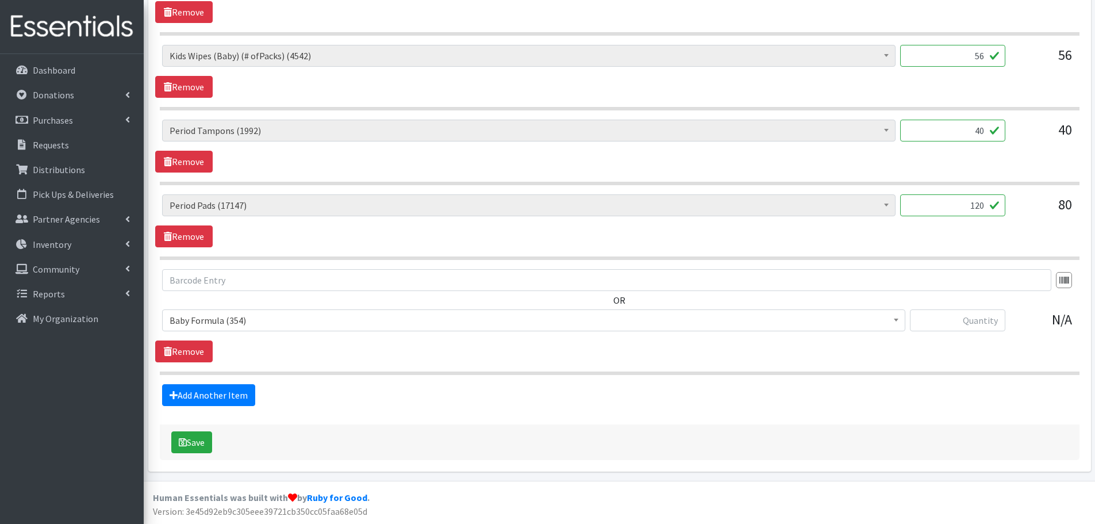
click at [200, 317] on span "Baby Formula (354)" at bounding box center [534, 320] width 728 height 16
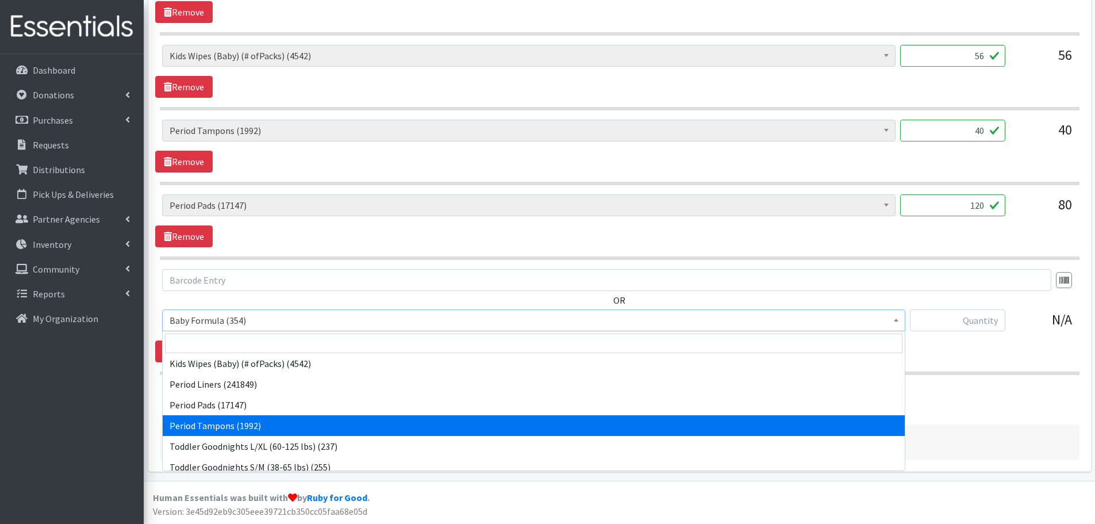
scroll to position [172, 0]
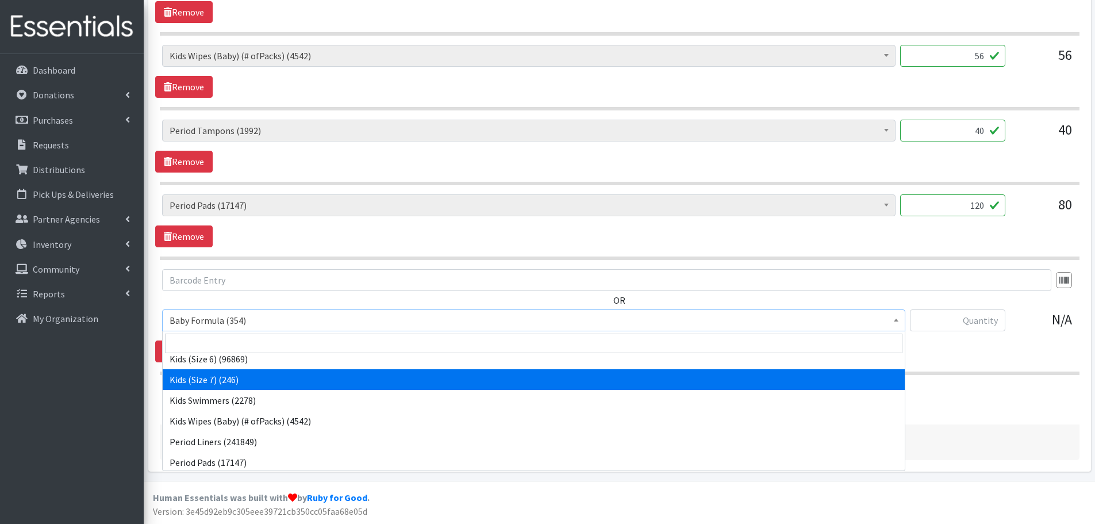
select select "1683"
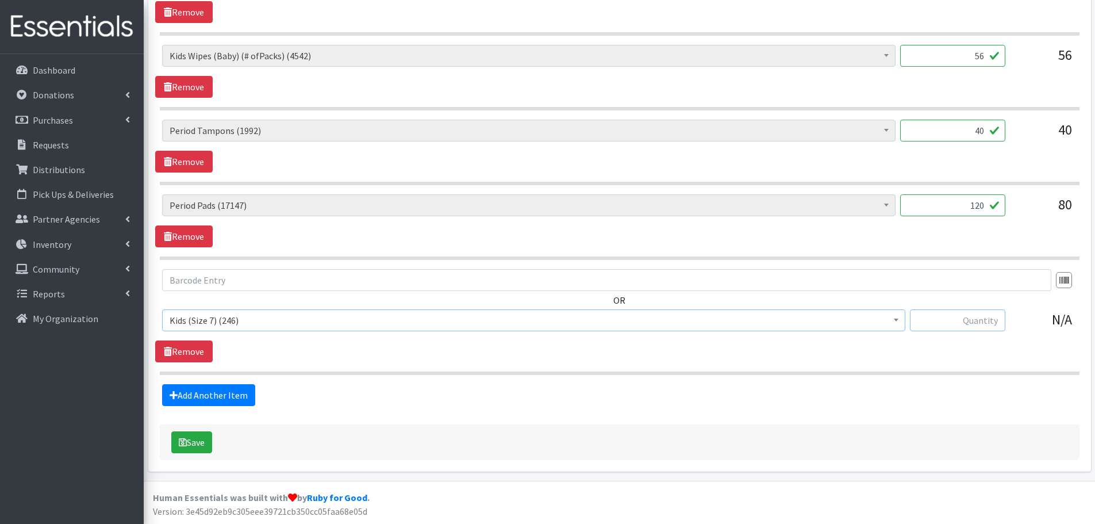
click at [965, 311] on input "text" at bounding box center [957, 320] width 95 height 22
type input "90"
click at [951, 351] on div "OR Baby Formula (354) Kids (Newborn) (13521) Kids (Preemie) (261) Kids (Size 1)…" at bounding box center [619, 315] width 929 height 93
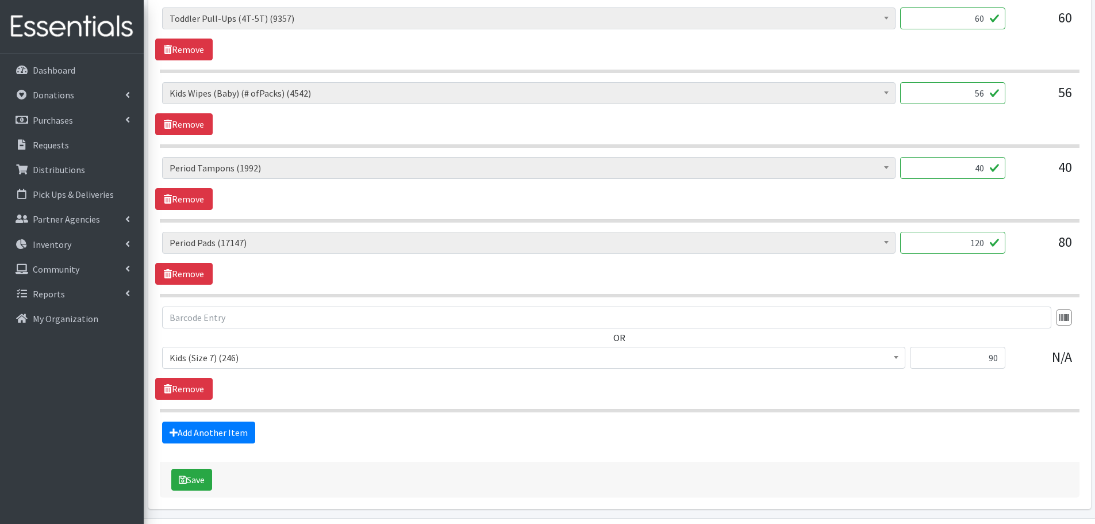
scroll to position [1032, 0]
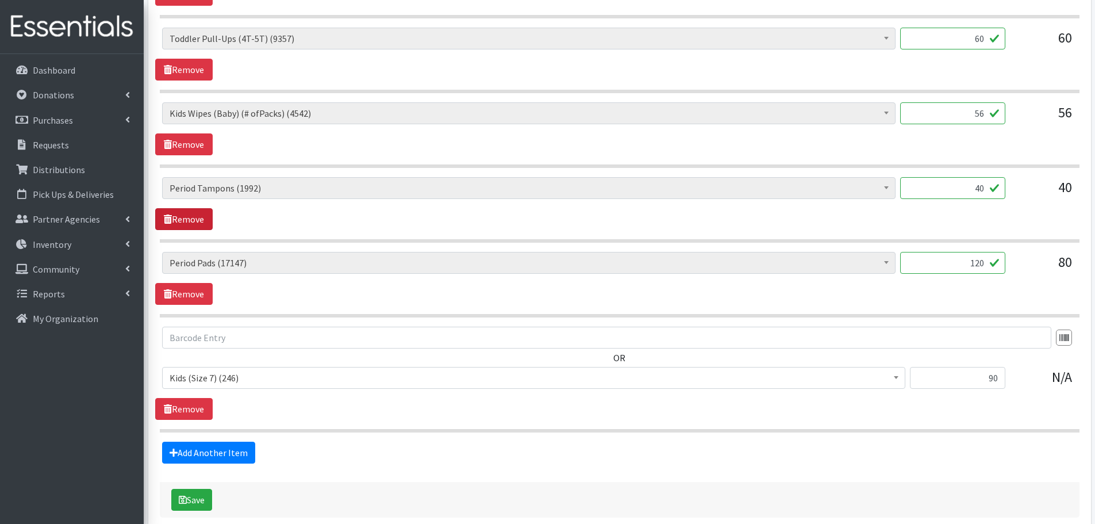
click at [183, 220] on link "Remove" at bounding box center [183, 219] width 57 height 22
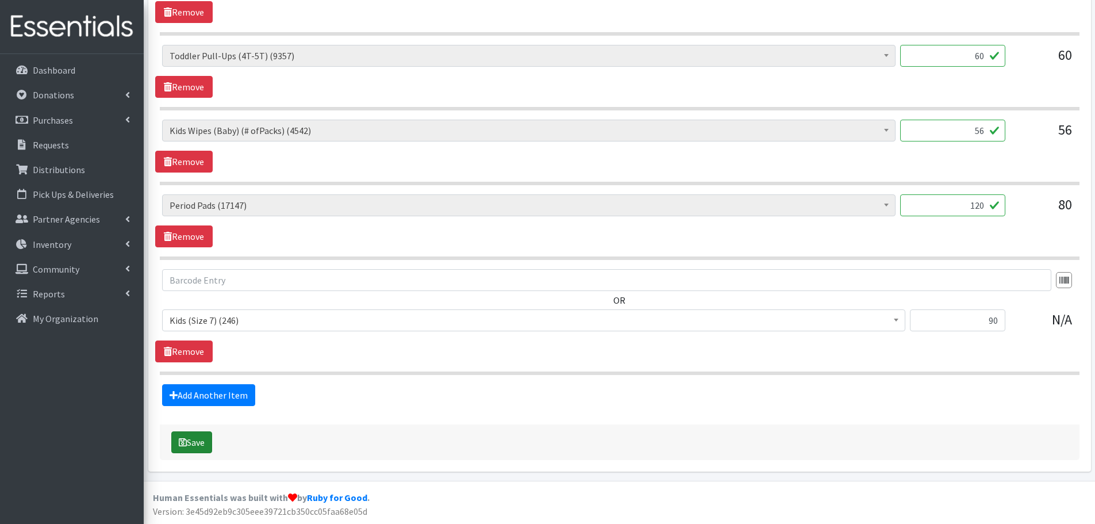
click at [197, 445] on button "Save" at bounding box center [191, 442] width 41 height 22
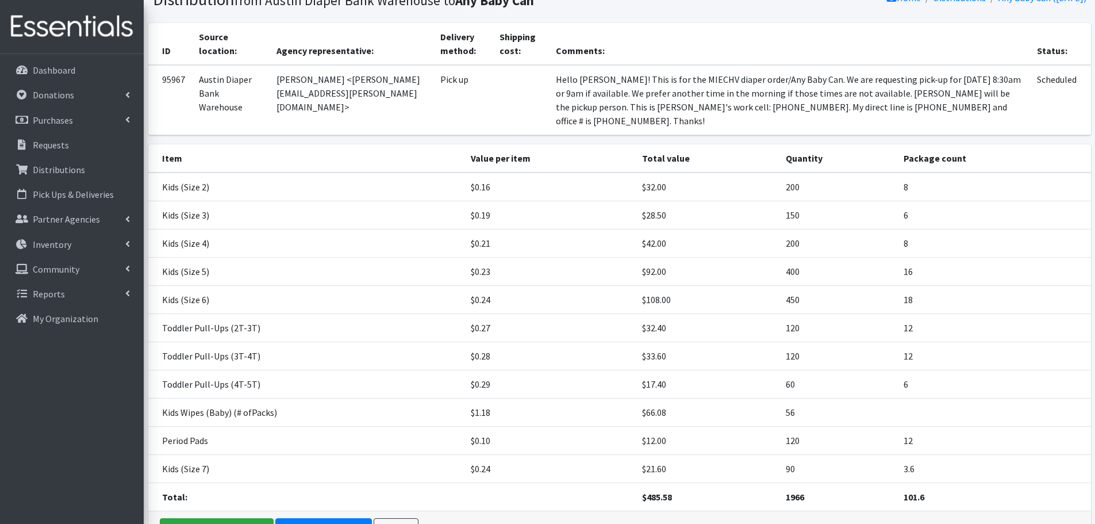
scroll to position [151, 0]
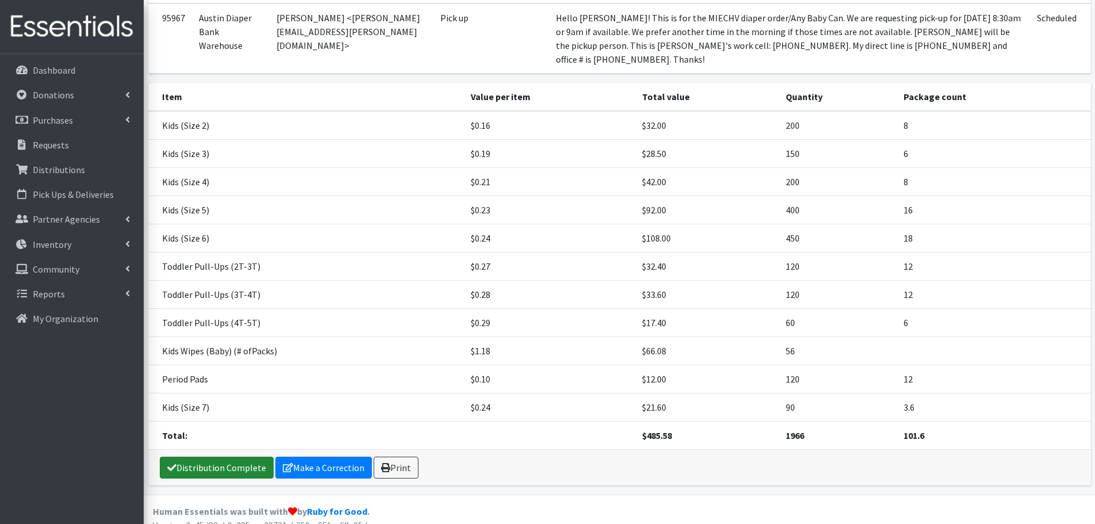
click at [229, 456] on link "Distribution Complete" at bounding box center [217, 467] width 114 height 22
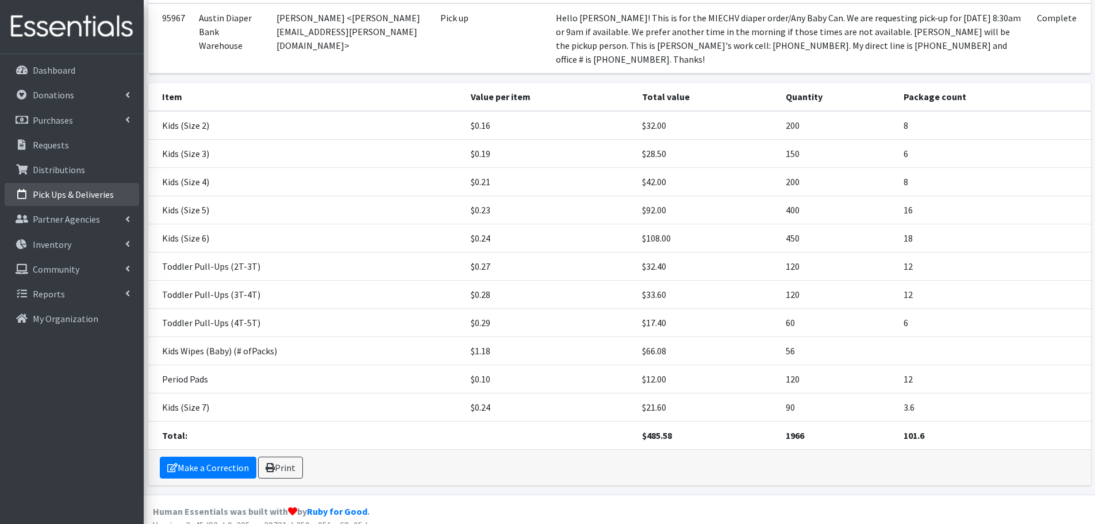
click at [86, 196] on p "Pick Ups & Deliveries" at bounding box center [73, 194] width 81 height 11
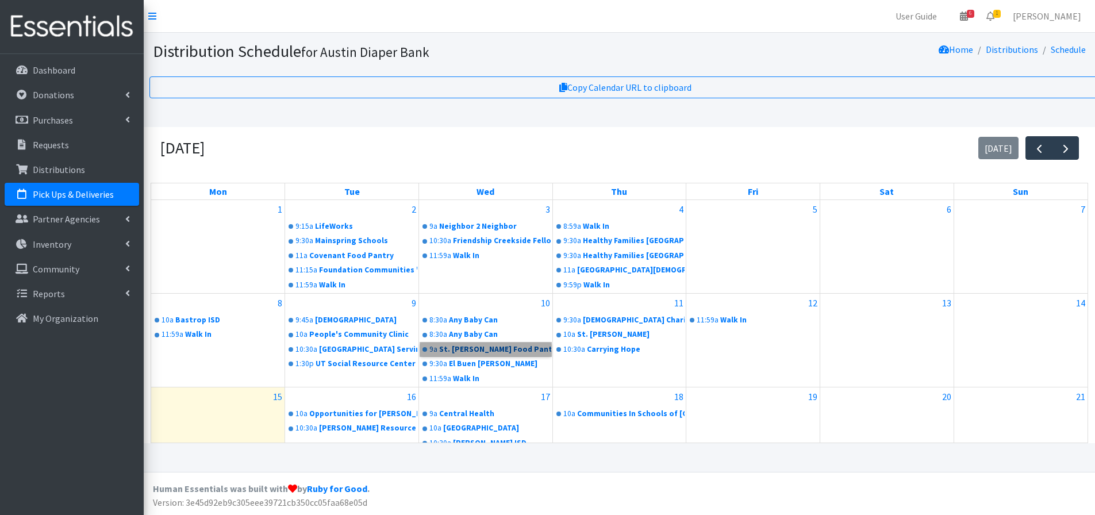
click at [478, 356] on link "9a St. Andrews Food Pantry" at bounding box center [485, 350] width 131 height 14
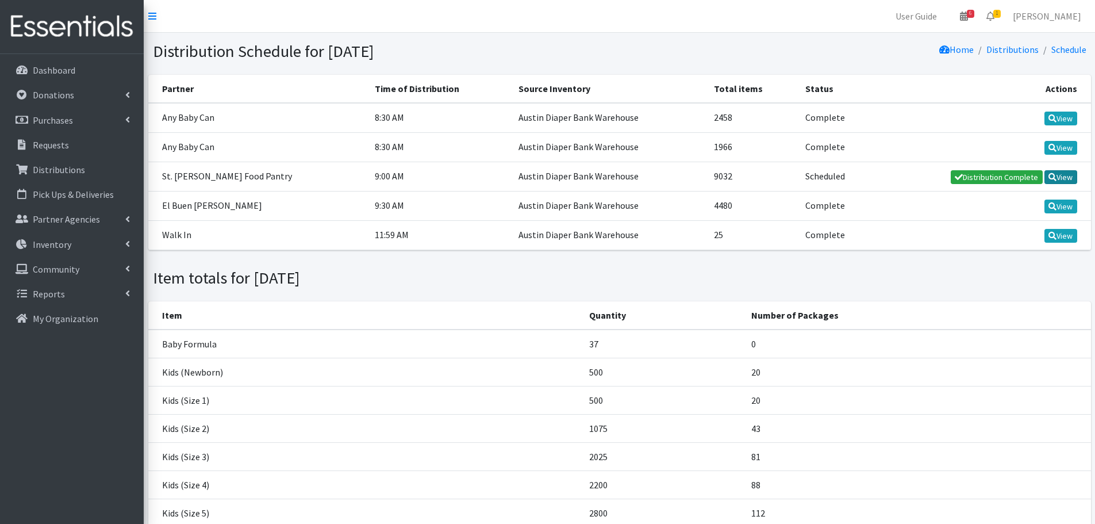
click at [1059, 175] on link "View" at bounding box center [1061, 177] width 33 height 14
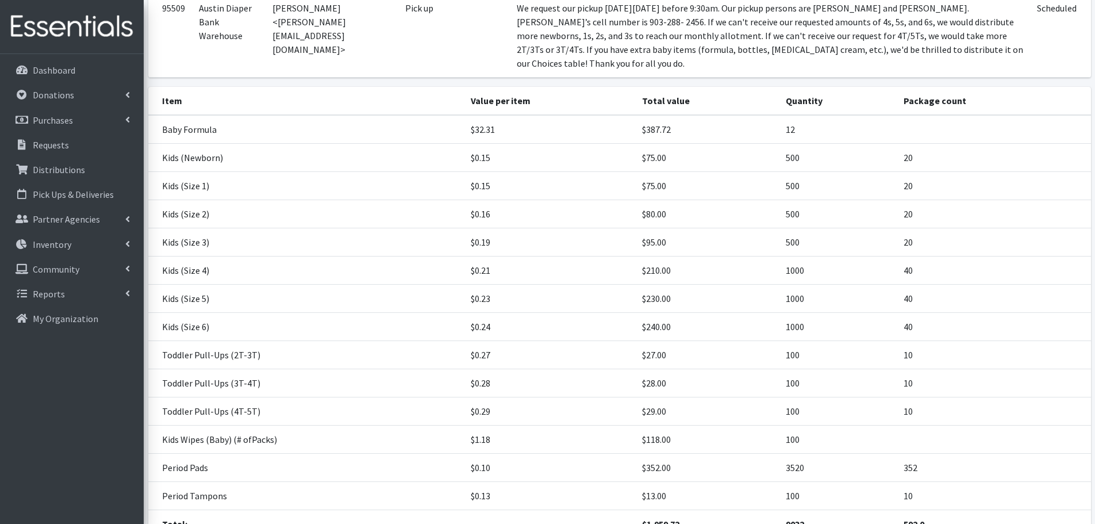
scroll to position [225, 0]
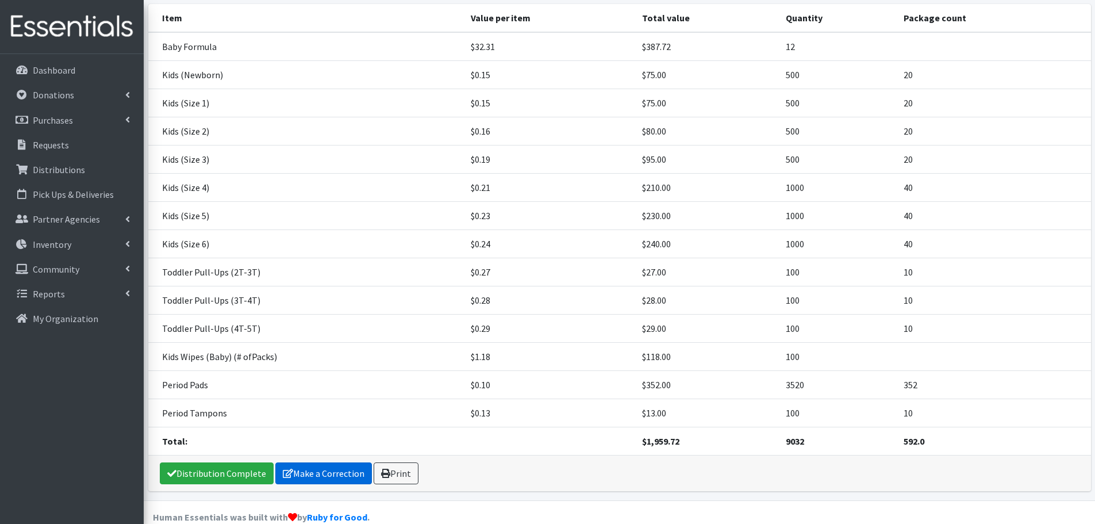
click at [342, 462] on link "Make a Correction" at bounding box center [323, 473] width 97 height 22
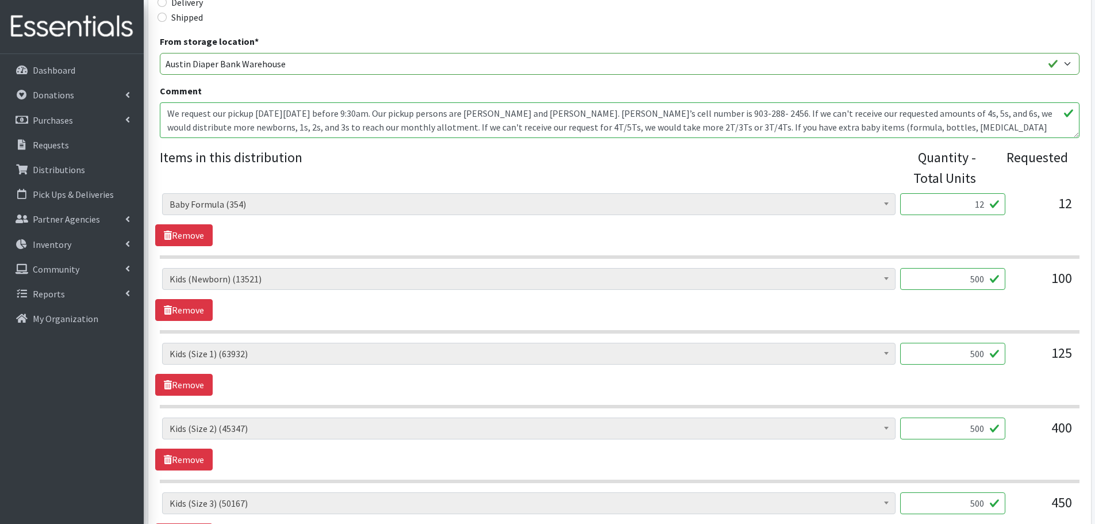
scroll to position [345, 0]
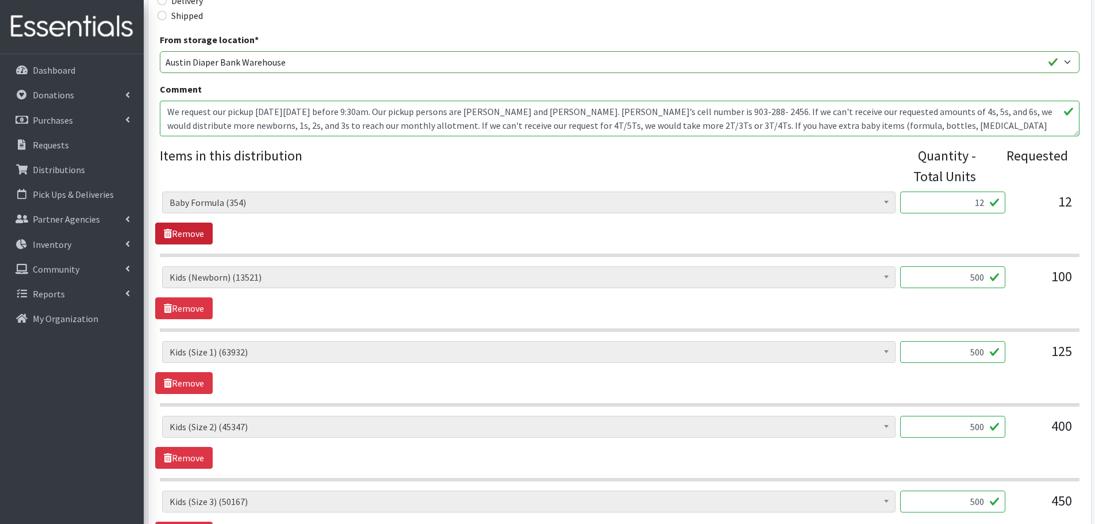
click at [178, 230] on link "Remove" at bounding box center [183, 233] width 57 height 22
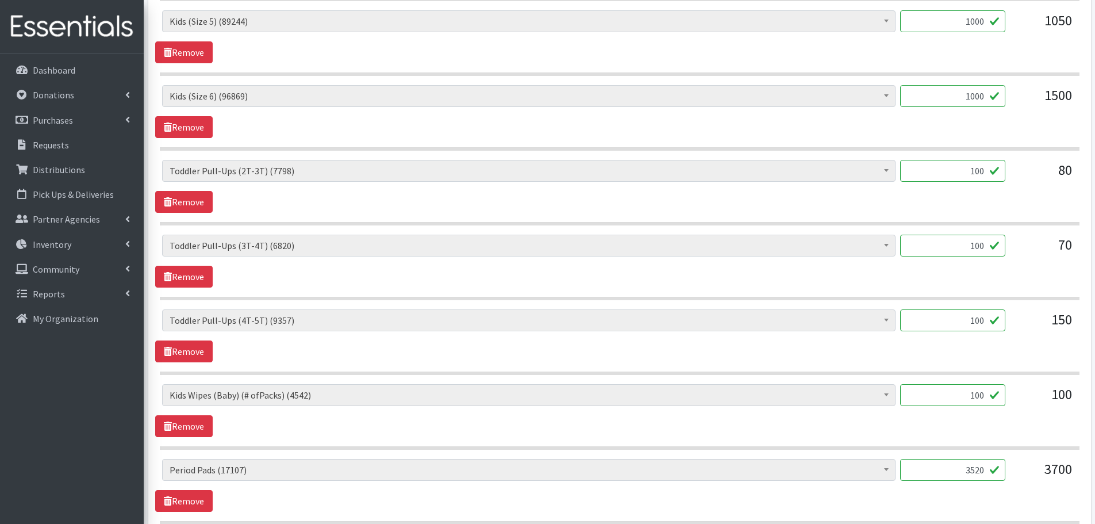
scroll to position [920, 0]
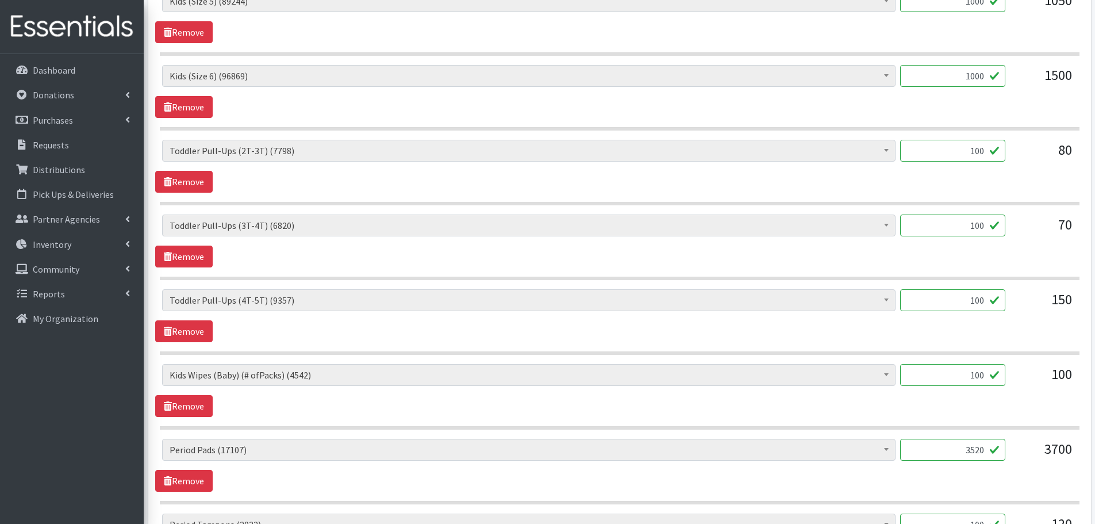
drag, startPoint x: 957, startPoint y: 442, endPoint x: 1008, endPoint y: 443, distance: 51.2
click at [1008, 443] on div "Baby Formula (354) Kids (Newborn) (13521) Kids (Preemie) (261) Kids (Size 1) (6…" at bounding box center [619, 454] width 915 height 31
type input "3840"
click at [973, 486] on div "Baby Formula (354) Kids (Newborn) (13521) Kids (Preemie) (261) Kids (Size 1) (6…" at bounding box center [619, 465] width 929 height 53
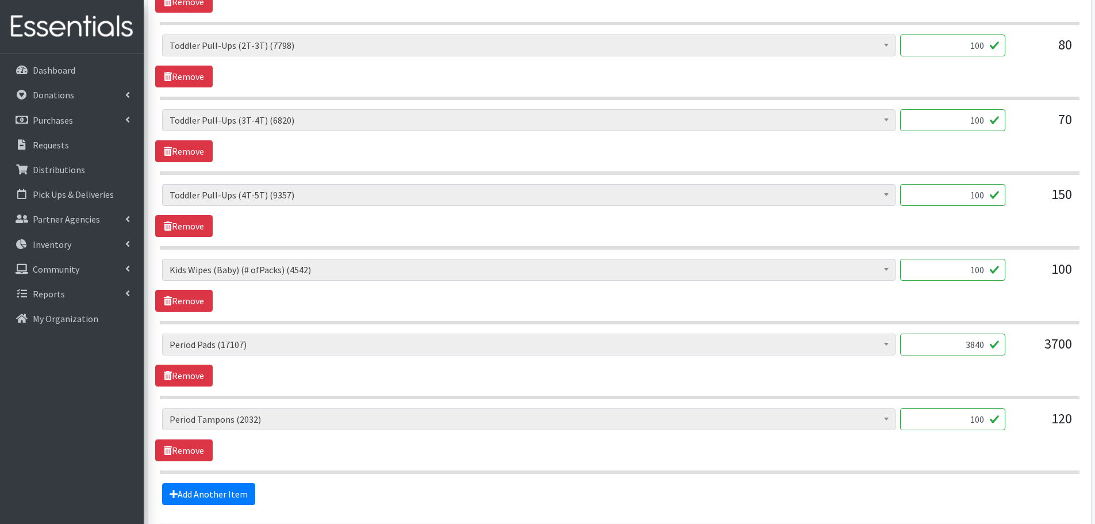
scroll to position [1035, 0]
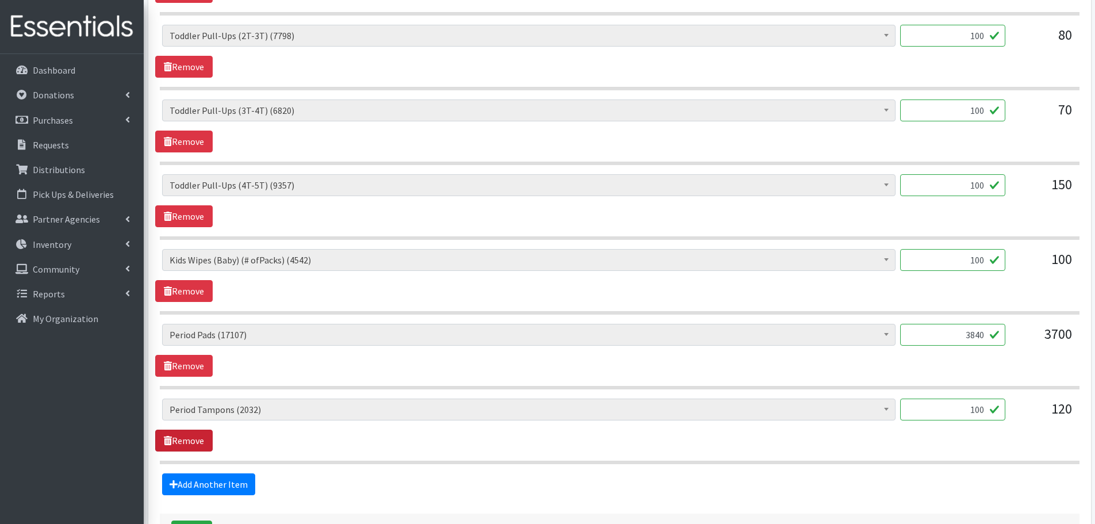
click at [182, 440] on link "Remove" at bounding box center [183, 440] width 57 height 22
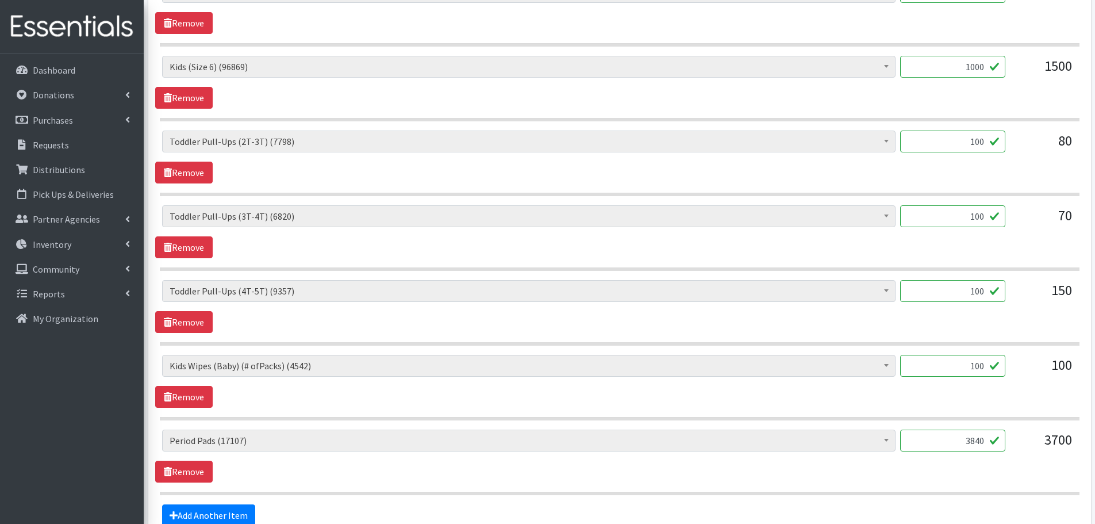
scroll to position [1049, 0]
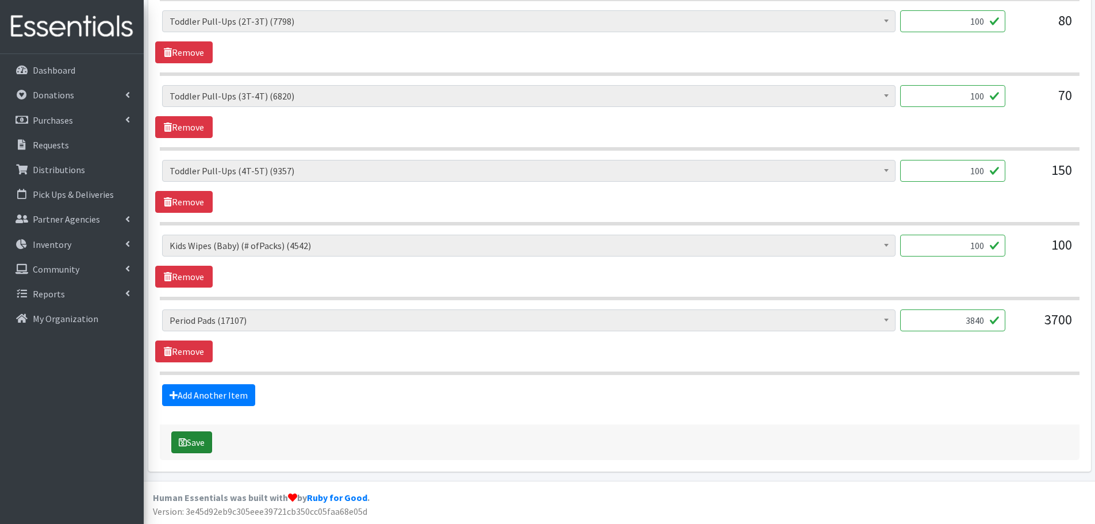
click at [194, 449] on button "Save" at bounding box center [191, 442] width 41 height 22
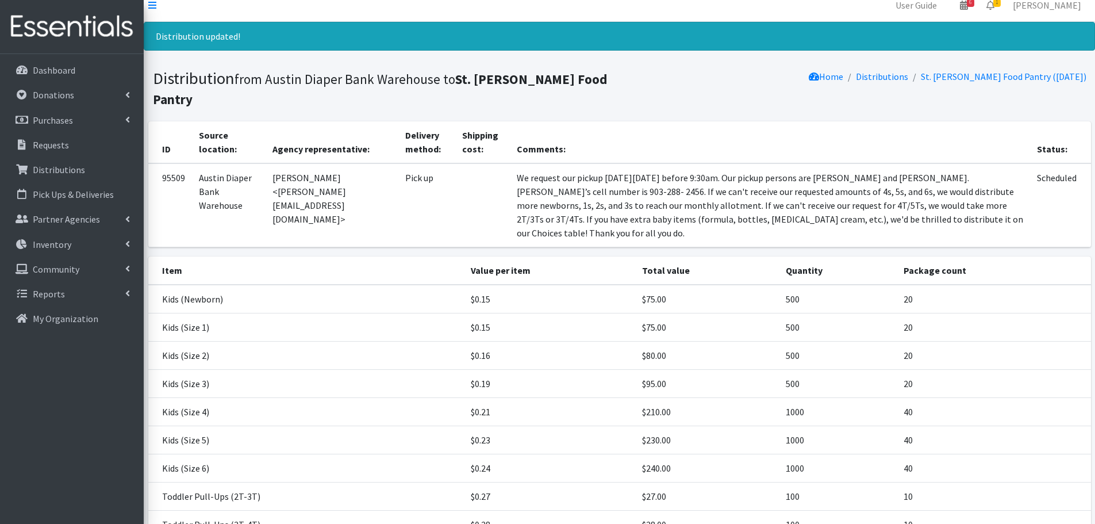
scroll to position [207, 0]
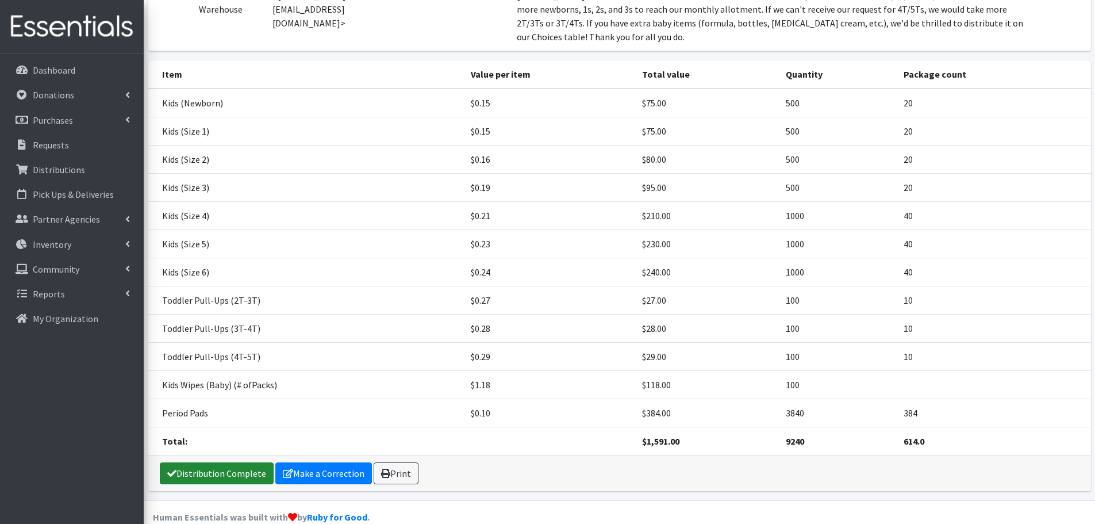
click at [229, 462] on link "Distribution Complete" at bounding box center [217, 473] width 114 height 22
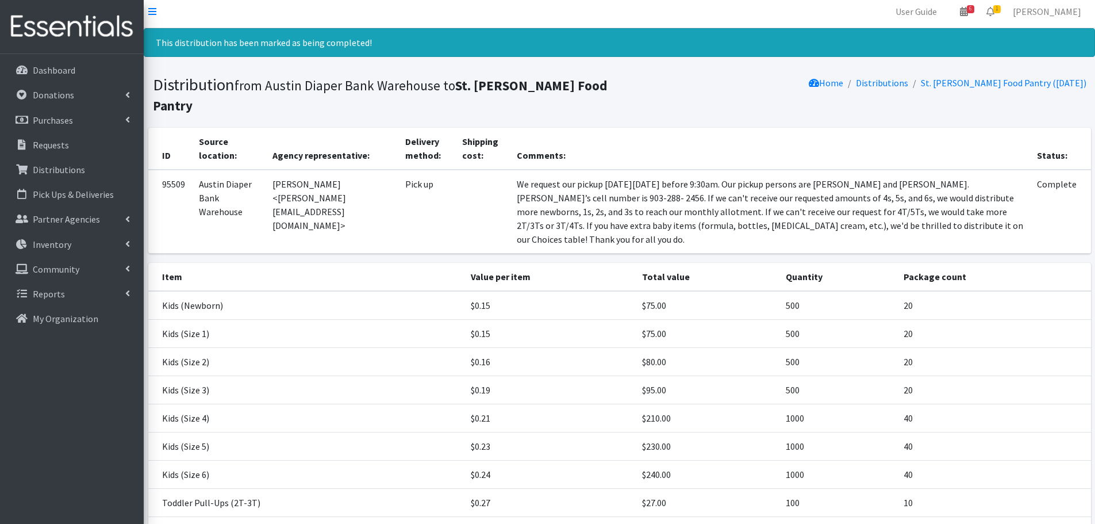
scroll to position [0, 0]
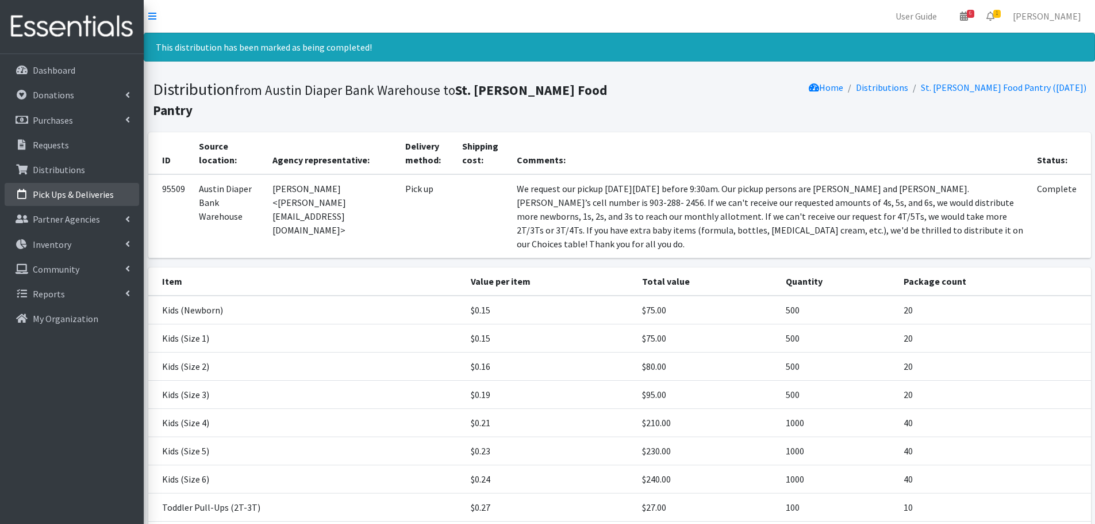
click at [41, 188] on link "Pick Ups & Deliveries" at bounding box center [72, 194] width 135 height 23
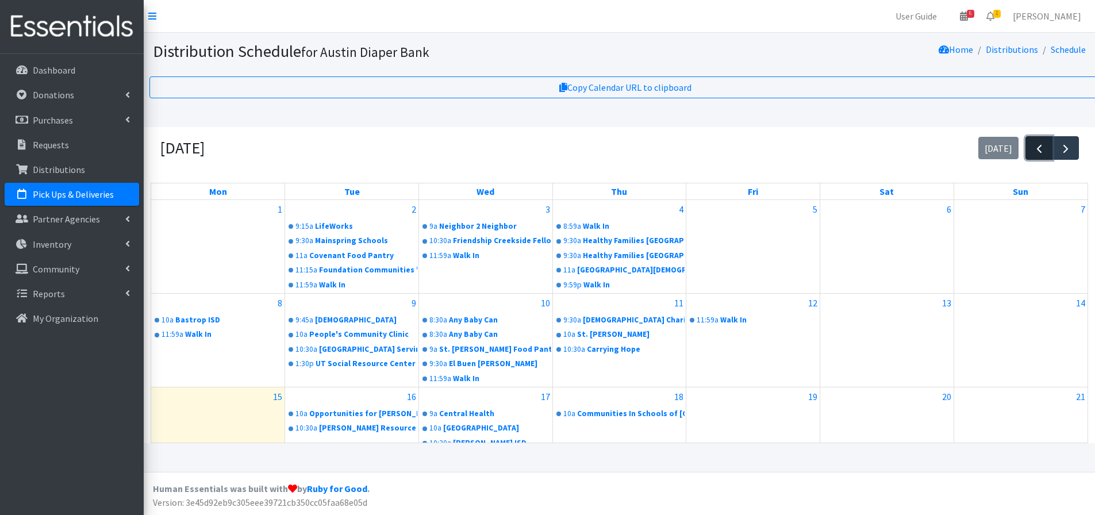
click at [1045, 152] on span "button" at bounding box center [1040, 149] width 14 height 14
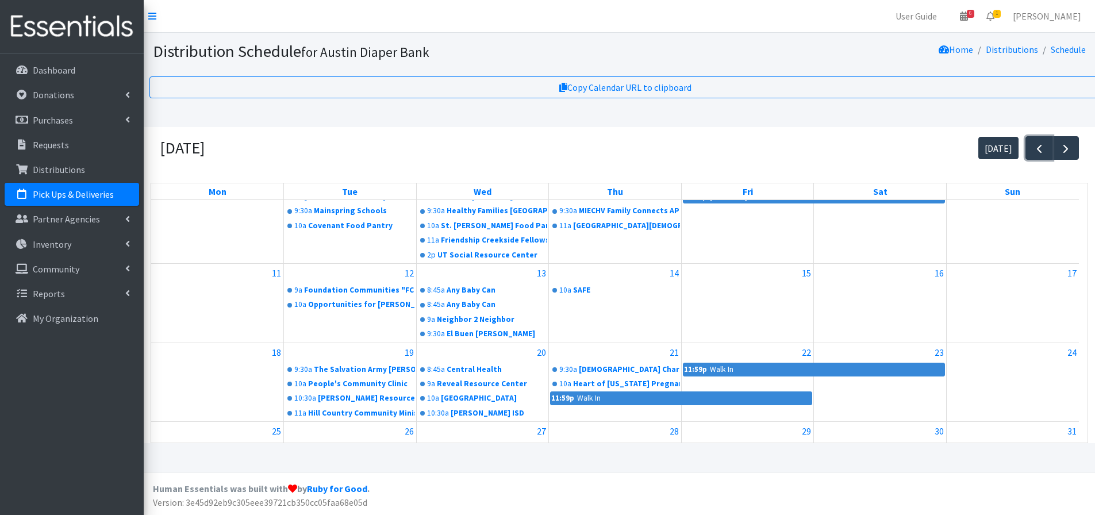
scroll to position [172, 0]
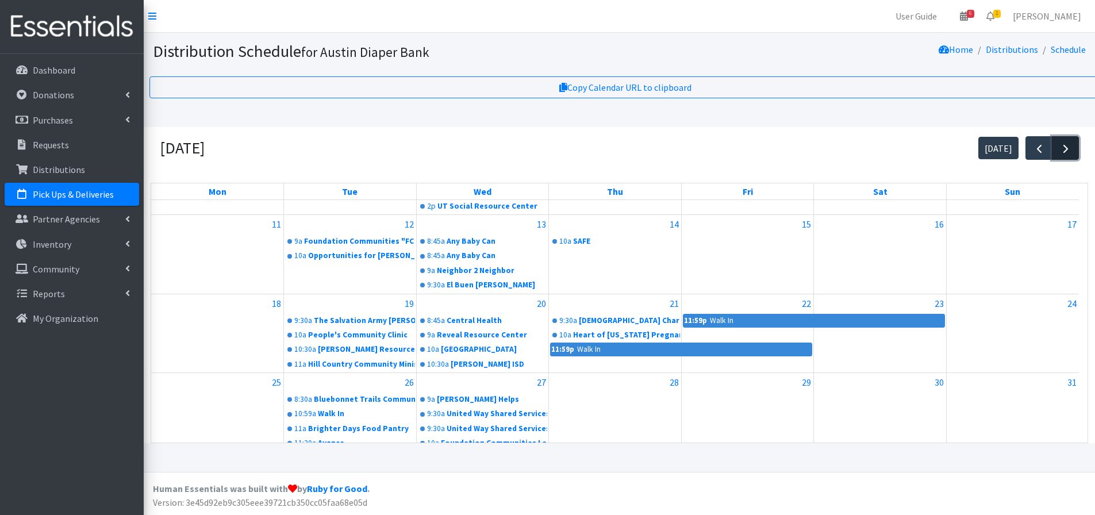
click at [1070, 152] on span "button" at bounding box center [1066, 149] width 14 height 14
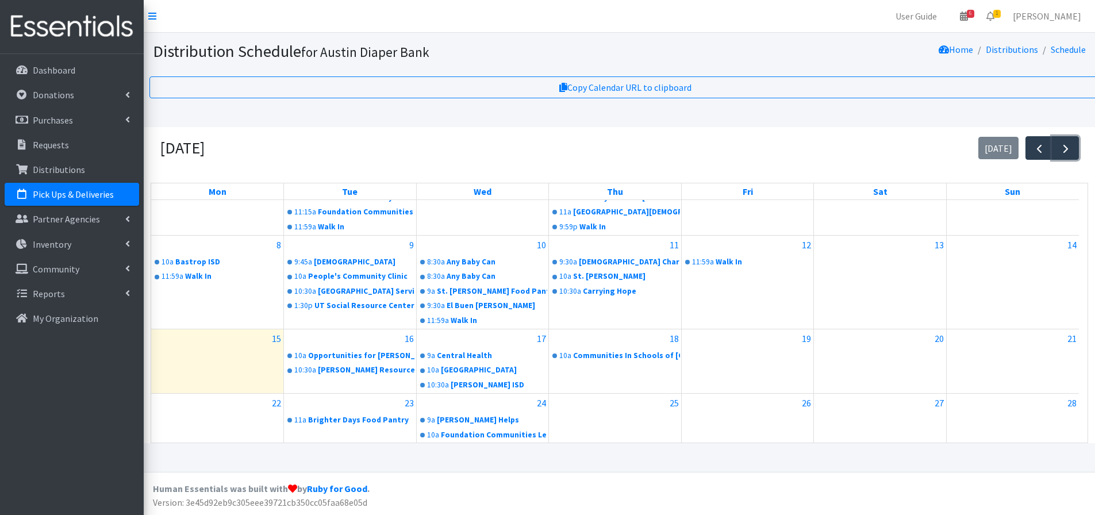
scroll to position [0, 0]
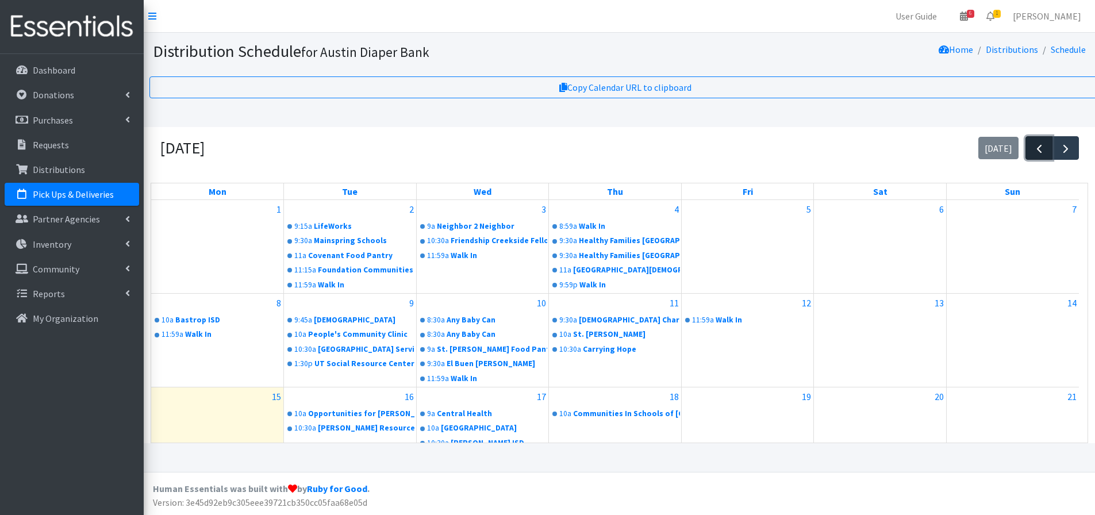
click at [1042, 151] on span "button" at bounding box center [1040, 149] width 14 height 14
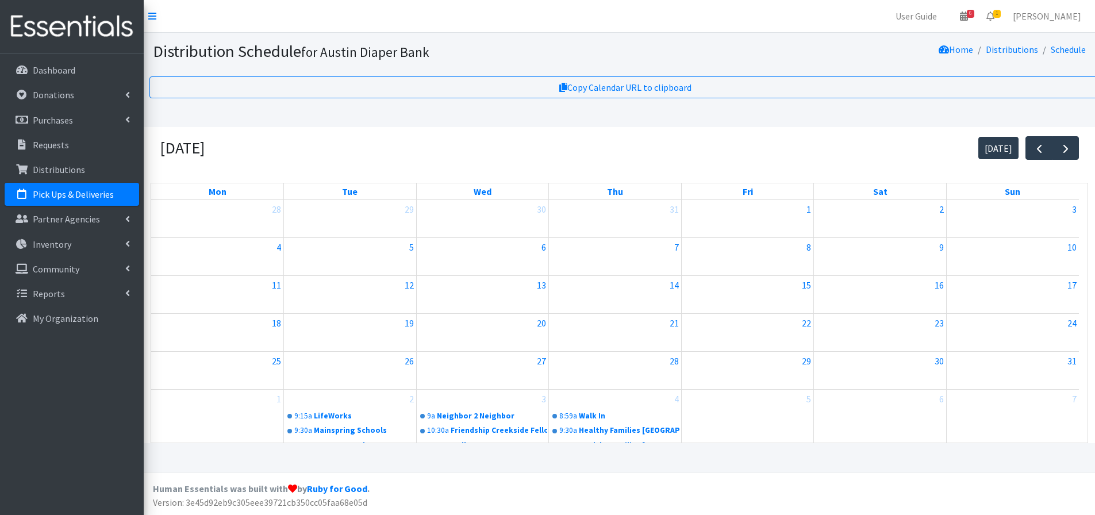
click at [486, 272] on div at bounding box center [483, 266] width 132 height 18
click at [491, 262] on div at bounding box center [483, 266] width 132 height 18
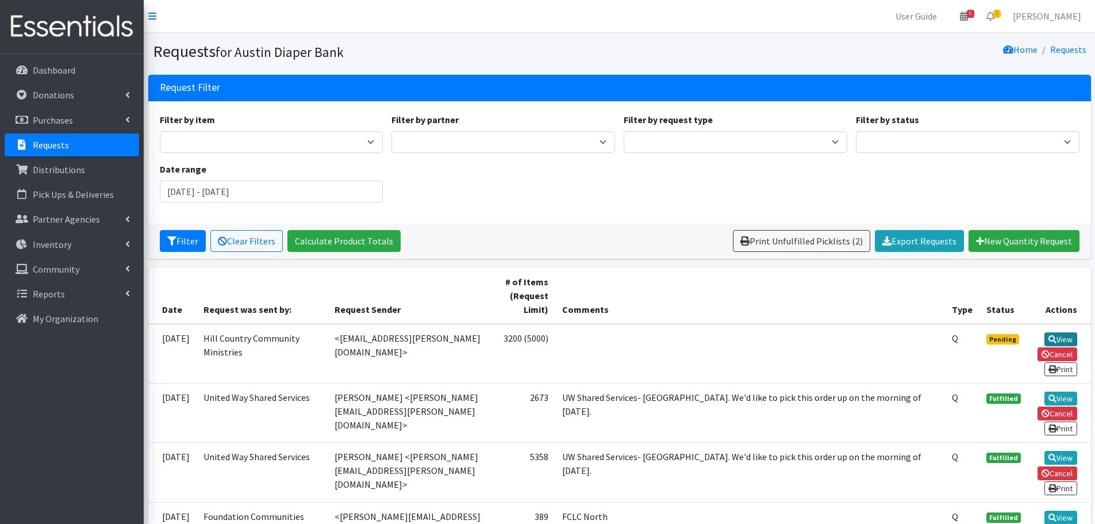
click at [1061, 340] on link "View" at bounding box center [1061, 339] width 33 height 14
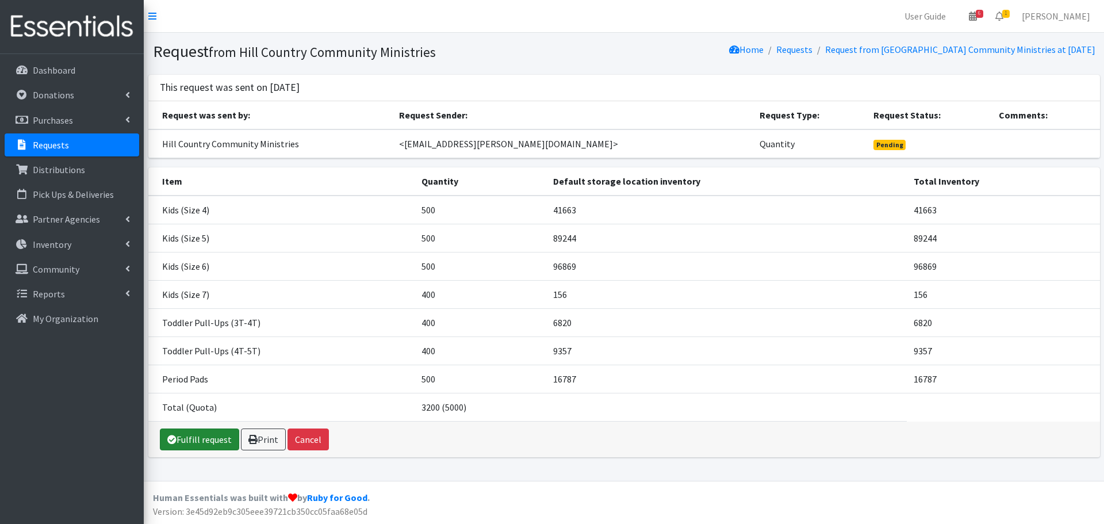
click at [202, 446] on link "Fulfill request" at bounding box center [199, 439] width 79 height 22
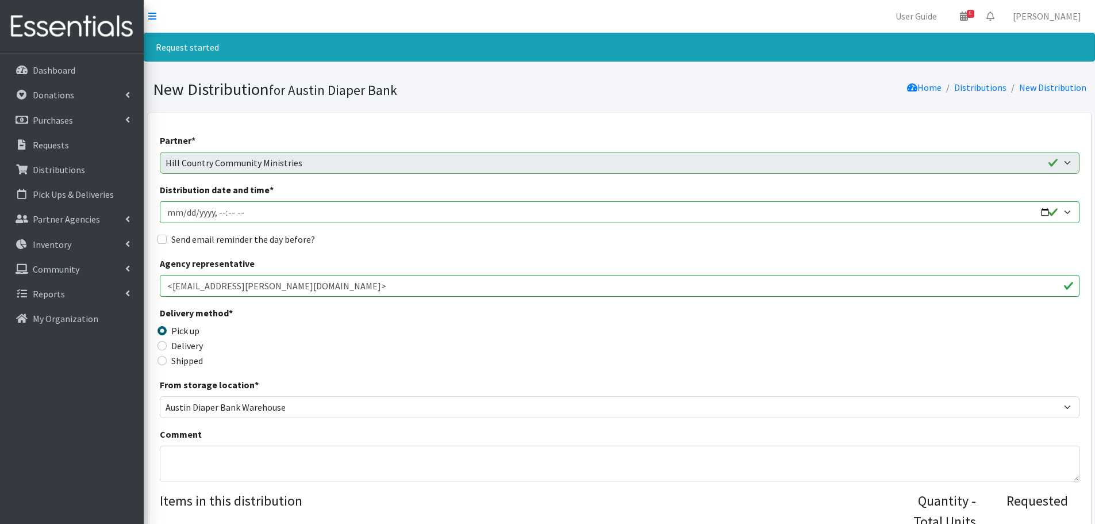
click at [1044, 210] on input "Distribution date and time *" at bounding box center [620, 212] width 920 height 22
type input "[DATE]T11:00"
click at [496, 333] on div "Delivery method * Pick up Delivery Shipped Shipping cost" at bounding box center [620, 342] width 920 height 72
click at [164, 237] on input "Send email reminder the day before?" at bounding box center [162, 239] width 9 height 9
checkbox input "true"
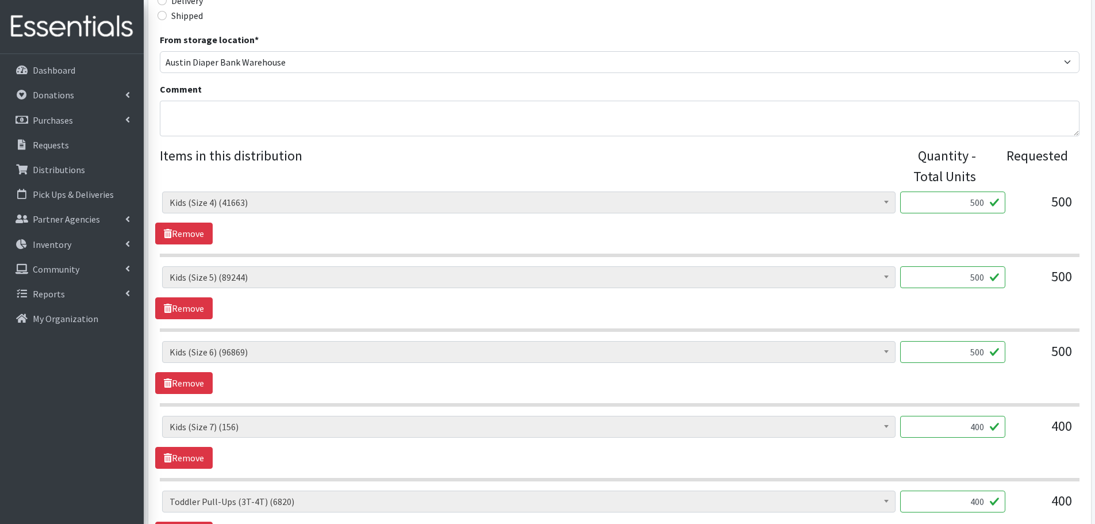
scroll to position [402, 0]
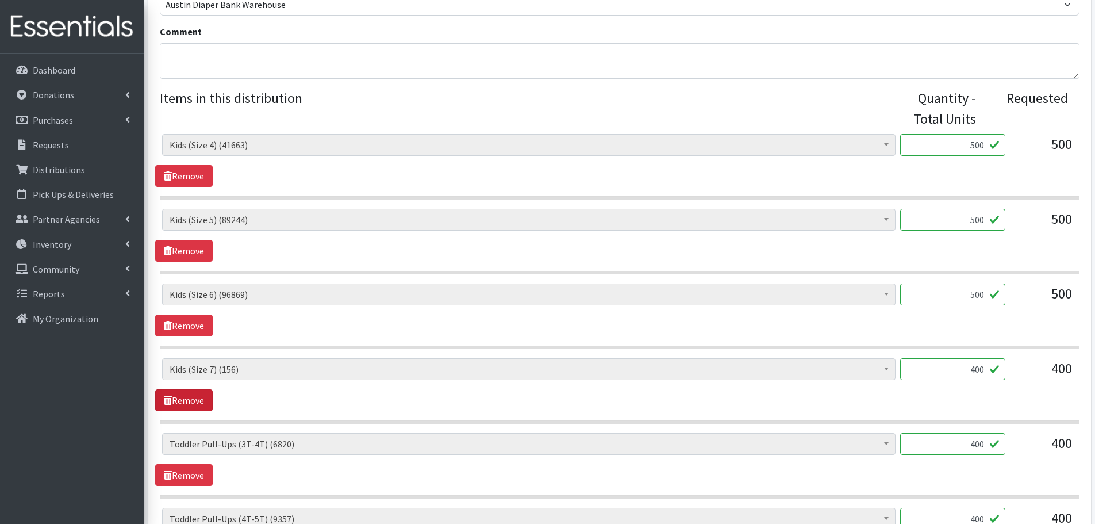
click at [187, 397] on link "Remove" at bounding box center [183, 400] width 57 height 22
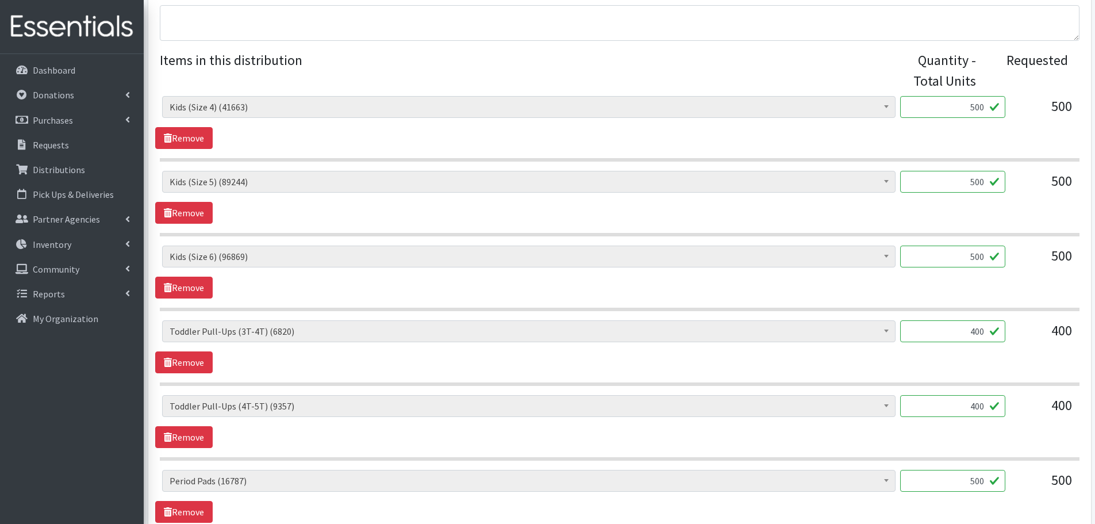
scroll to position [460, 0]
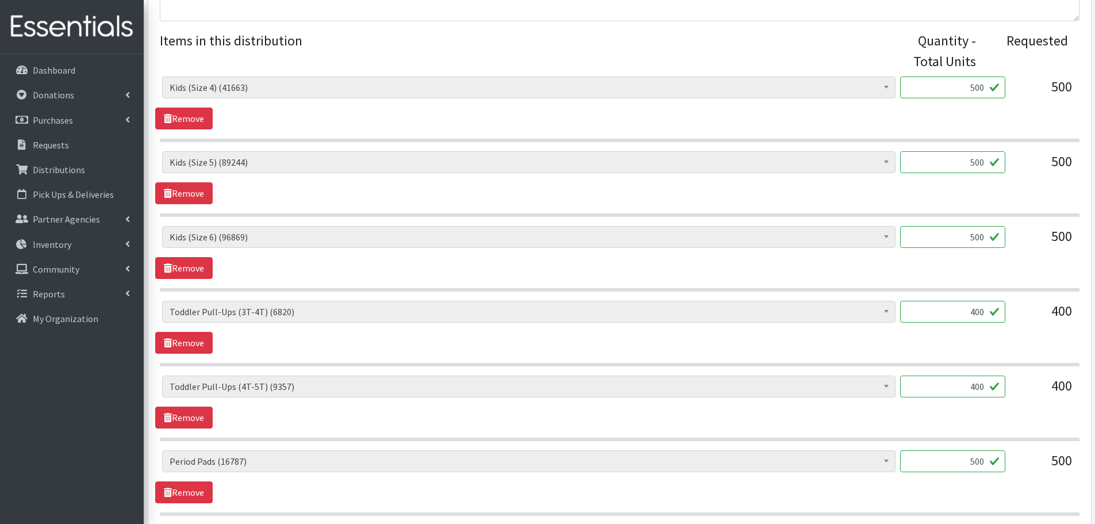
drag, startPoint x: 958, startPoint y: 315, endPoint x: 1029, endPoint y: 315, distance: 70.1
click at [1029, 315] on div "Baby Formula (366) Kids (Newborn) (13521) Kids ([MEDICAL_DATA]) (261) Kids (Siz…" at bounding box center [619, 316] width 915 height 31
type input "100"
drag, startPoint x: 951, startPoint y: 382, endPoint x: 1054, endPoint y: 400, distance: 104.3
click at [1054, 400] on div "Baby Formula (366) Kids (Newborn) (13521) Kids ([MEDICAL_DATA]) (261) Kids (Siz…" at bounding box center [619, 390] width 915 height 31
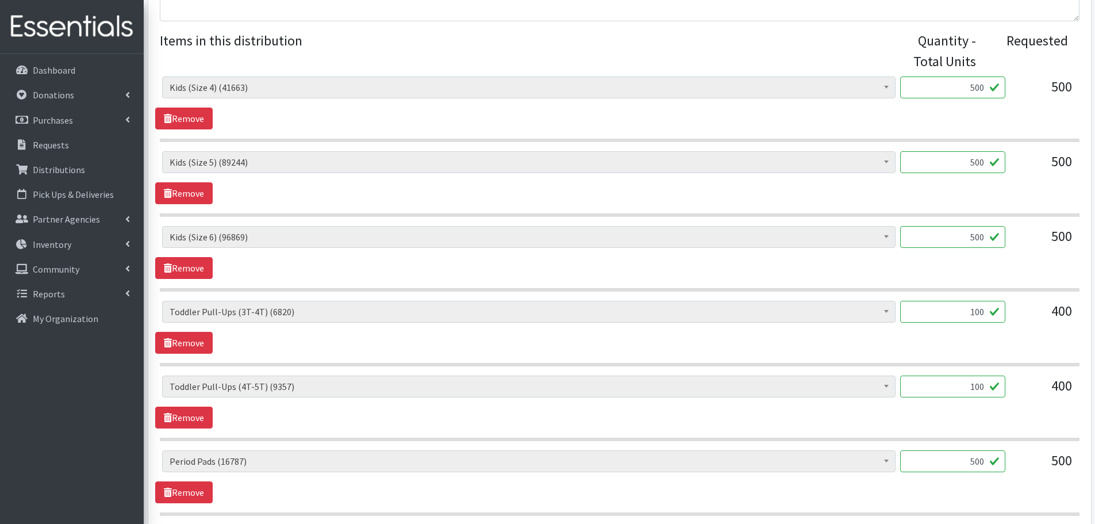
type input "100"
click at [1054, 400] on div "400" at bounding box center [1043, 390] width 57 height 31
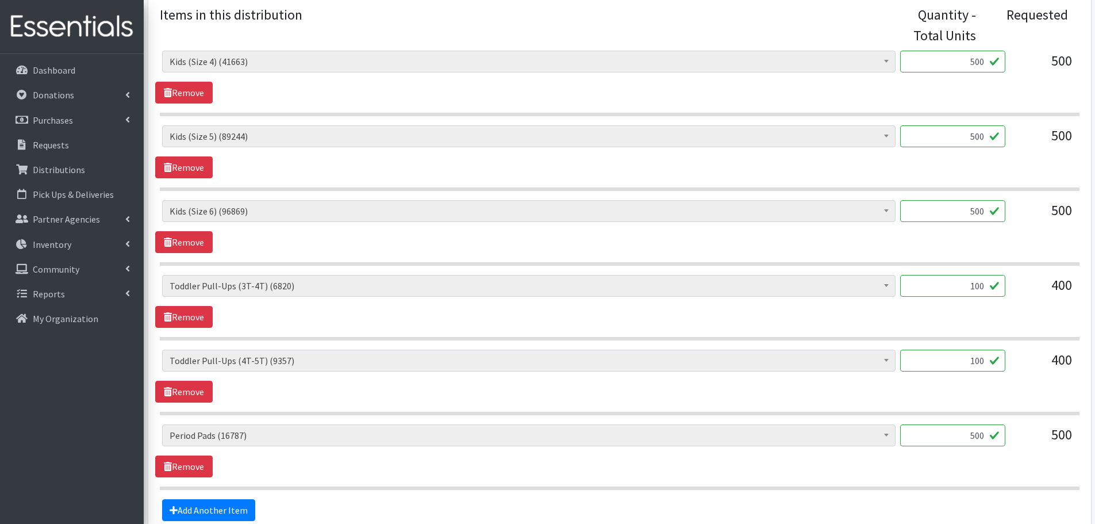
scroll to position [601, 0]
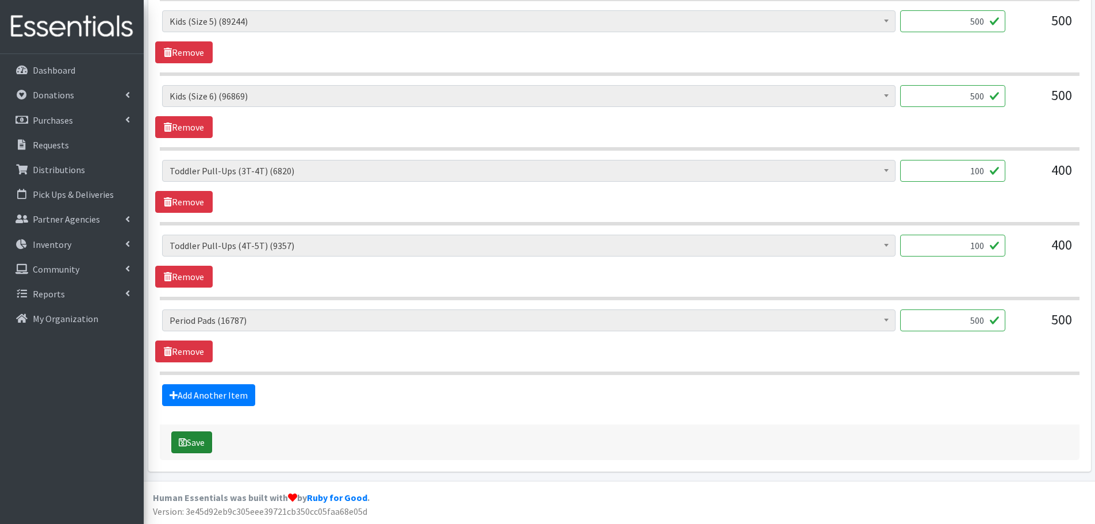
click at [194, 443] on button "Save" at bounding box center [191, 442] width 41 height 22
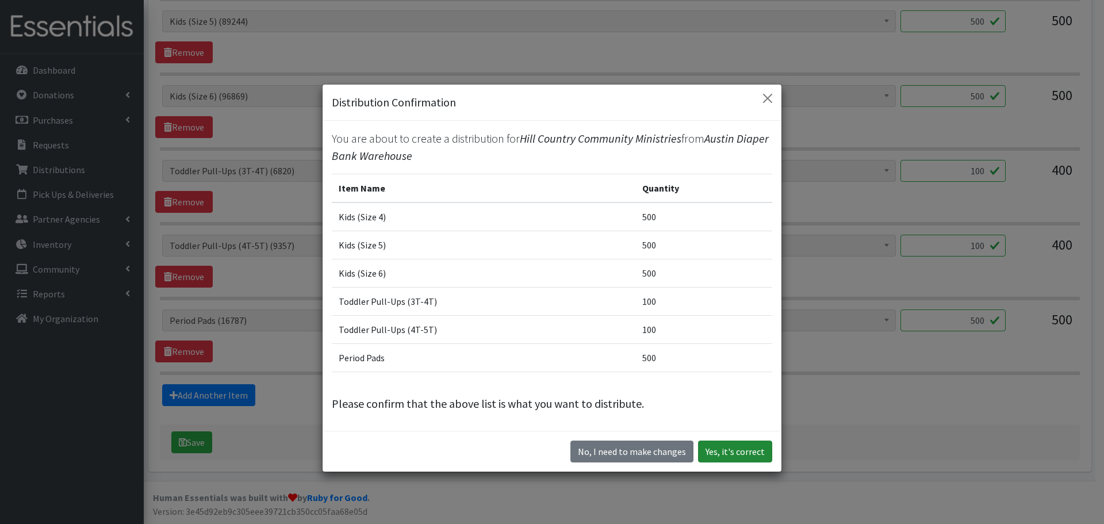
click at [731, 456] on button "Yes, it's correct" at bounding box center [735, 451] width 74 height 22
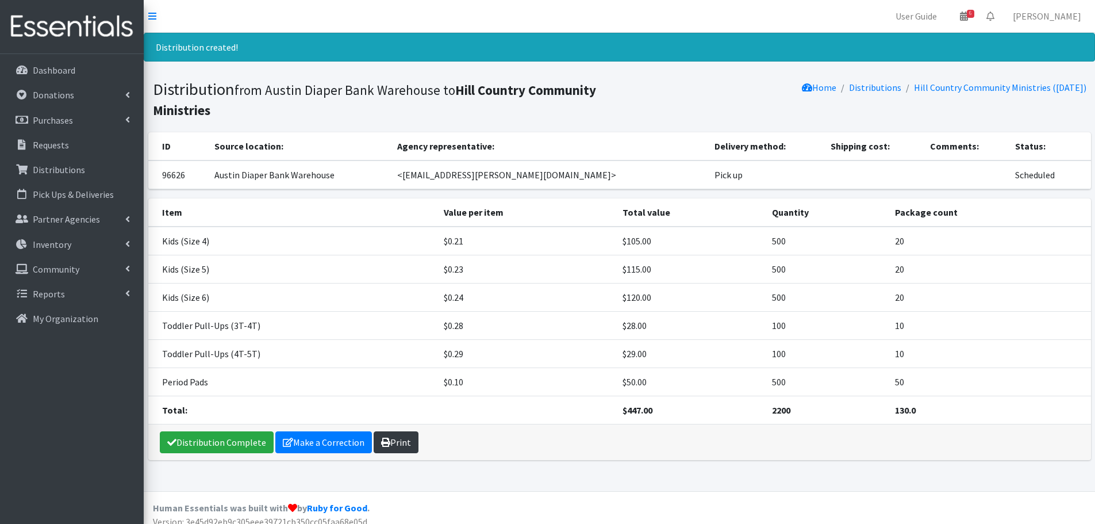
click at [408, 444] on link "Print" at bounding box center [396, 442] width 45 height 22
click at [43, 140] on p "Requests" at bounding box center [51, 144] width 36 height 11
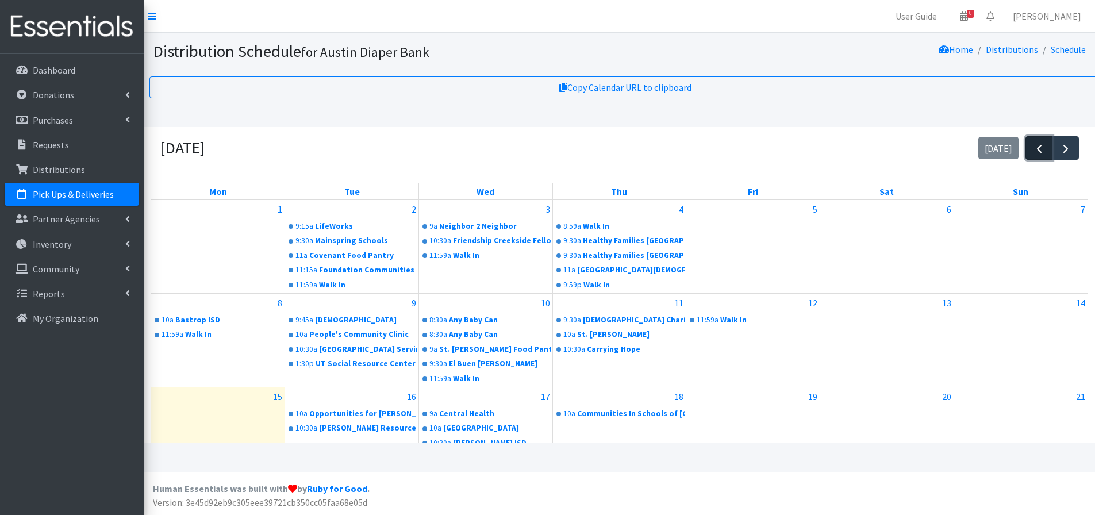
click at [1039, 156] on span "button" at bounding box center [1040, 149] width 14 height 14
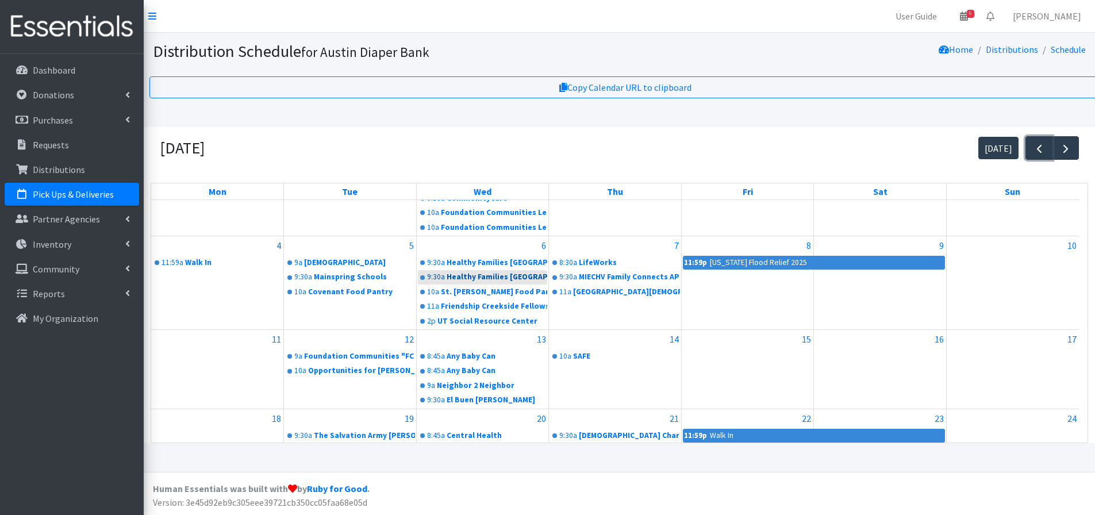
scroll to position [115, 0]
